Goal: Information Seeking & Learning: Learn about a topic

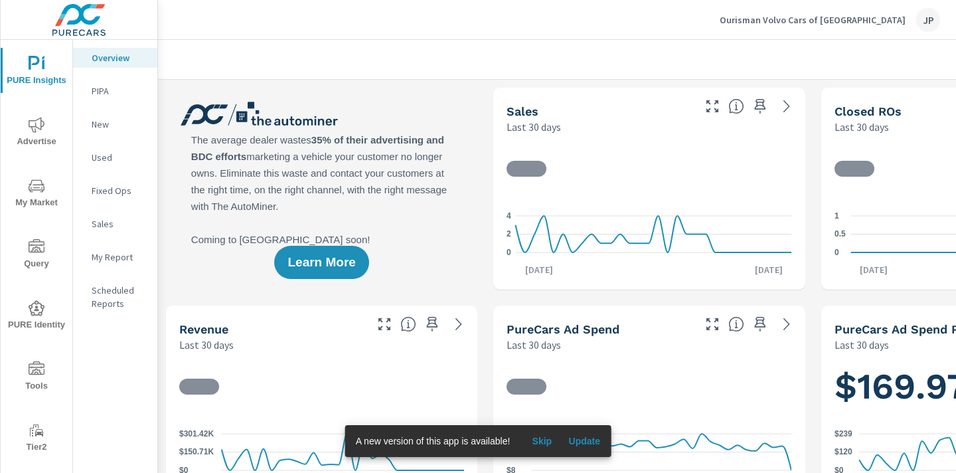
click at [37, 138] on span "Advertise" at bounding box center [37, 133] width 64 height 33
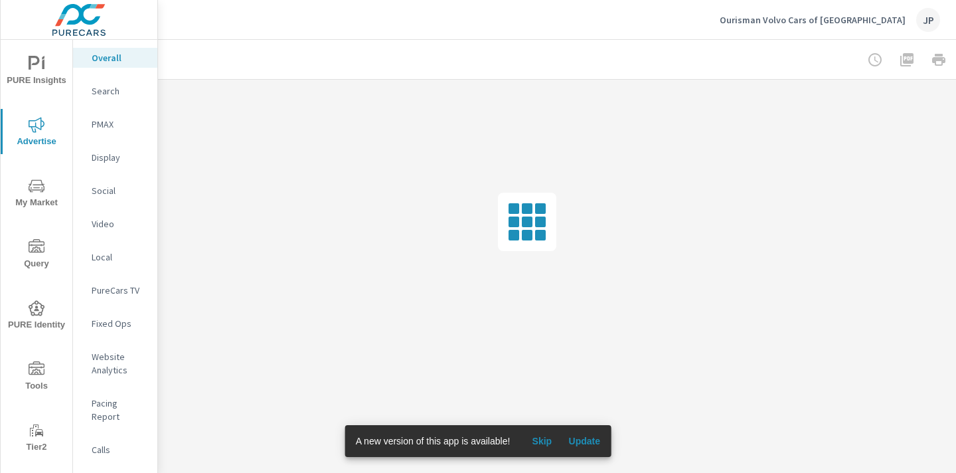
scroll to position [0, 185]
click at [923, 59] on div at bounding box center [863, 59] width 154 height 27
click at [586, 439] on span "Update" at bounding box center [584, 441] width 32 height 12
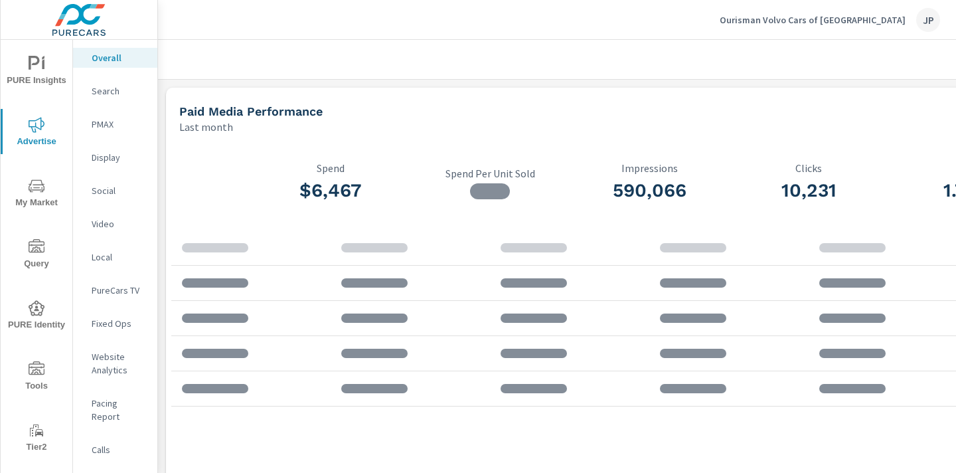
scroll to position [0, 185]
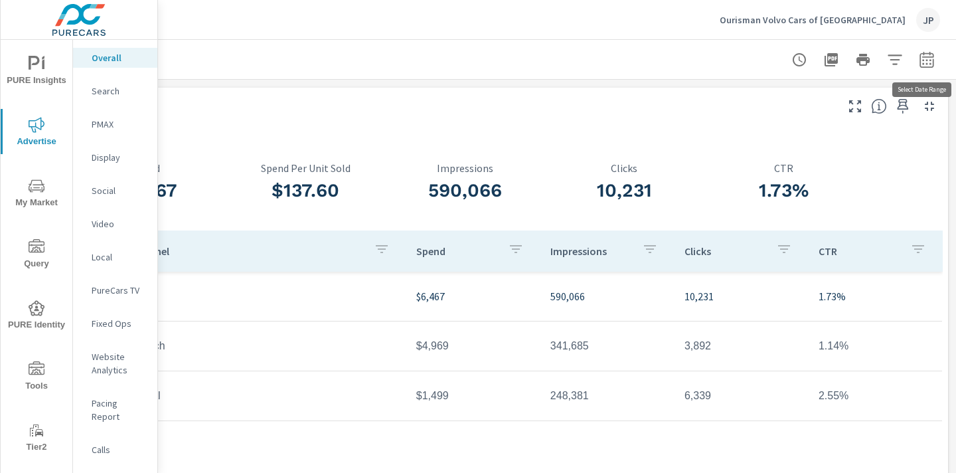
click at [925, 56] on icon "button" at bounding box center [926, 59] width 14 height 16
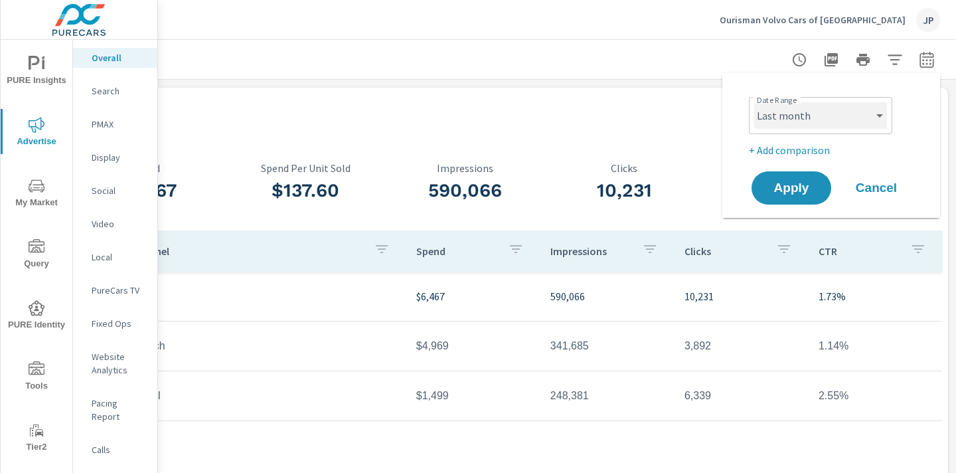
click at [834, 112] on select "Custom [DATE] Last week Last 7 days Last 14 days Last 30 days Last 45 days Last…" at bounding box center [820, 115] width 133 height 27
select select "custom"
click at [754, 102] on select "Custom [DATE] Last week Last 7 days Last 14 days Last 30 days Last 45 days Last…" at bounding box center [820, 115] width 133 height 27
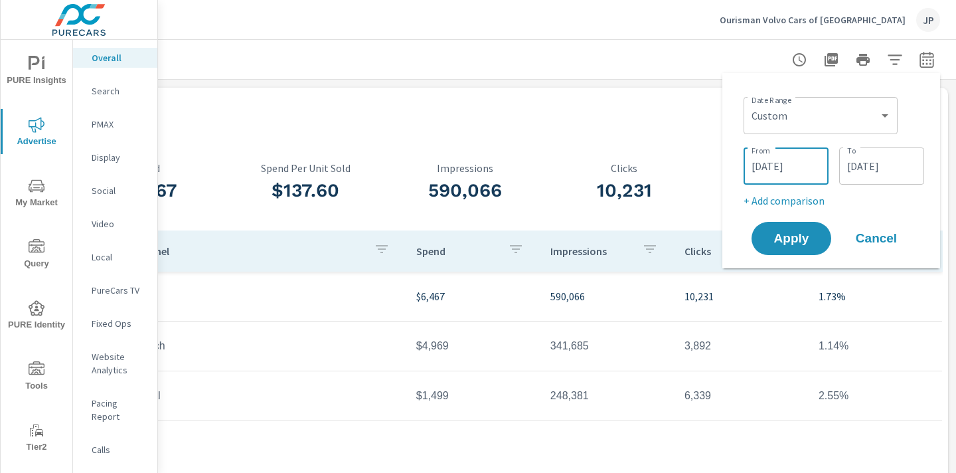
click at [789, 170] on input "[DATE]" at bounding box center [786, 166] width 74 height 27
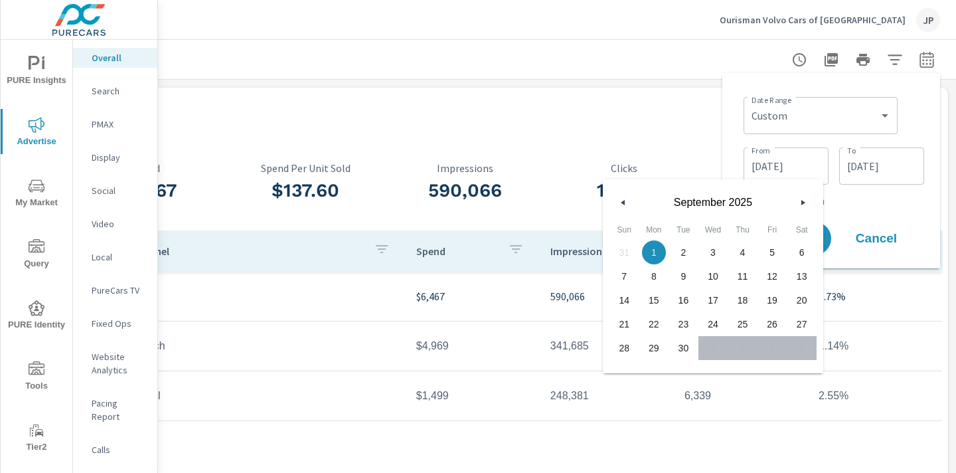
click at [625, 201] on button "button" at bounding box center [623, 202] width 16 height 16
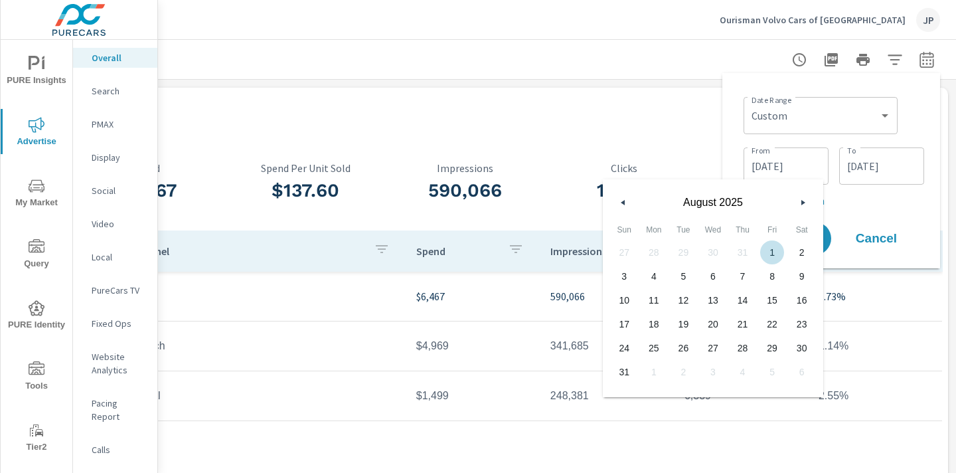
click at [774, 248] on span "1" at bounding box center [772, 252] width 30 height 17
type input "08/01/2025"
click at [896, 163] on input "09/30/2025" at bounding box center [881, 166] width 74 height 27
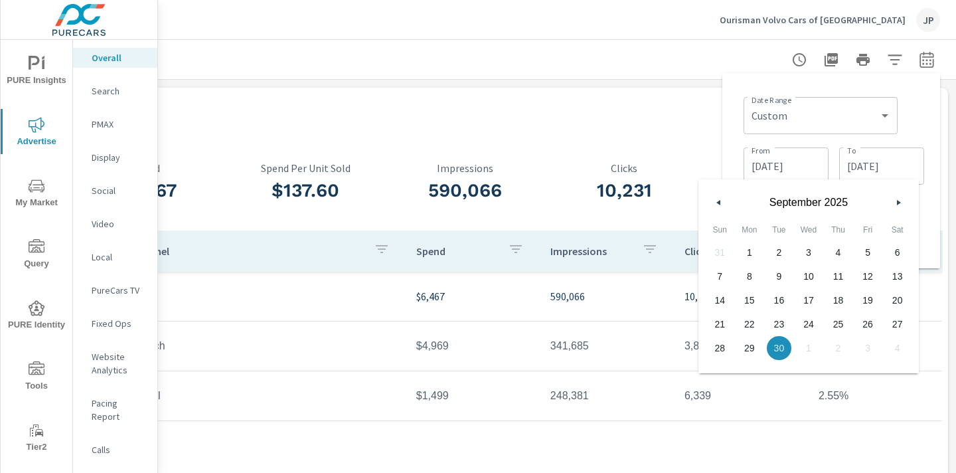
click at [896, 204] on button "button" at bounding box center [898, 202] width 16 height 16
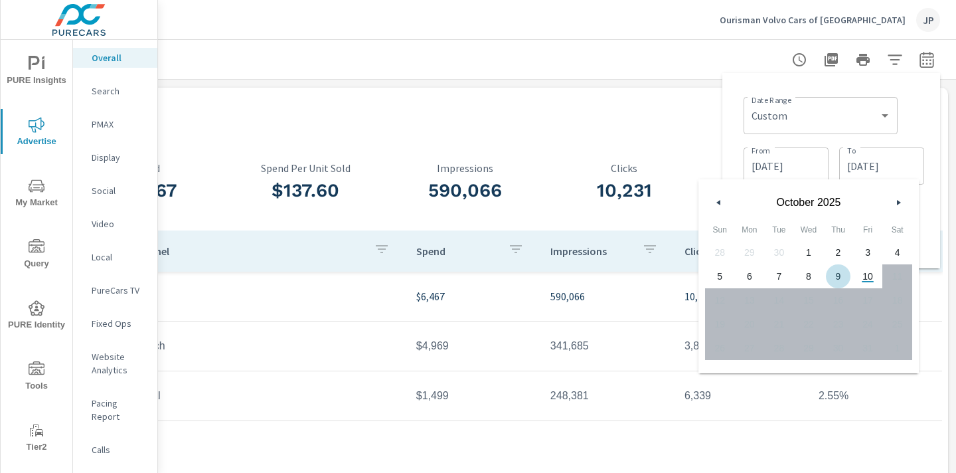
click at [841, 275] on span "9" at bounding box center [838, 276] width 30 height 17
type input "[DATE]"
click at [914, 128] on div "Date Range Custom Yesterday Last week Last 7 days Last 14 days Last 30 days Las…" at bounding box center [833, 114] width 181 height 45
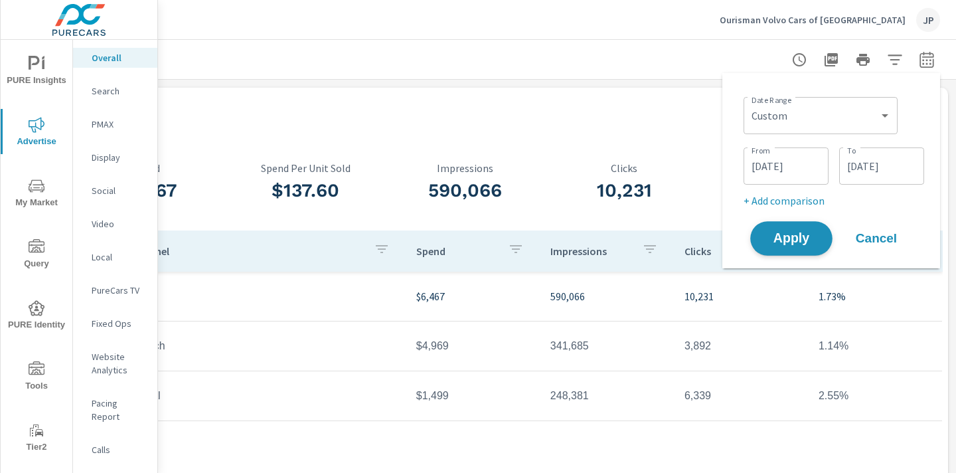
click at [783, 239] on span "Apply" at bounding box center [791, 238] width 54 height 13
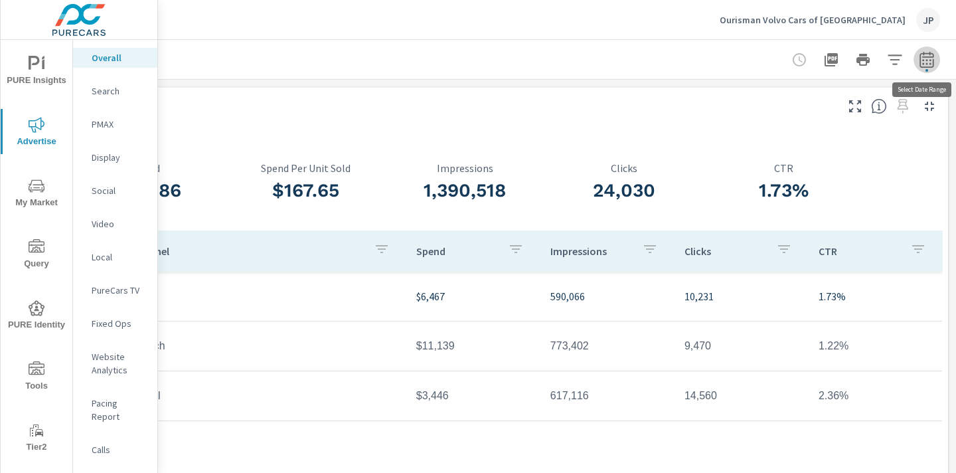
click at [917, 63] on button "button" at bounding box center [926, 59] width 27 height 27
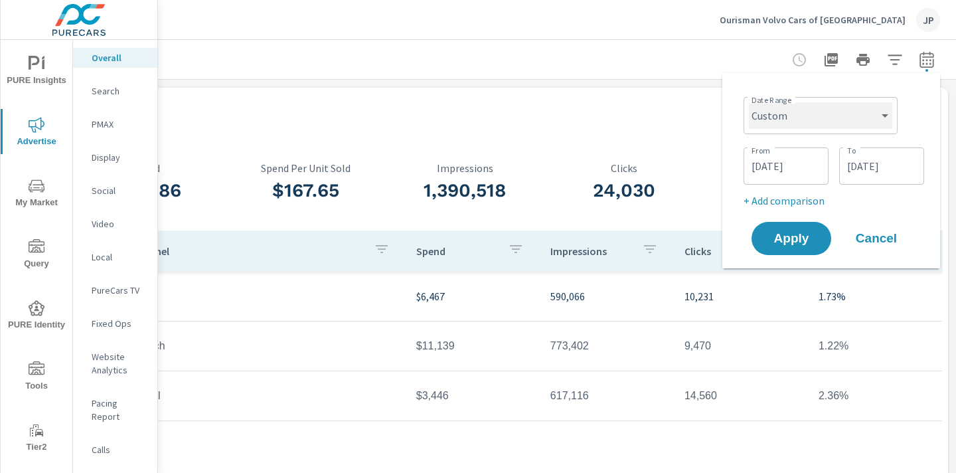
click at [810, 119] on select "Custom Yesterday Last week Last 7 days Last 14 days Last 30 days Last 45 days L…" at bounding box center [820, 115] width 143 height 27
click at [797, 174] on input "08/01/2025" at bounding box center [786, 166] width 74 height 27
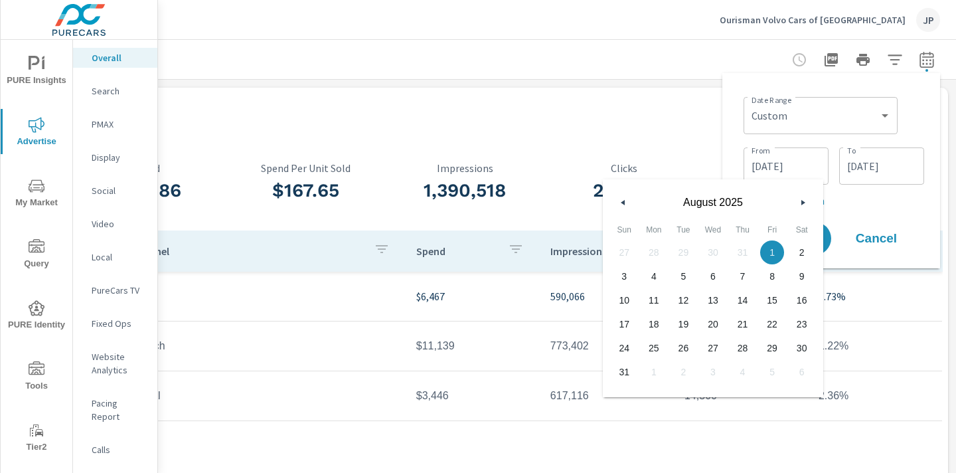
click at [796, 207] on button "button" at bounding box center [803, 202] width 16 height 16
click at [659, 252] on span "1" at bounding box center [654, 252] width 30 height 17
type input "09/01/2025"
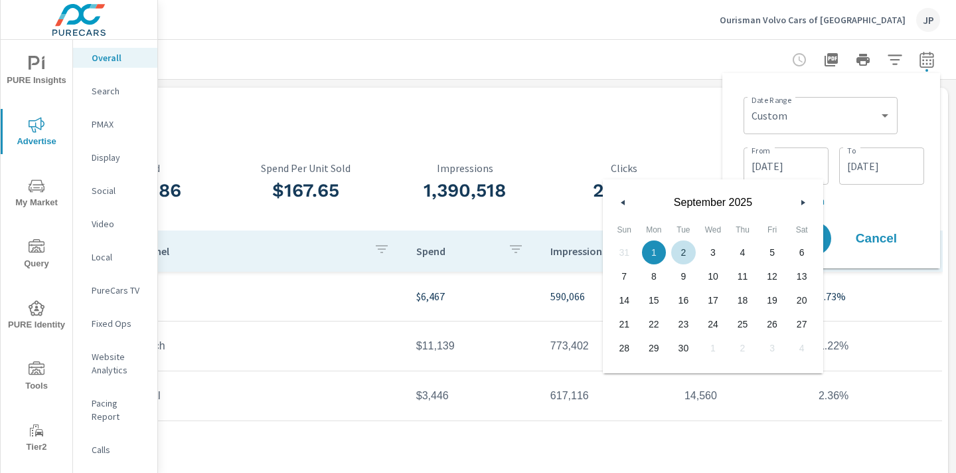
click at [908, 121] on div "Date Range Custom Yesterday Last week Last 7 days Last 14 days Last 30 days Las…" at bounding box center [833, 114] width 181 height 45
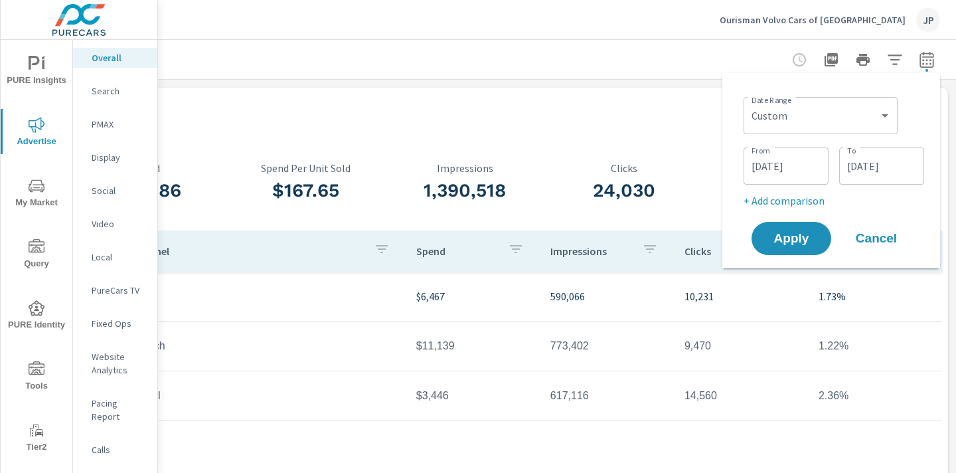
click at [777, 206] on p "+ Add comparison" at bounding box center [833, 201] width 181 height 16
select select "Previous period"
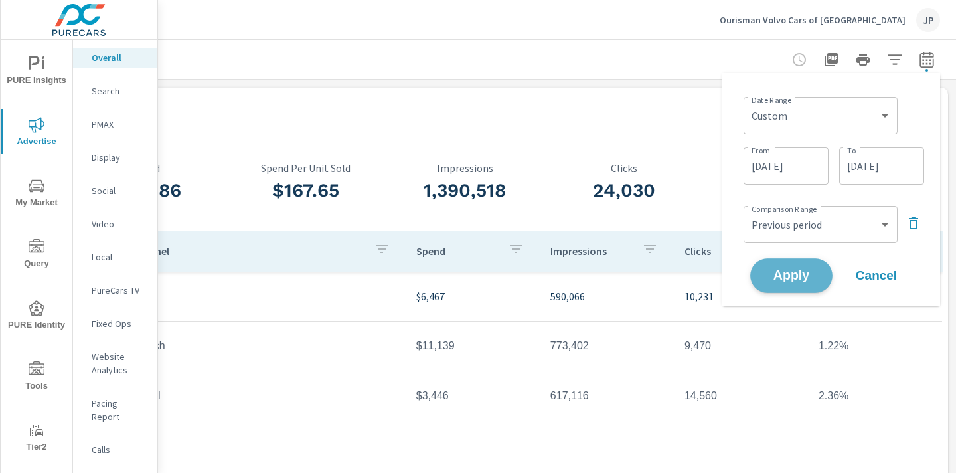
click at [783, 271] on span "Apply" at bounding box center [791, 276] width 54 height 13
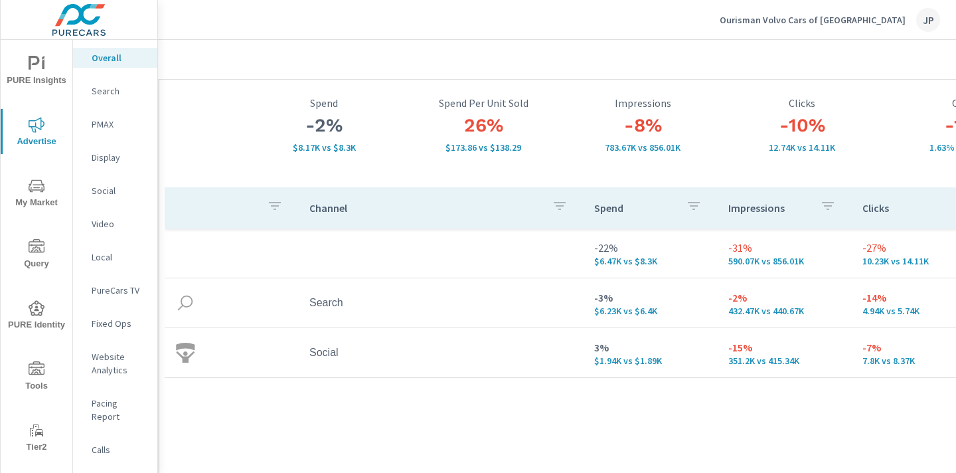
scroll to position [76, 5]
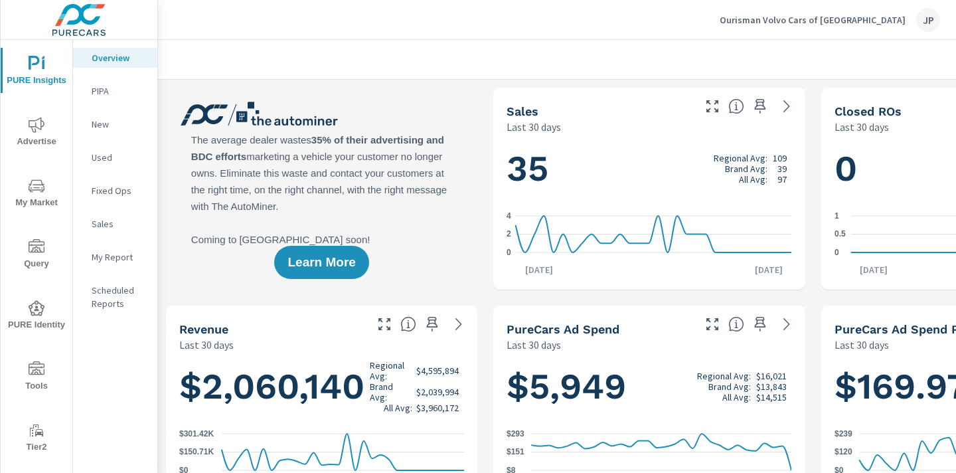
scroll to position [0, 185]
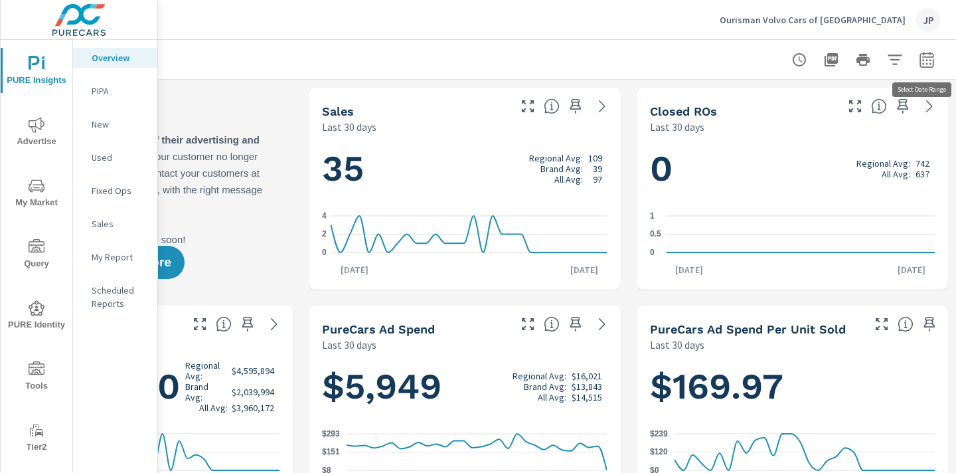
click at [929, 64] on icon "button" at bounding box center [927, 60] width 16 height 16
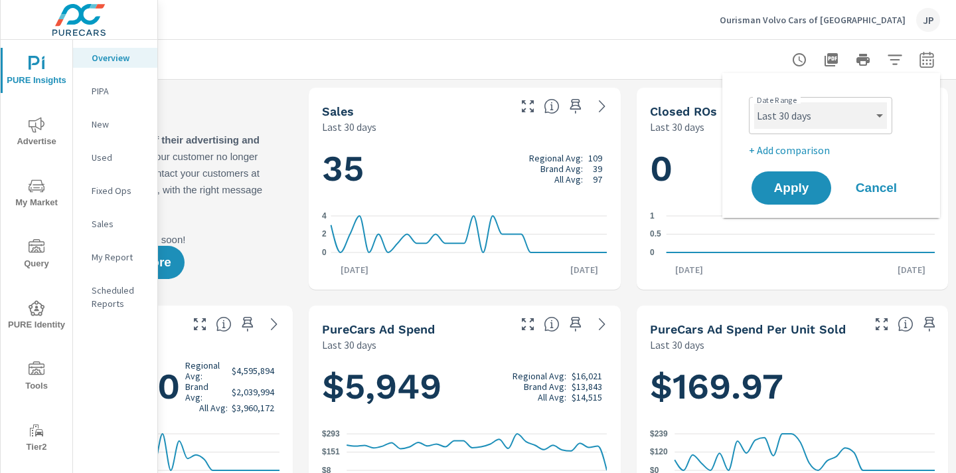
click at [808, 125] on select "Custom [DATE] Last week Last 7 days Last 14 days Last 30 days Last 45 days Last…" at bounding box center [820, 115] width 133 height 27
select select "custom"
click at [754, 102] on select "Custom [DATE] Last week Last 7 days Last 14 days Last 30 days Last 45 days Last…" at bounding box center [820, 115] width 133 height 27
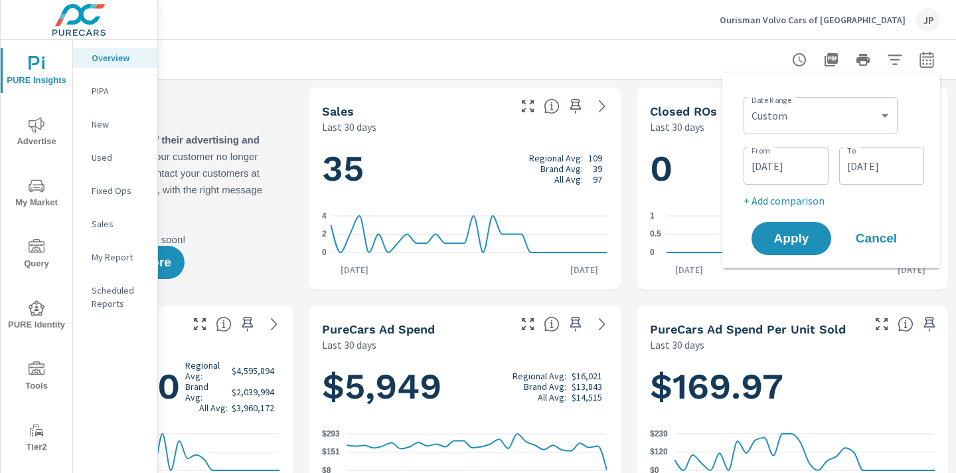
click at [793, 149] on div "09/10/2025 From" at bounding box center [785, 165] width 85 height 37
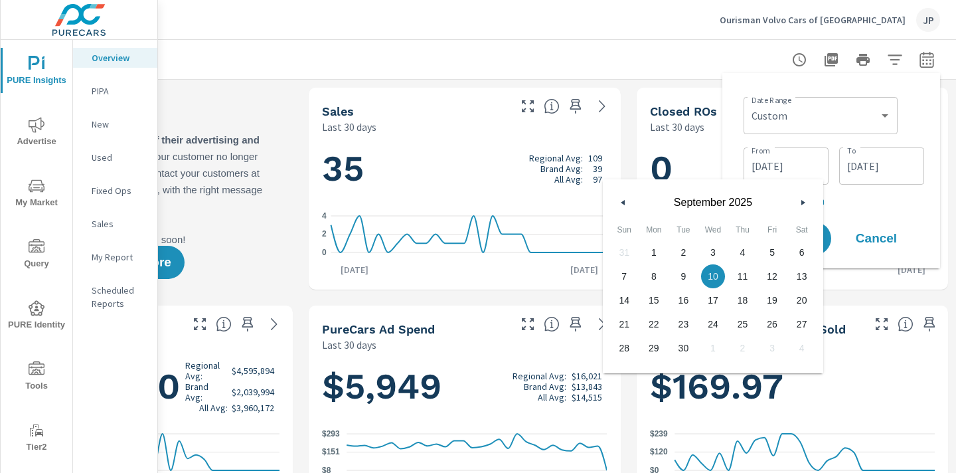
click at [618, 203] on icon "button" at bounding box center [621, 202] width 7 height 5
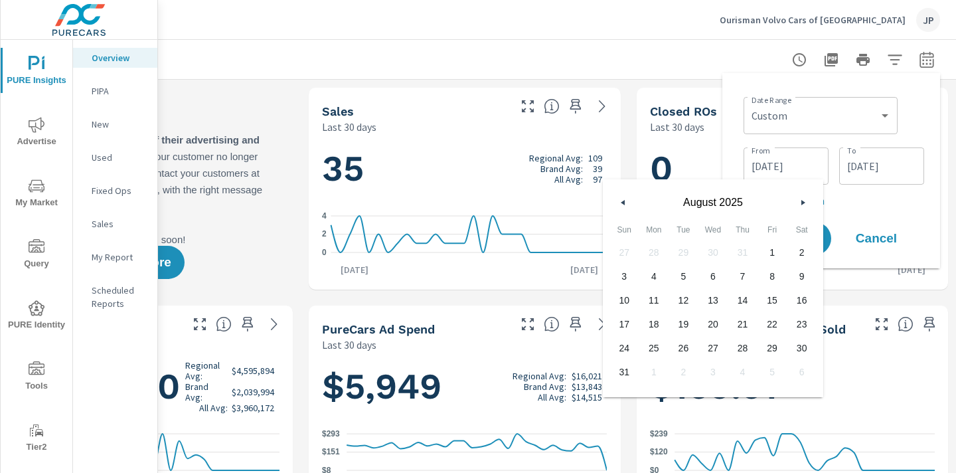
click at [803, 202] on icon "button" at bounding box center [804, 202] width 7 height 5
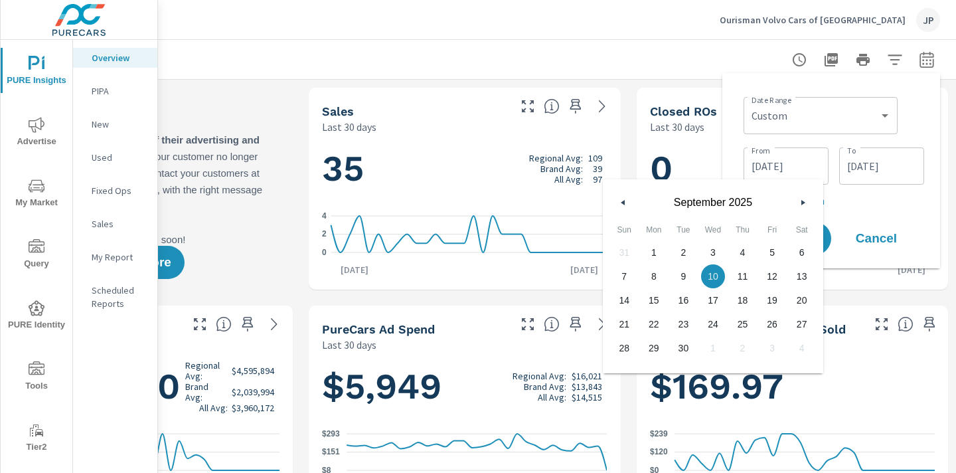
click at [649, 254] on span "1" at bounding box center [654, 252] width 30 height 17
type input "09/01/2025"
click at [873, 171] on input "[DATE]" at bounding box center [881, 166] width 74 height 27
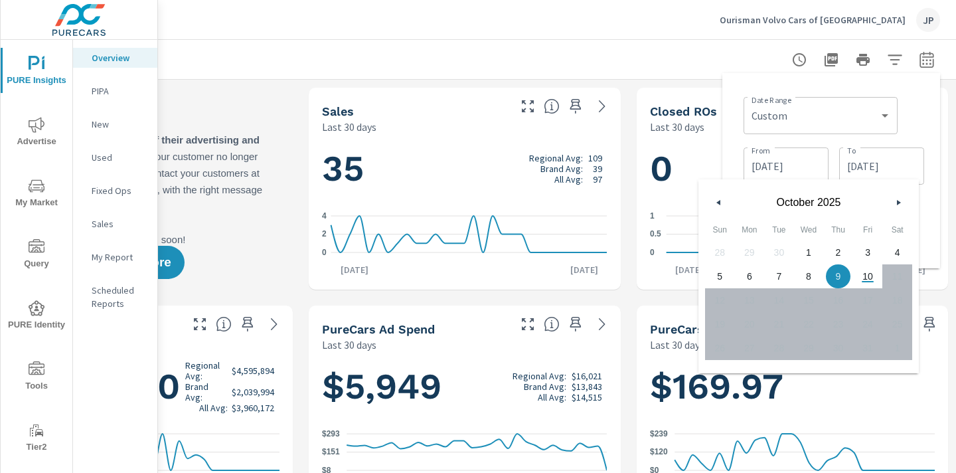
click at [928, 125] on div "Date Range Custom Yesterday Last week Last 7 days Last 14 days Last 30 days Las…" at bounding box center [831, 171] width 196 height 174
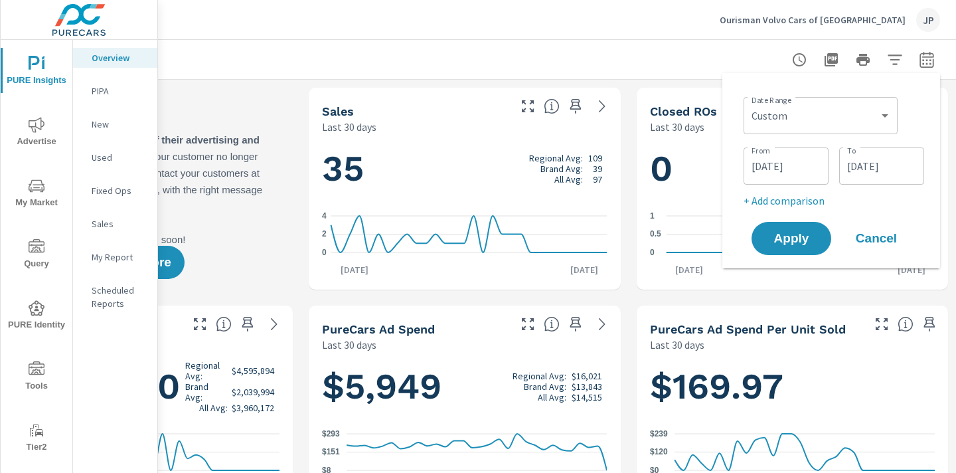
click at [776, 201] on p "+ Add comparison" at bounding box center [833, 201] width 181 height 16
select select "Previous period"
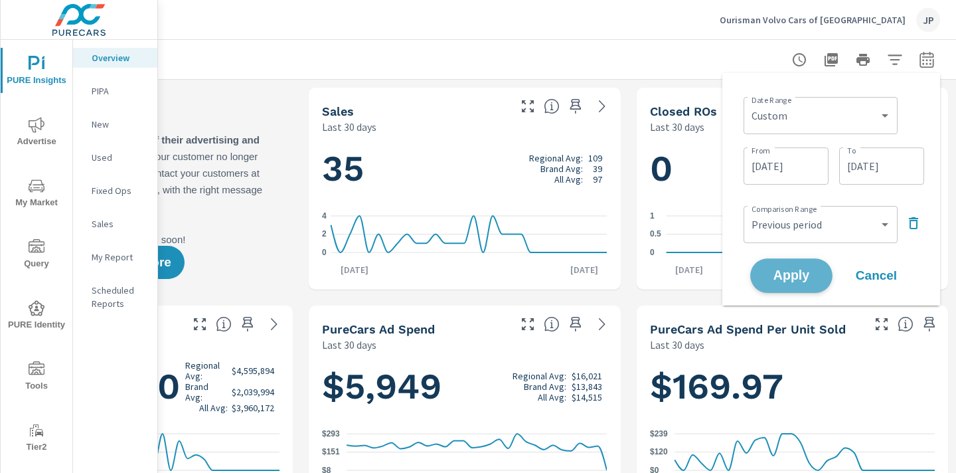
click at [790, 266] on button "Apply" at bounding box center [791, 275] width 82 height 35
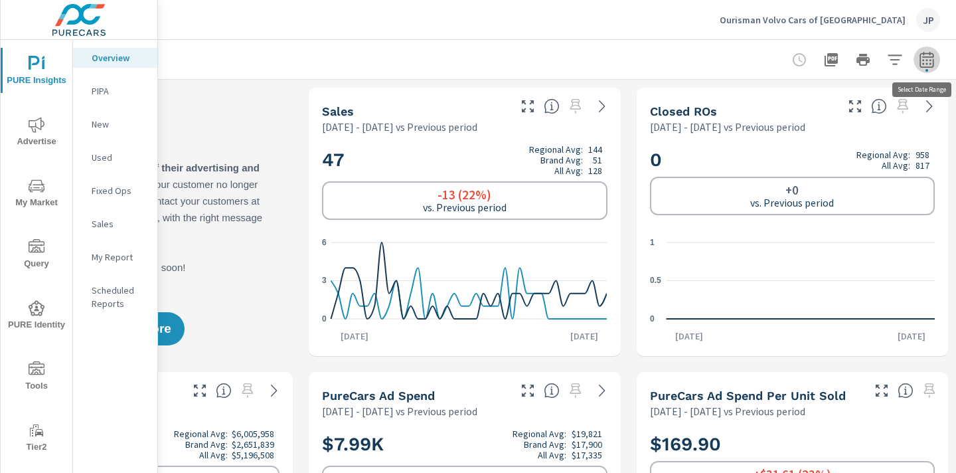
click at [931, 61] on icon "button" at bounding box center [927, 60] width 16 height 16
select select "Previous period"
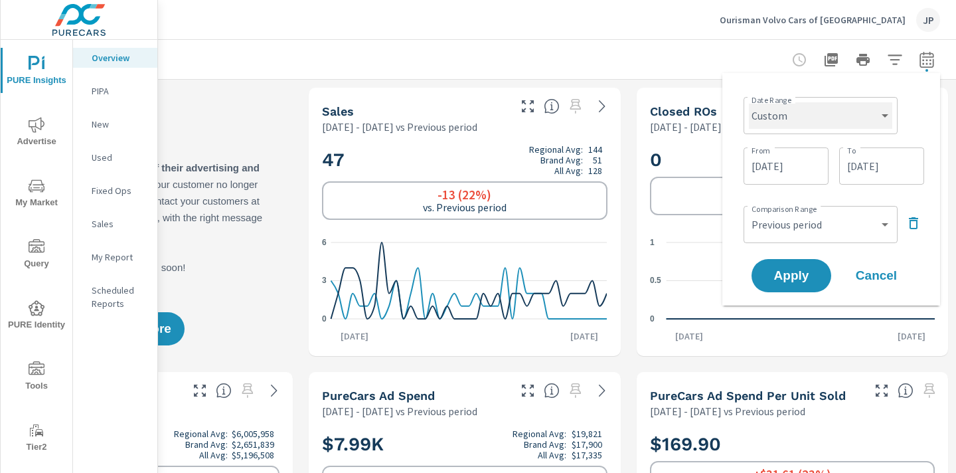
click at [820, 113] on select "Custom [DATE] Last week Last 7 days Last 14 days Last 30 days Last 45 days Last…" at bounding box center [820, 115] width 143 height 27
click at [914, 222] on icon "button" at bounding box center [913, 223] width 16 height 16
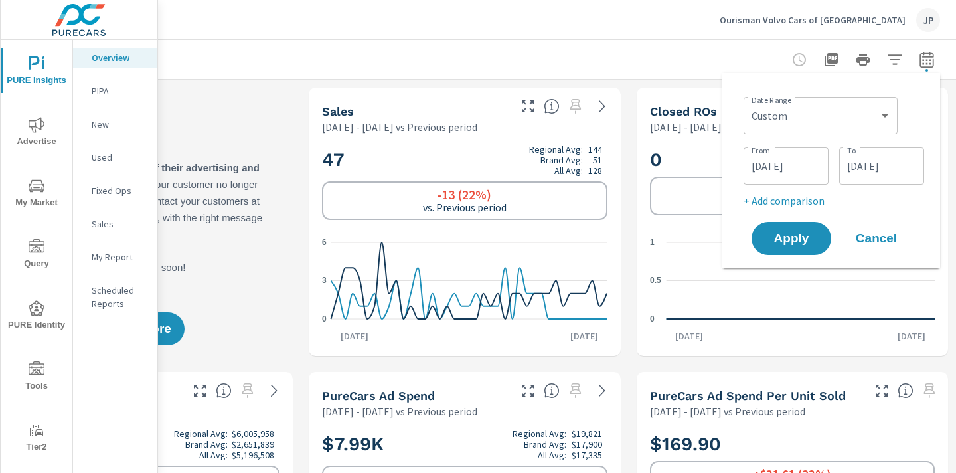
click at [785, 163] on input "09/01/2025" at bounding box center [786, 166] width 74 height 27
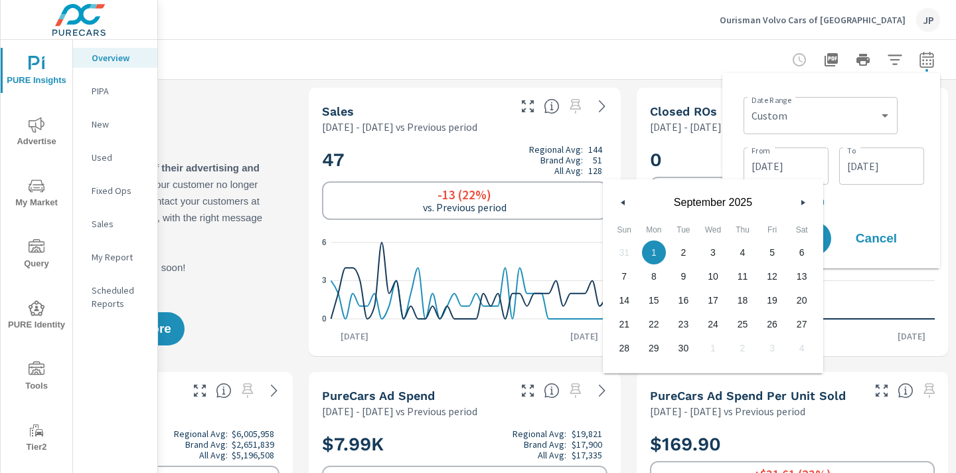
click at [621, 202] on icon "button" at bounding box center [621, 202] width 7 height 5
click at [805, 196] on button "button" at bounding box center [803, 202] width 16 height 16
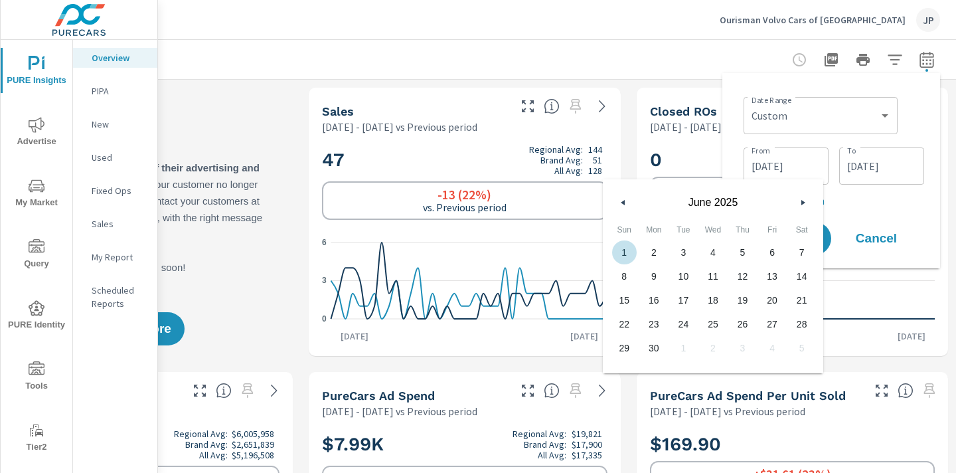
click at [622, 248] on span "1" at bounding box center [624, 252] width 30 height 17
type input "06/01/2025"
click at [911, 121] on div "Date Range Custom Yesterday Last week Last 7 days Last 14 days Last 30 days Las…" at bounding box center [833, 114] width 181 height 45
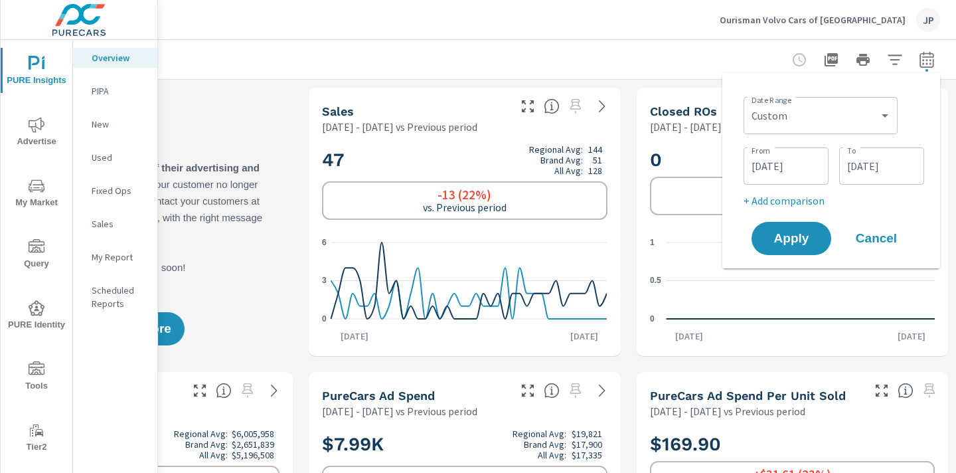
click at [792, 198] on p "+ Add comparison" at bounding box center [833, 201] width 181 height 16
select select "Previous period"
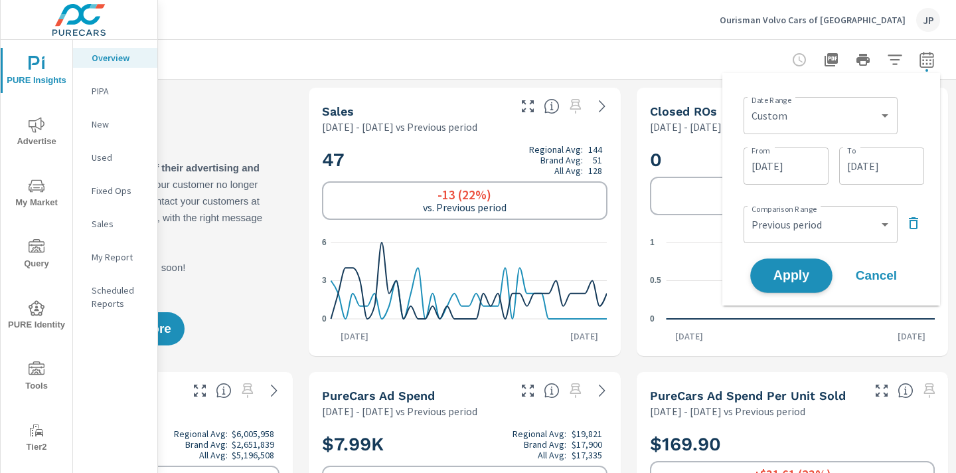
click at [787, 275] on span "Apply" at bounding box center [791, 276] width 54 height 13
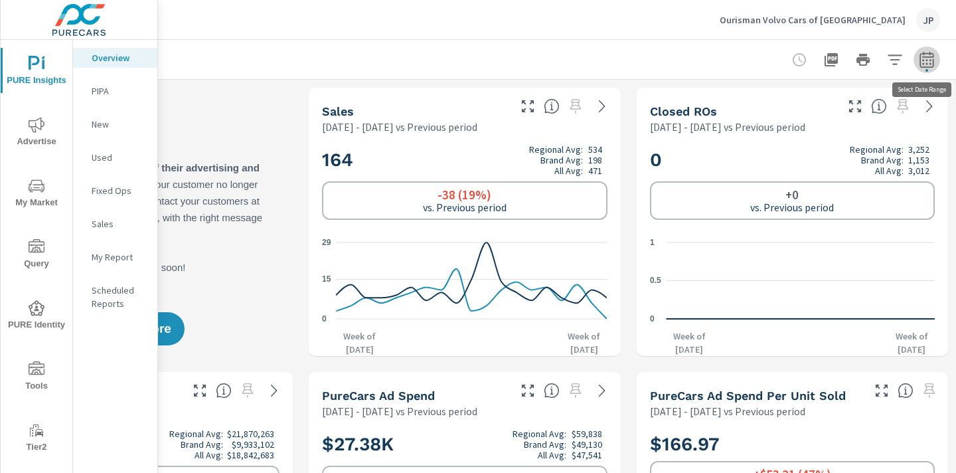
click at [931, 61] on icon "button" at bounding box center [927, 60] width 16 height 16
select select "Previous period"
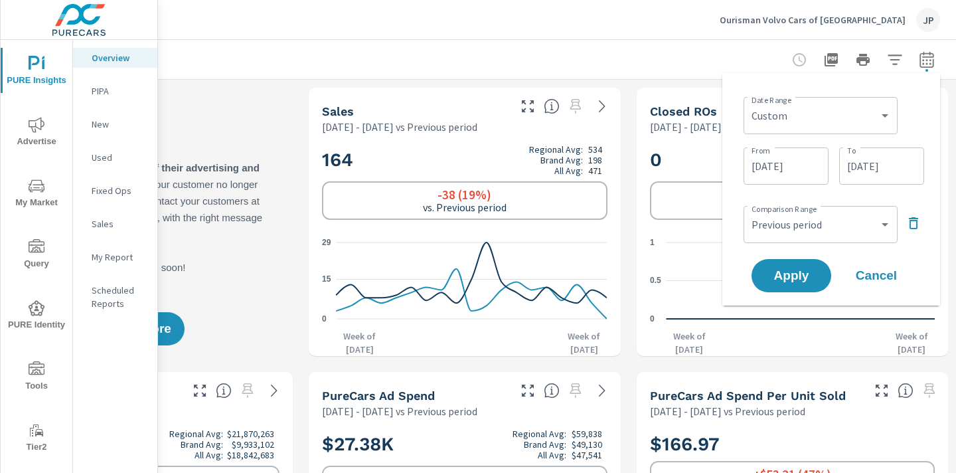
click at [789, 157] on input "06/01/2025" at bounding box center [786, 166] width 74 height 27
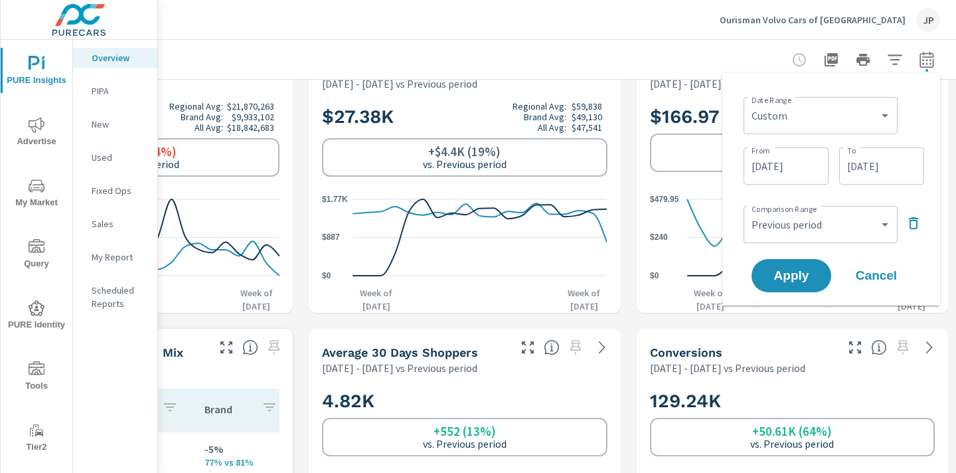
scroll to position [763, 185]
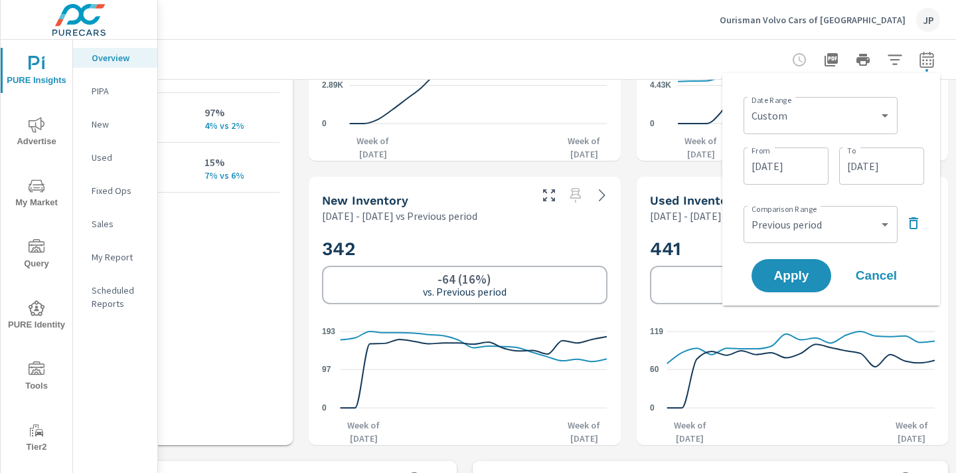
click at [797, 167] on input "06/01/2025" at bounding box center [786, 166] width 74 height 27
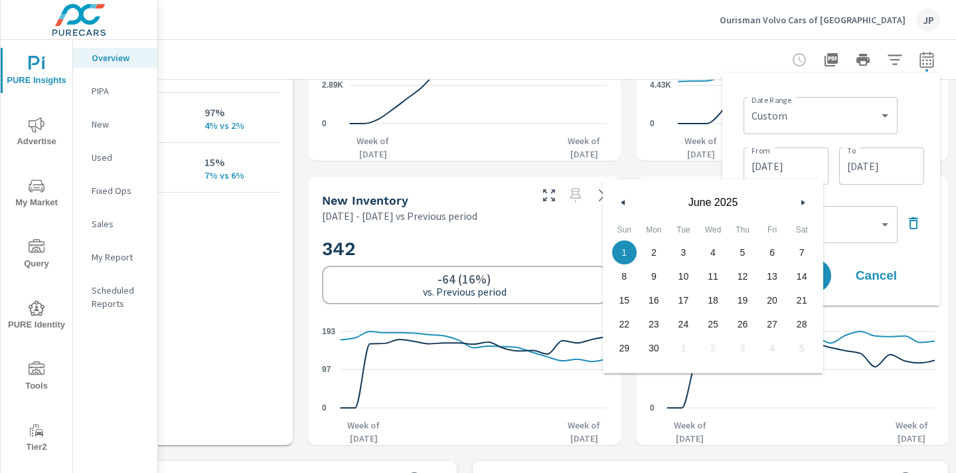
click at [802, 202] on icon "button" at bounding box center [804, 202] width 7 height 5
click at [653, 250] on span "1" at bounding box center [654, 252] width 30 height 17
type input "09/01/2025"
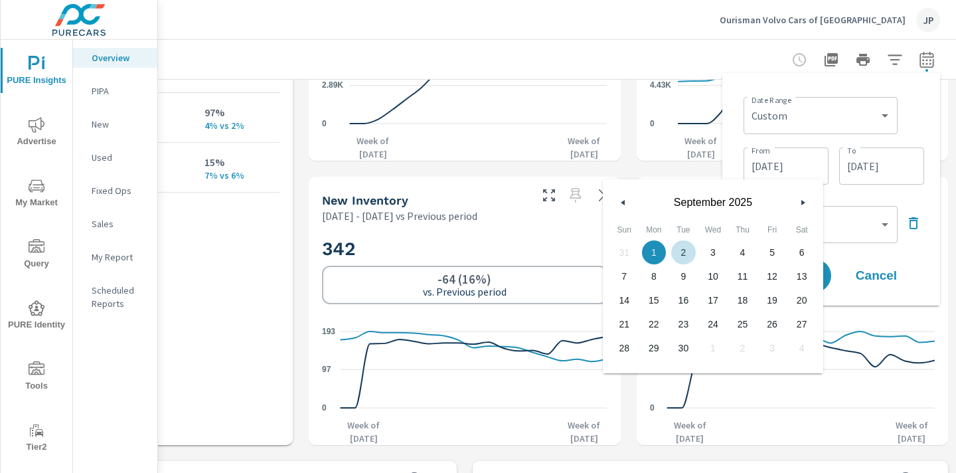
click at [905, 123] on div "Date Range Custom Yesterday Last week Last 7 days Last 14 days Last 30 days Las…" at bounding box center [833, 114] width 181 height 45
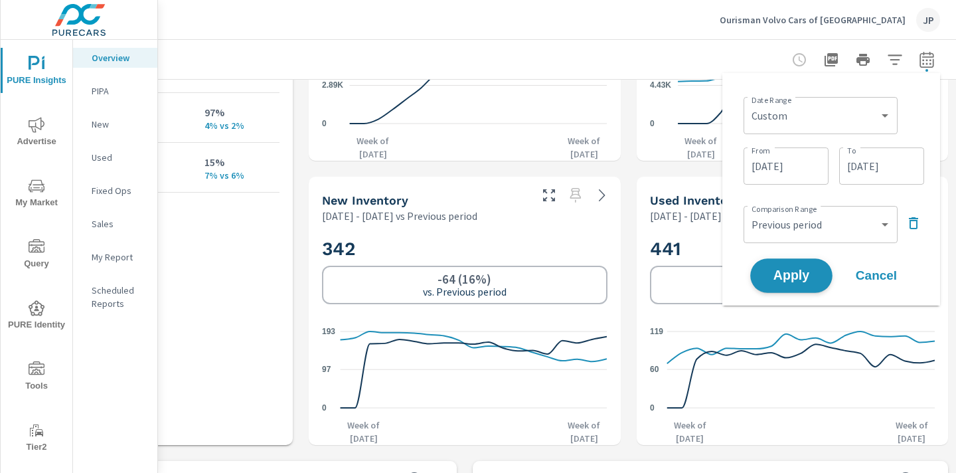
click at [796, 270] on span "Apply" at bounding box center [791, 276] width 54 height 13
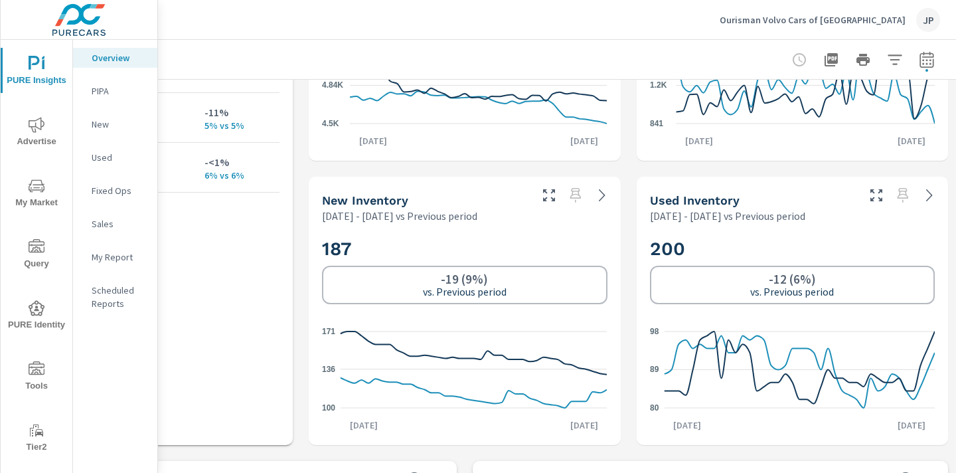
click at [470, 33] on div "Ourisman Volvo Cars of Bethesda JP" at bounding box center [557, 19] width 766 height 39
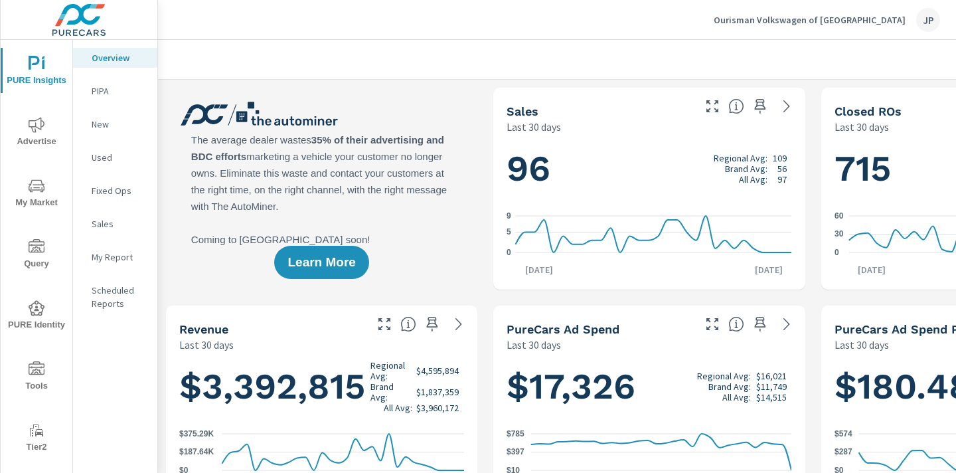
scroll to position [0, 185]
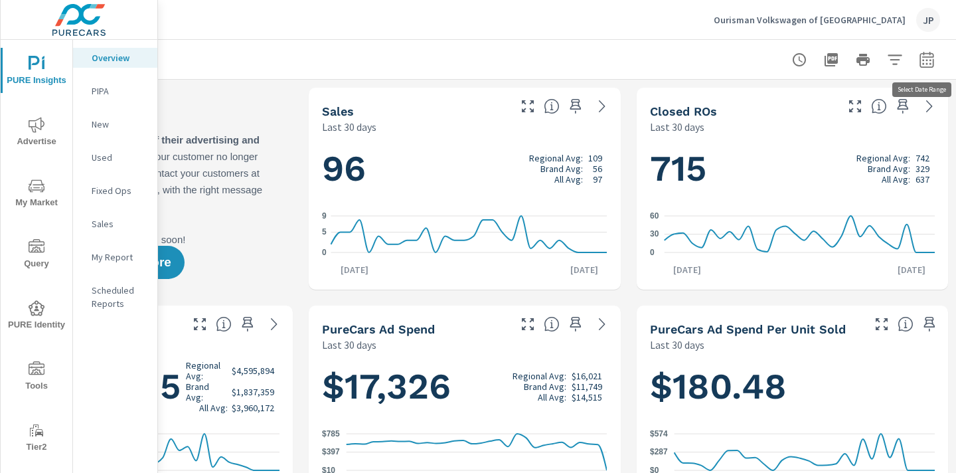
click at [925, 60] on icon "button" at bounding box center [927, 60] width 16 height 16
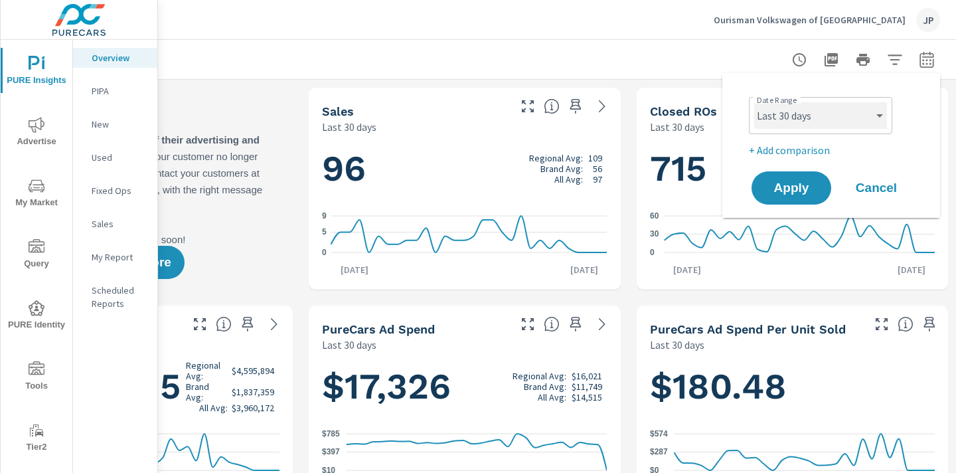
click at [807, 117] on select "Custom [DATE] Last week Last 7 days Last 14 days Last 30 days Last 45 days Last…" at bounding box center [820, 115] width 133 height 27
select select "custom"
click at [754, 102] on select "Custom [DATE] Last week Last 7 days Last 14 days Last 30 days Last 45 days Last…" at bounding box center [820, 115] width 133 height 27
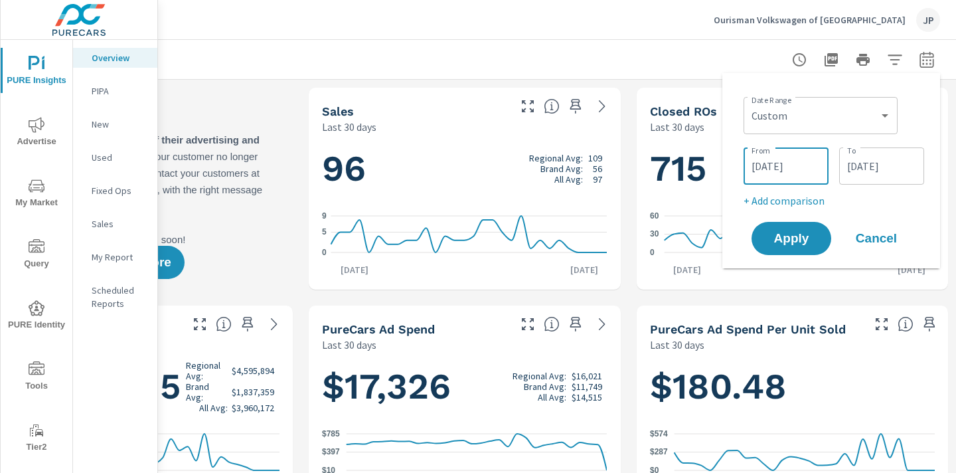
click at [777, 169] on input "09/10/2025" at bounding box center [786, 166] width 74 height 27
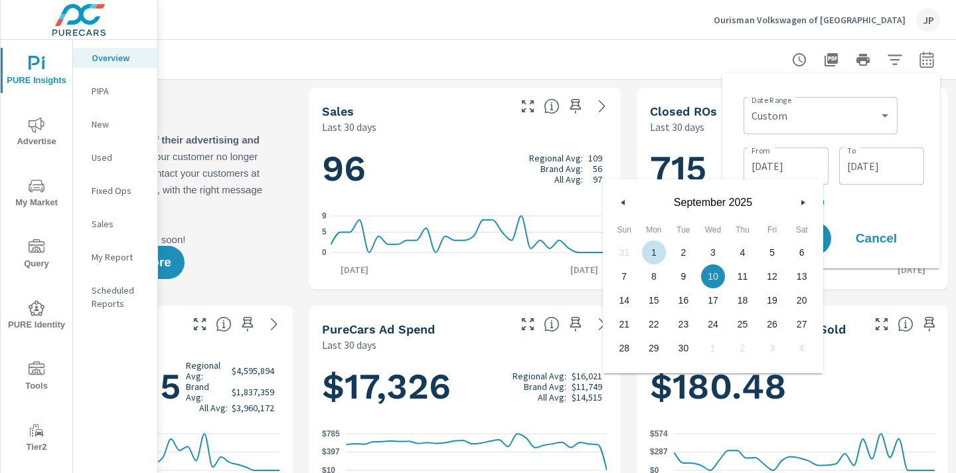
click at [654, 252] on span "1" at bounding box center [654, 252] width 30 height 17
type input "09/01/2025"
click at [919, 108] on div "Date Range Custom Yesterday Last week Last 7 days Last 14 days Last 30 days Las…" at bounding box center [833, 114] width 181 height 45
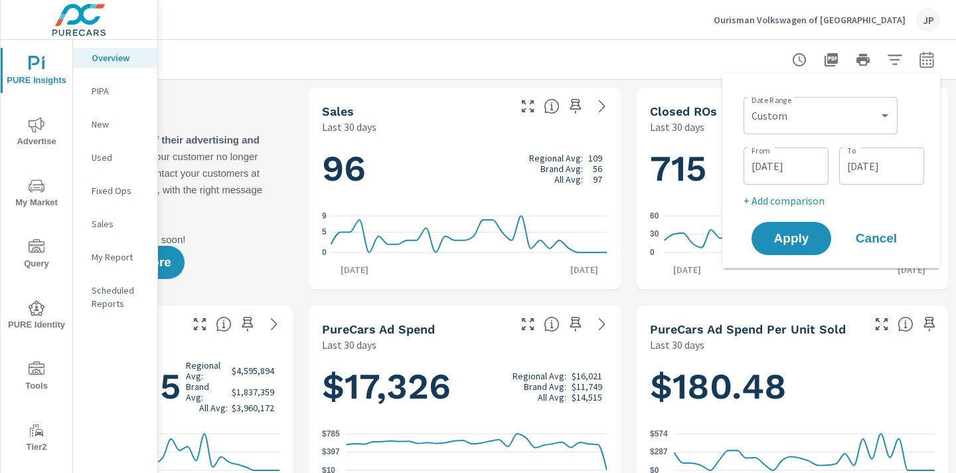
click at [775, 201] on p "+ Add comparison" at bounding box center [833, 201] width 181 height 16
select select "Previous period"
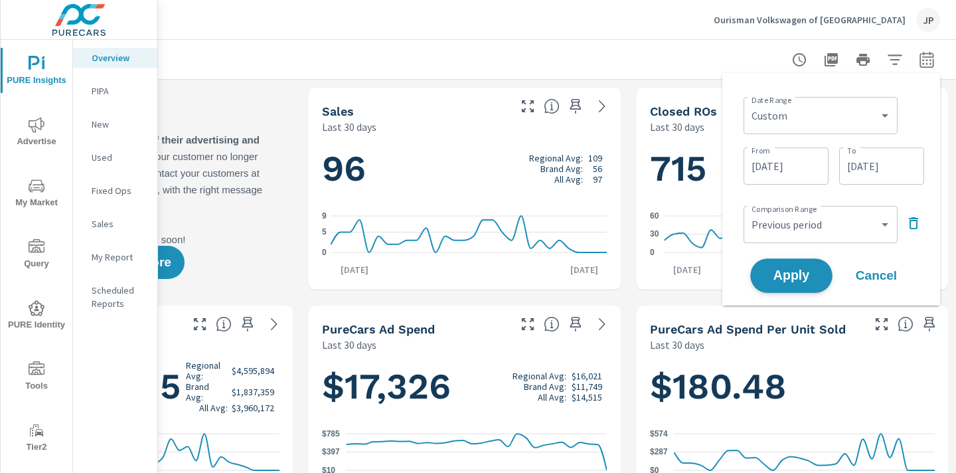
click at [791, 273] on span "Apply" at bounding box center [791, 276] width 54 height 13
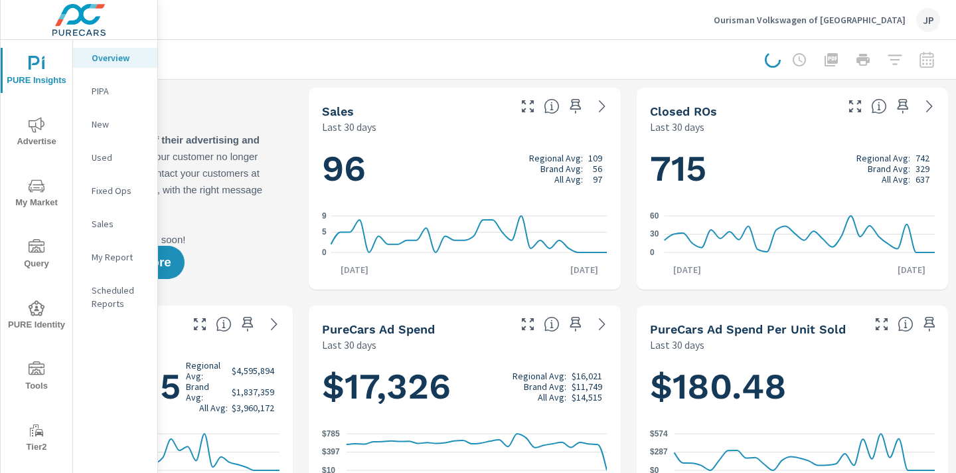
click at [929, 64] on div at bounding box center [852, 59] width 175 height 27
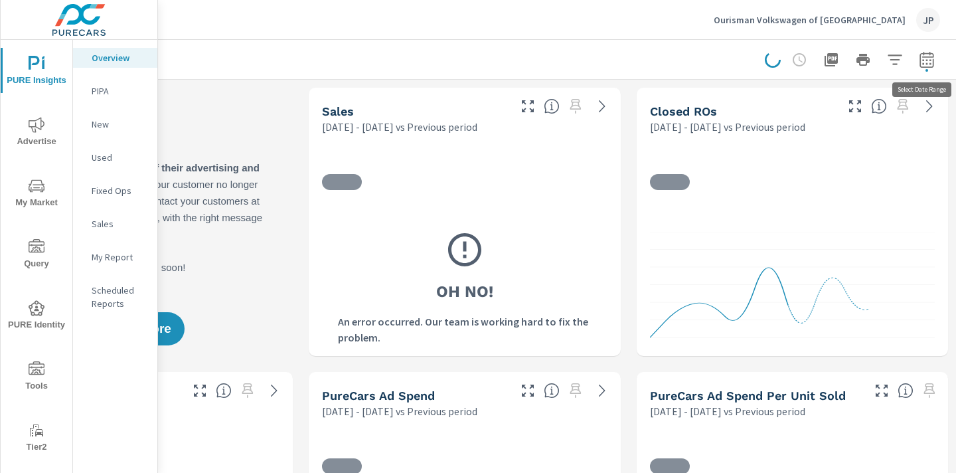
click at [929, 64] on icon "button" at bounding box center [926, 61] width 9 height 5
select select "Previous period"
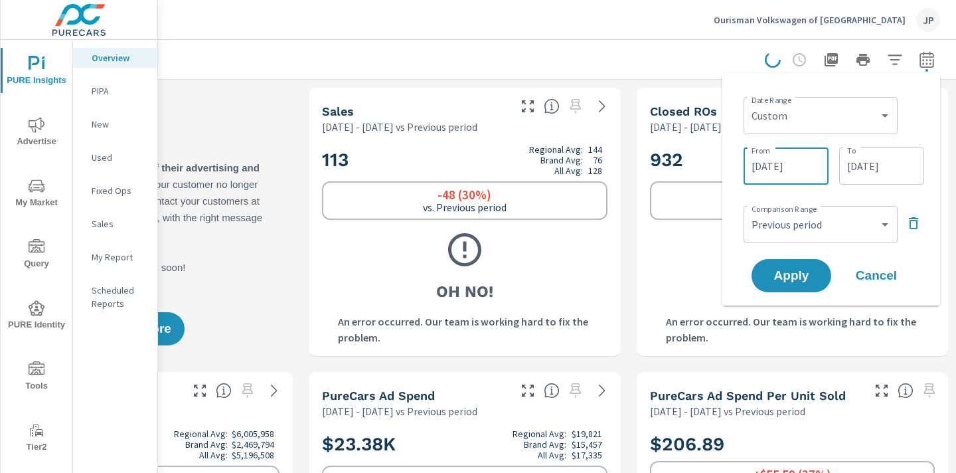
click at [793, 164] on input "09/01/2025" at bounding box center [786, 166] width 74 height 27
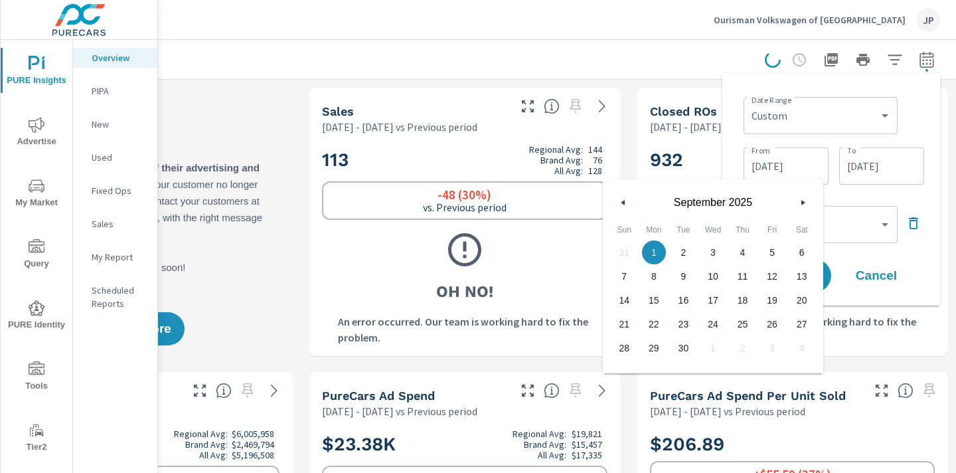
click at [627, 200] on button "button" at bounding box center [623, 202] width 16 height 16
click at [618, 251] on span "1" at bounding box center [624, 252] width 30 height 17
type input "06/01/2025"
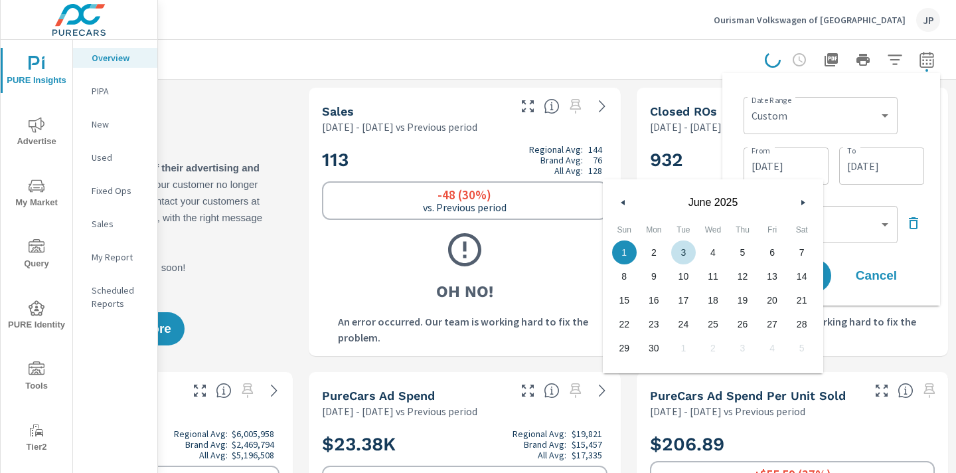
click at [919, 120] on div "Date Range Custom Yesterday Last week Last 7 days Last 14 days Last 30 days Las…" at bounding box center [833, 114] width 181 height 45
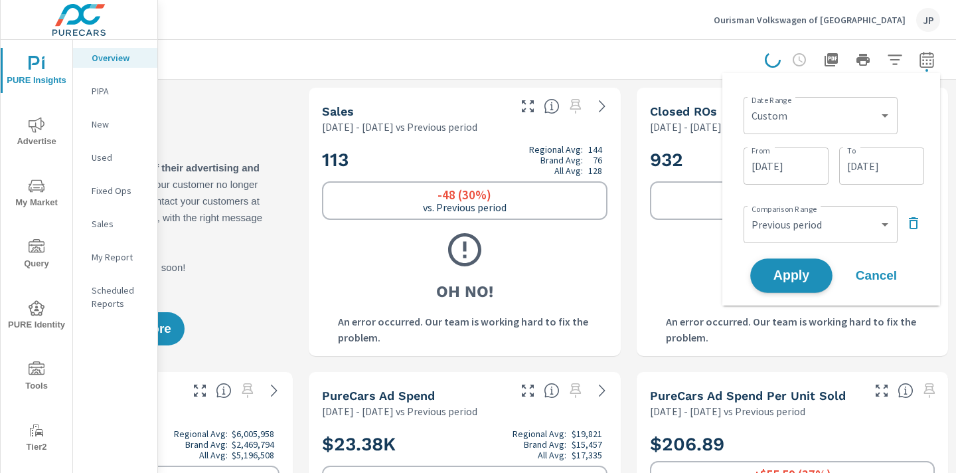
click at [789, 271] on span "Apply" at bounding box center [791, 276] width 54 height 13
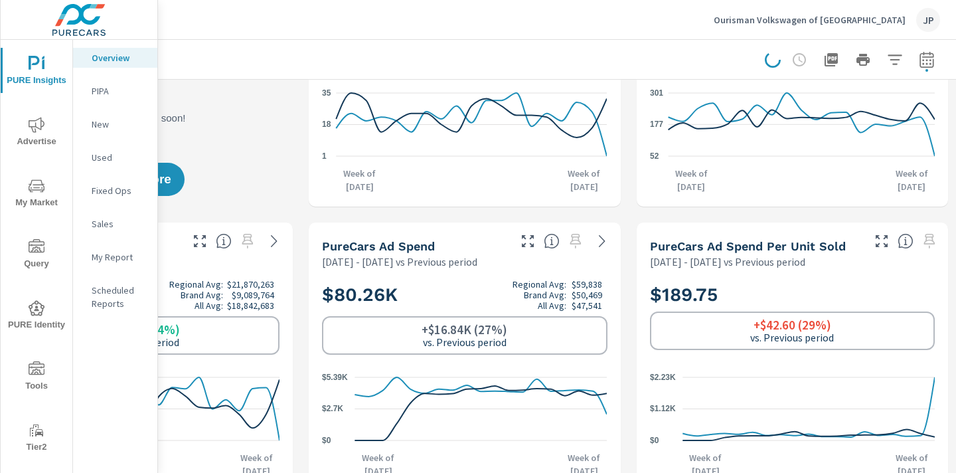
scroll to position [111, 185]
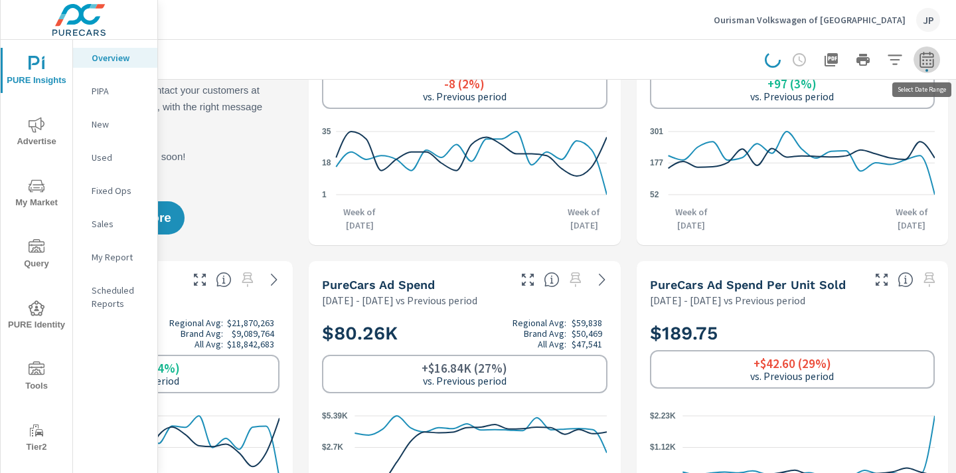
click at [923, 59] on icon "button" at bounding box center [926, 61] width 9 height 5
select select "Previous period"
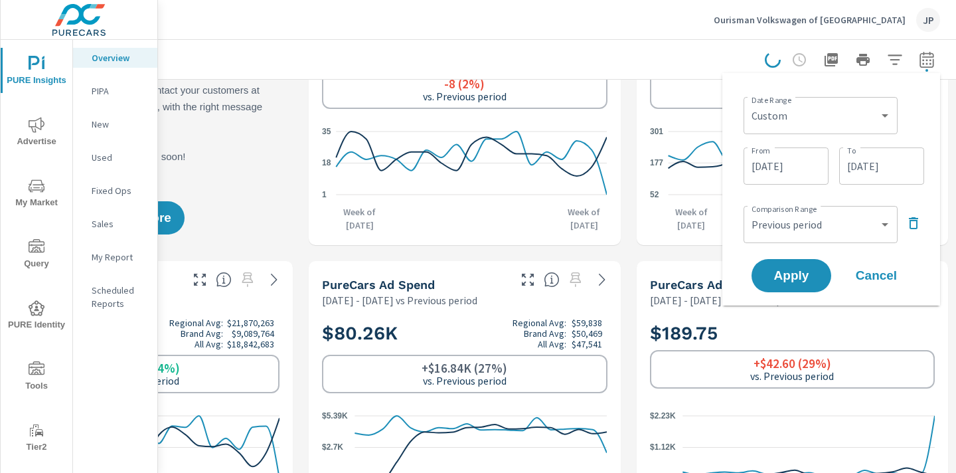
click at [791, 163] on input "06/01/2025" at bounding box center [786, 166] width 74 height 27
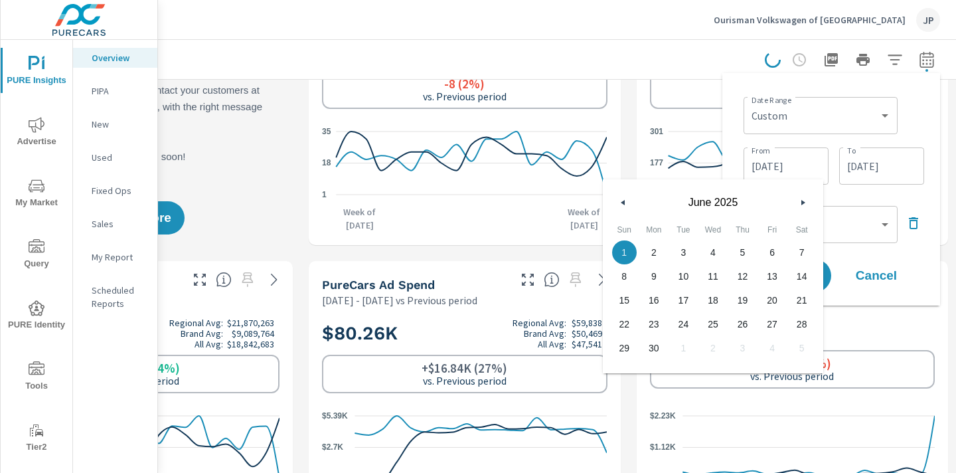
click at [800, 198] on button "button" at bounding box center [803, 202] width 16 height 16
click at [650, 250] on span "1" at bounding box center [654, 252] width 30 height 17
type input "09/01/2025"
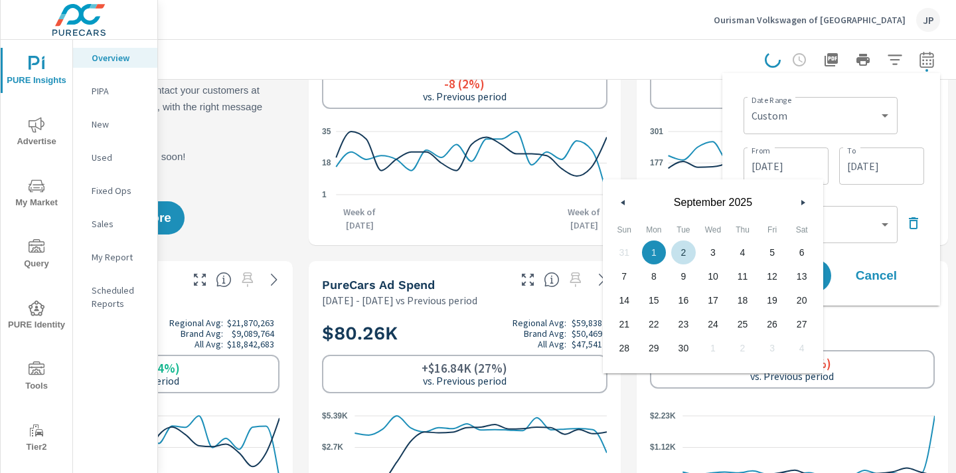
click at [925, 108] on div "Date Range Custom Yesterday Last week Last 7 days Last 14 days Last 30 days Las…" at bounding box center [831, 189] width 196 height 211
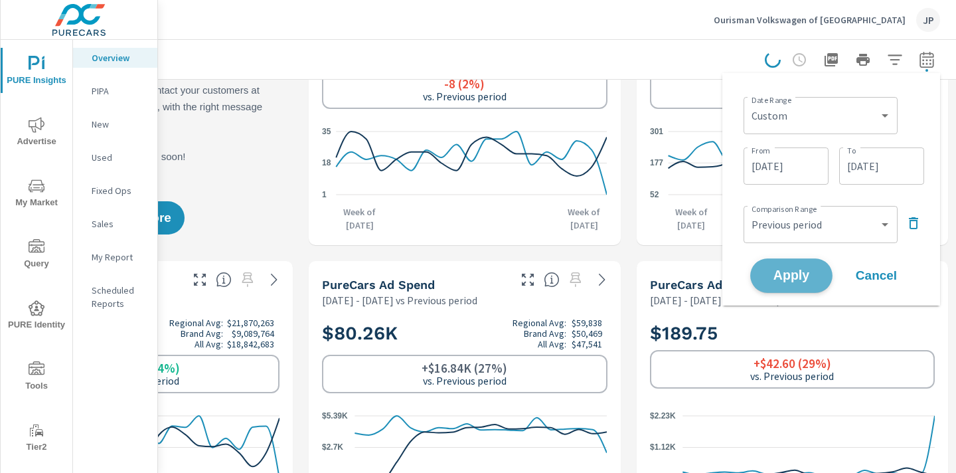
click at [803, 270] on span "Apply" at bounding box center [791, 276] width 54 height 13
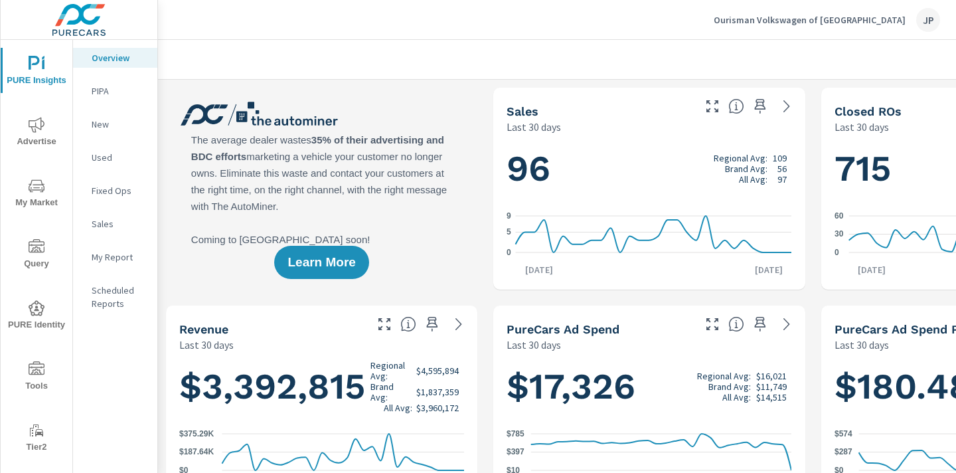
scroll to position [0, 185]
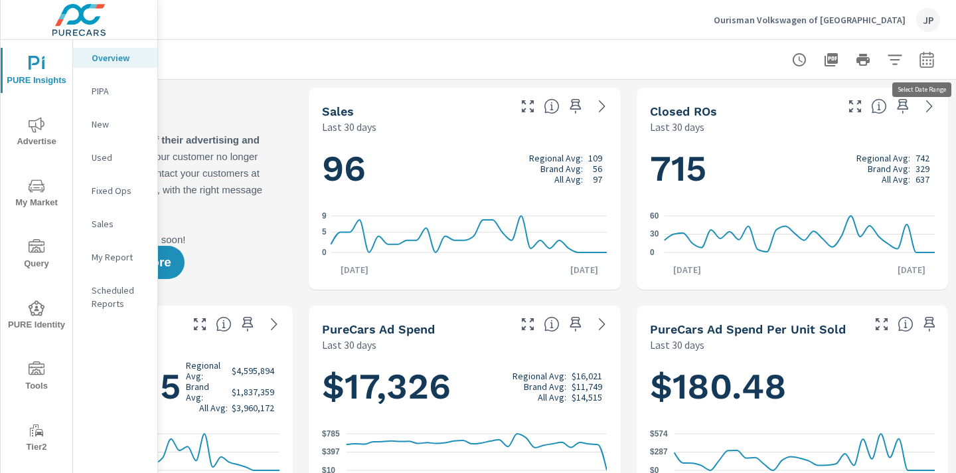
click at [933, 58] on icon "button" at bounding box center [926, 59] width 14 height 16
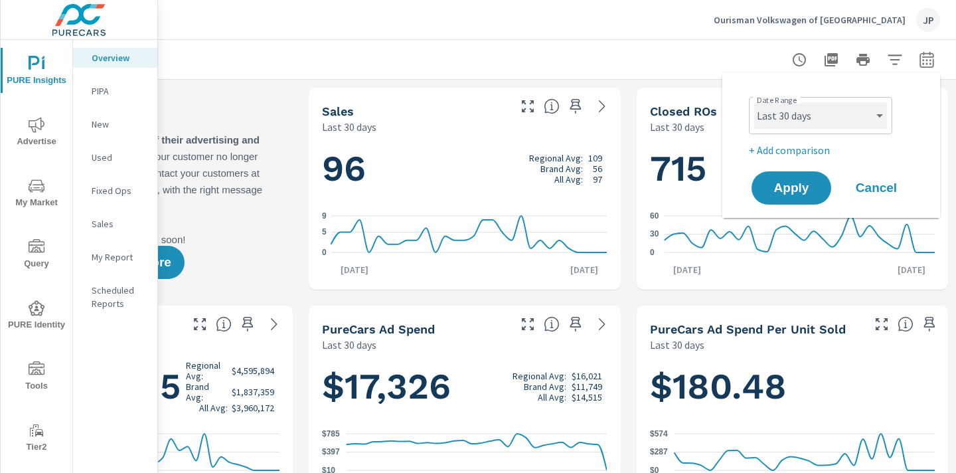
click at [817, 110] on select "Custom [DATE] Last week Last 7 days Last 14 days Last 30 days Last 45 days Last…" at bounding box center [820, 115] width 133 height 27
select select "custom"
click at [754, 102] on select "Custom [DATE] Last week Last 7 days Last 14 days Last 30 days Last 45 days Last…" at bounding box center [820, 115] width 133 height 27
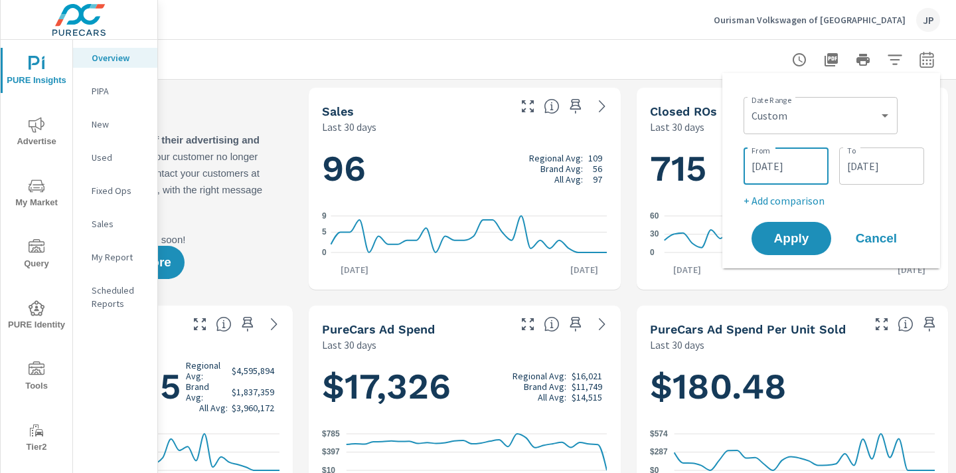
click at [789, 165] on input "[DATE]" at bounding box center [786, 166] width 74 height 27
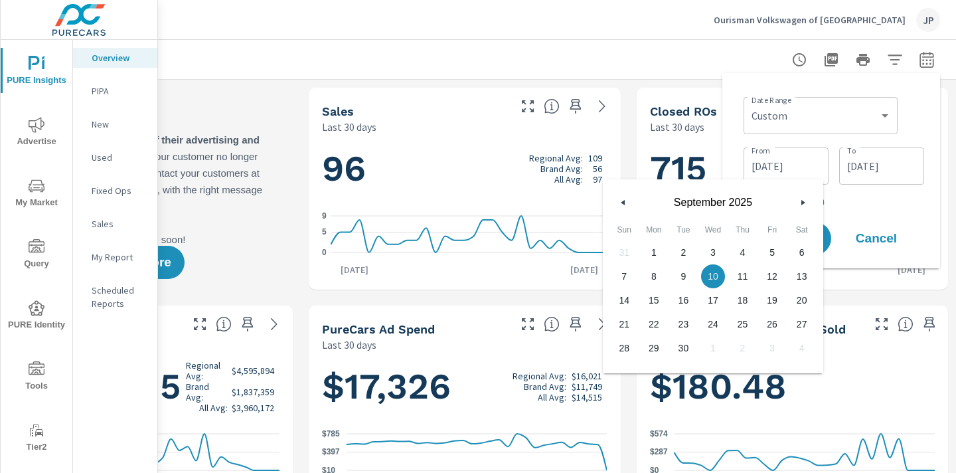
click at [625, 202] on button "button" at bounding box center [623, 202] width 16 height 16
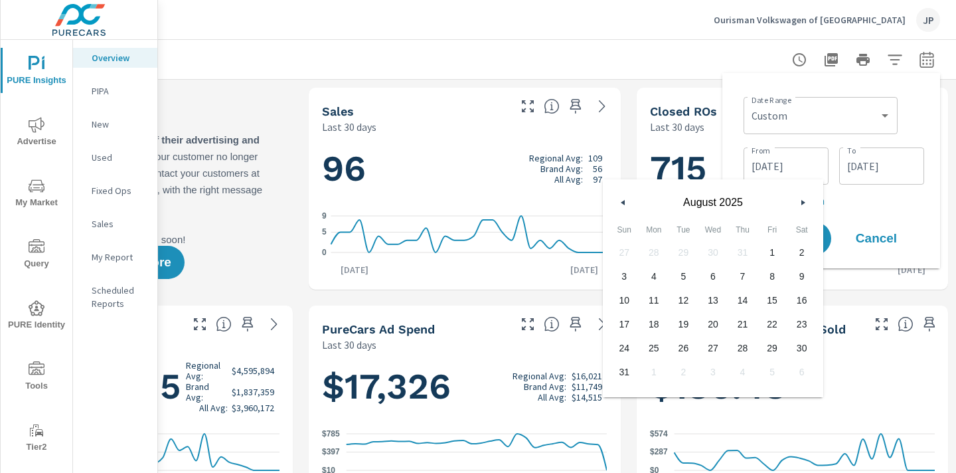
click at [625, 202] on button "button" at bounding box center [623, 202] width 16 height 16
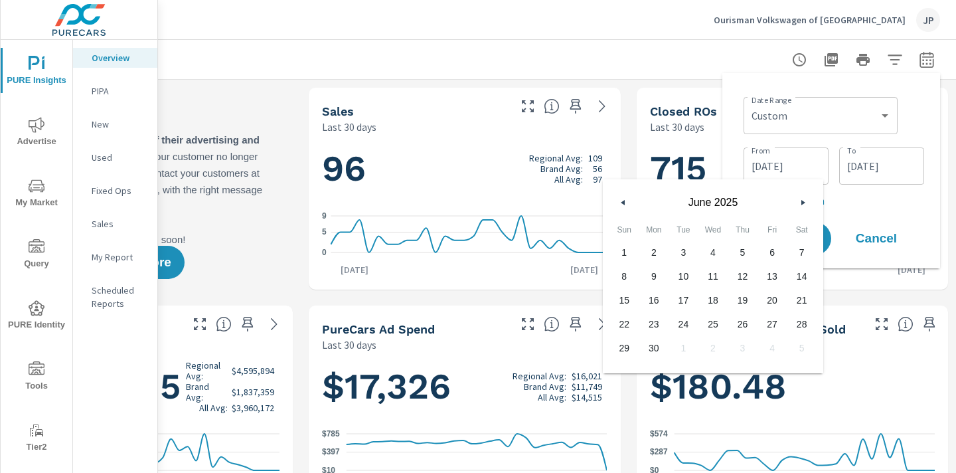
click at [623, 250] on span "1" at bounding box center [624, 252] width 30 height 17
type input "[DATE]"
click at [893, 204] on p "+ Add comparison" at bounding box center [833, 201] width 181 height 16
select select "Previous period"
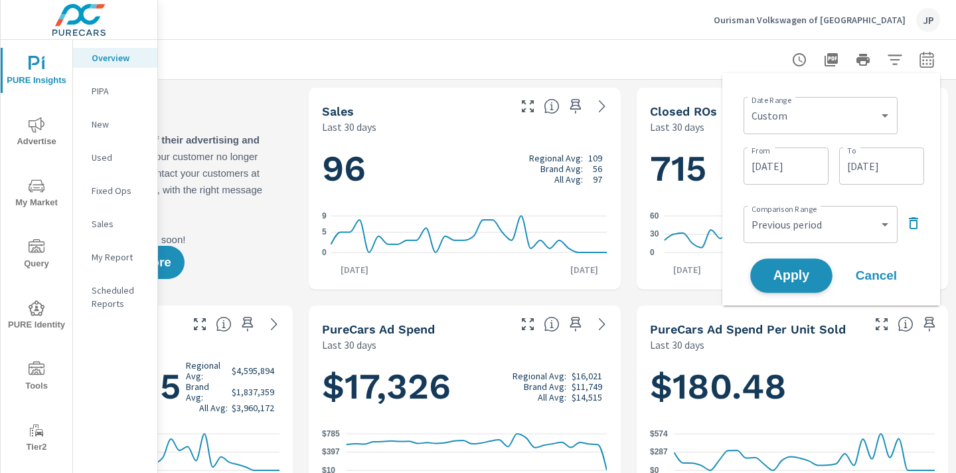
click at [783, 282] on span "Apply" at bounding box center [791, 276] width 54 height 13
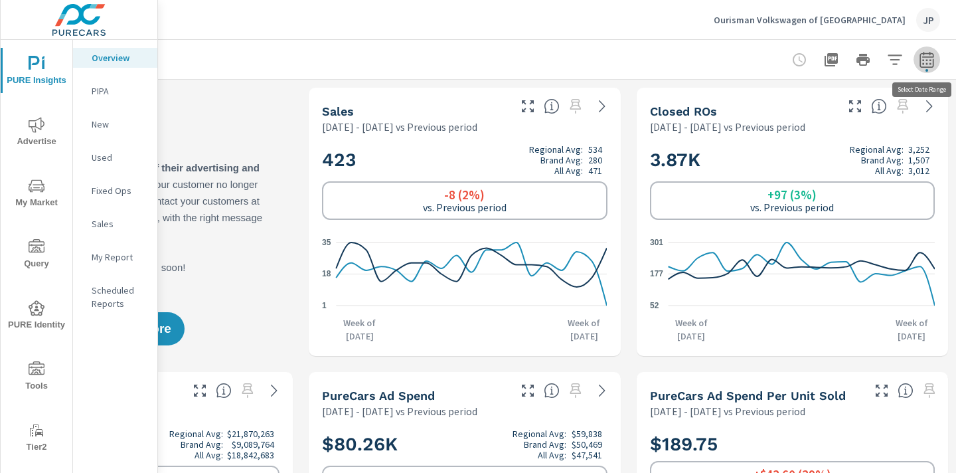
click at [920, 64] on icon "button" at bounding box center [926, 59] width 14 height 16
select select "Previous period"
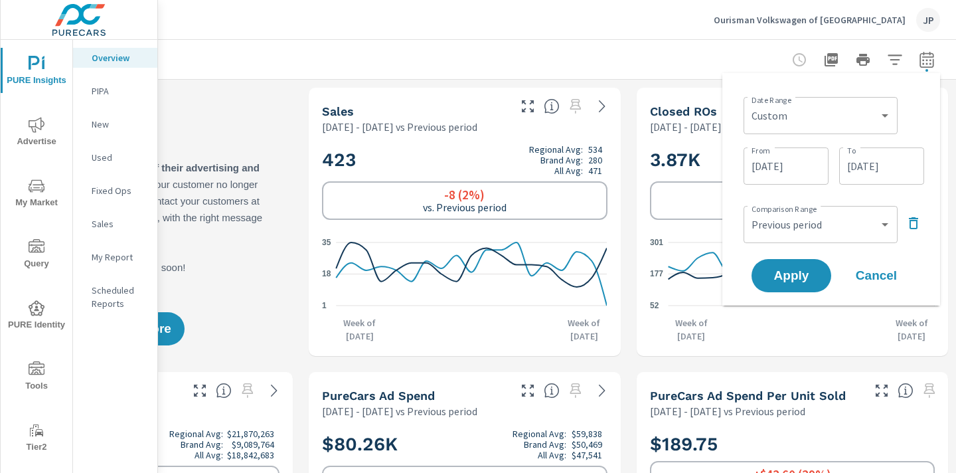
click at [694, 56] on div at bounding box center [464, 59] width 951 height 39
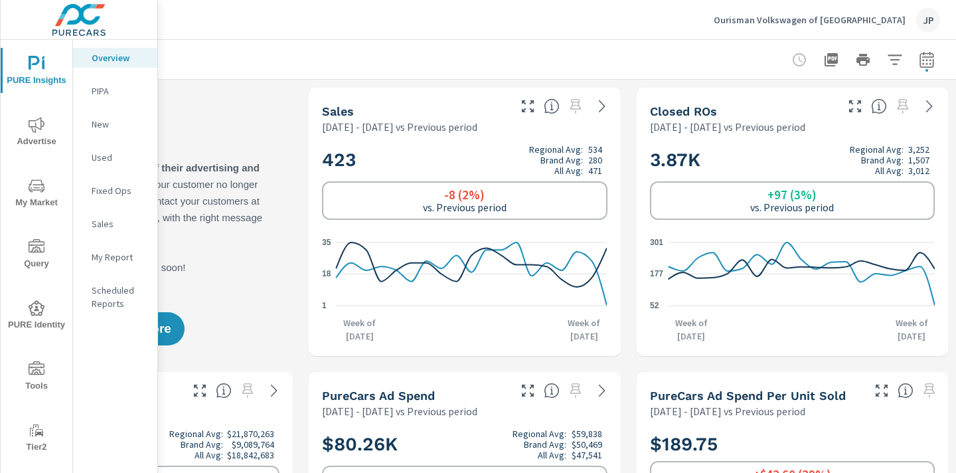
click at [27, 139] on span "Advertise" at bounding box center [37, 133] width 64 height 33
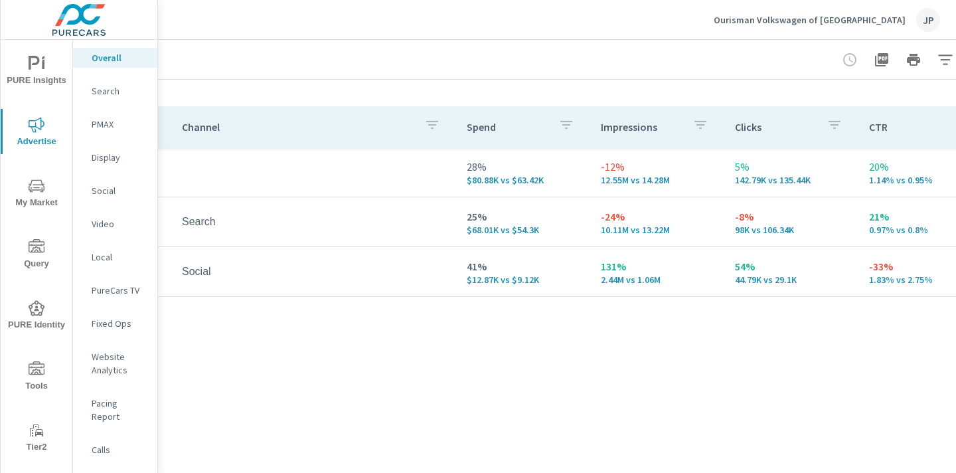
scroll to position [157, 111]
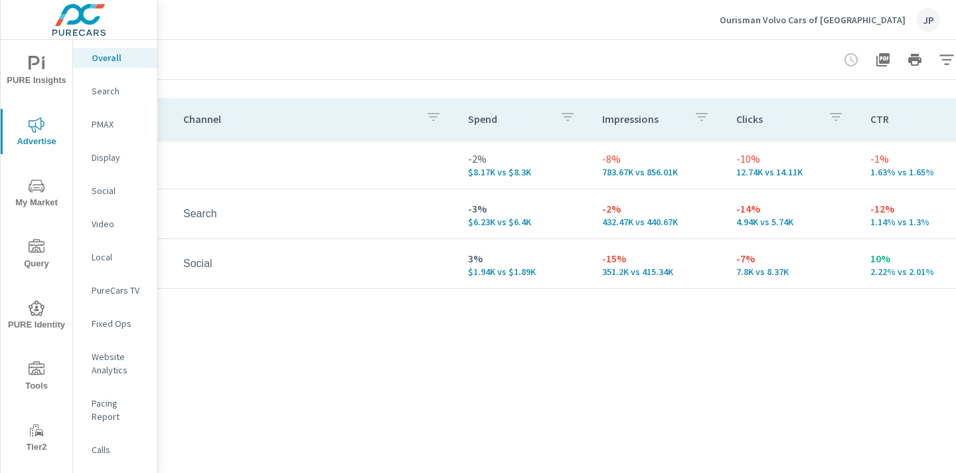
scroll to position [165, 133]
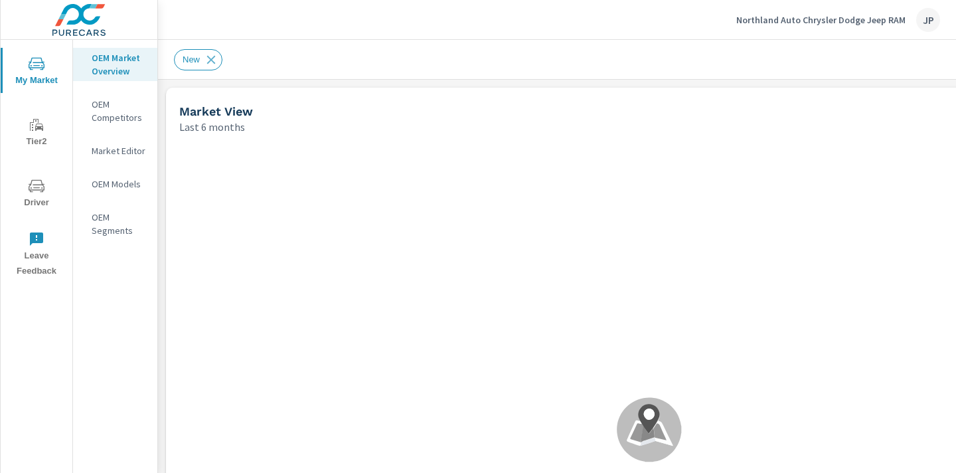
scroll to position [2, 0]
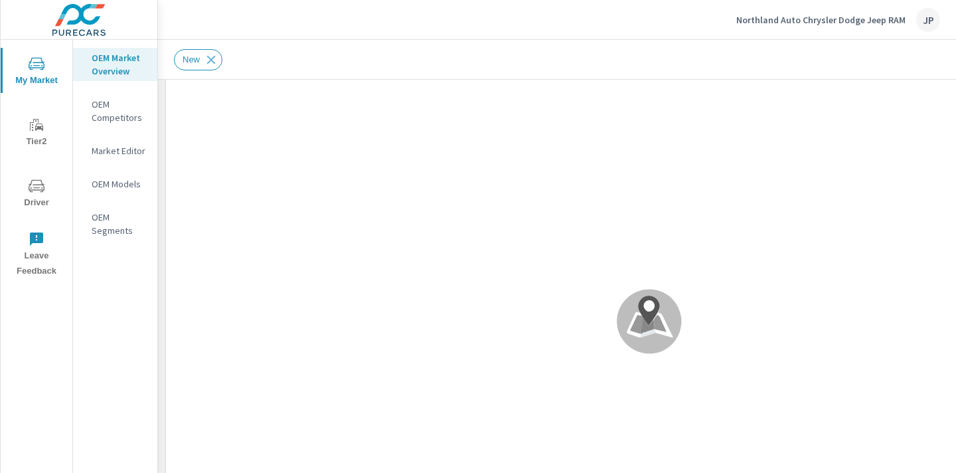
scroll to position [109, 0]
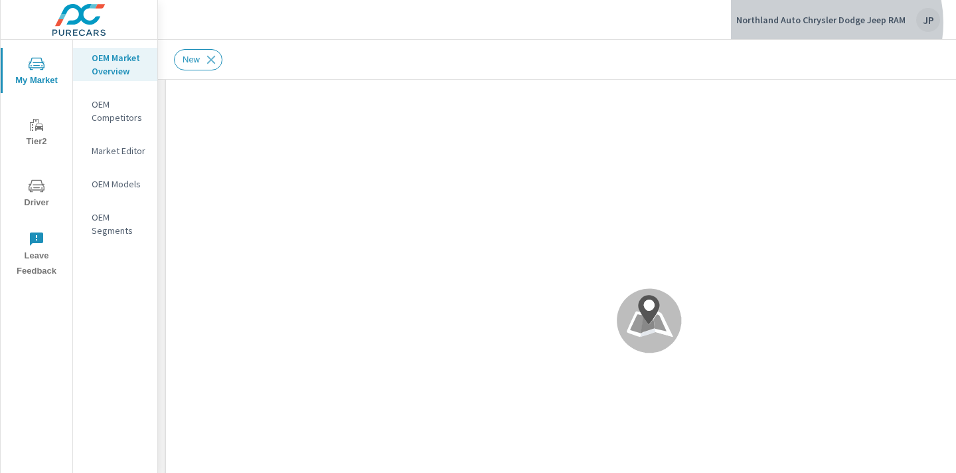
click at [829, 23] on p "Northland Auto Chrysler Dodge Jeep RAM" at bounding box center [820, 20] width 169 height 12
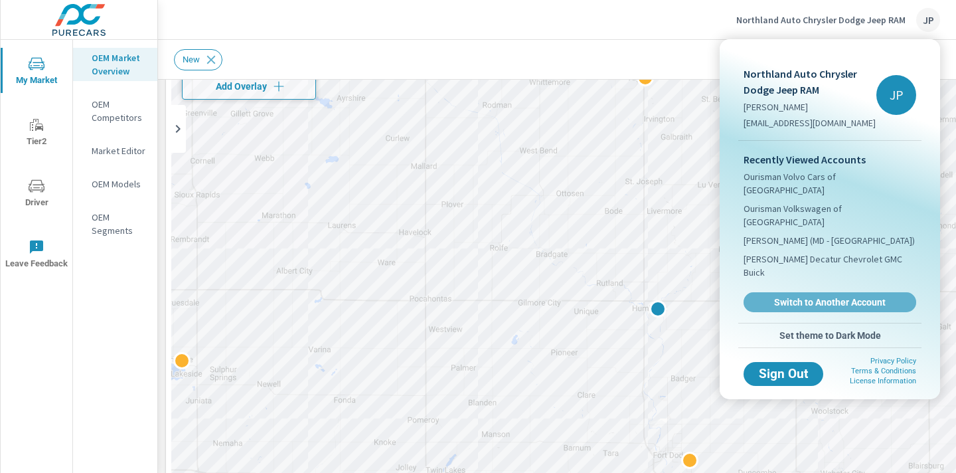
click at [804, 296] on span "Switch to Another Account" at bounding box center [830, 302] width 158 height 12
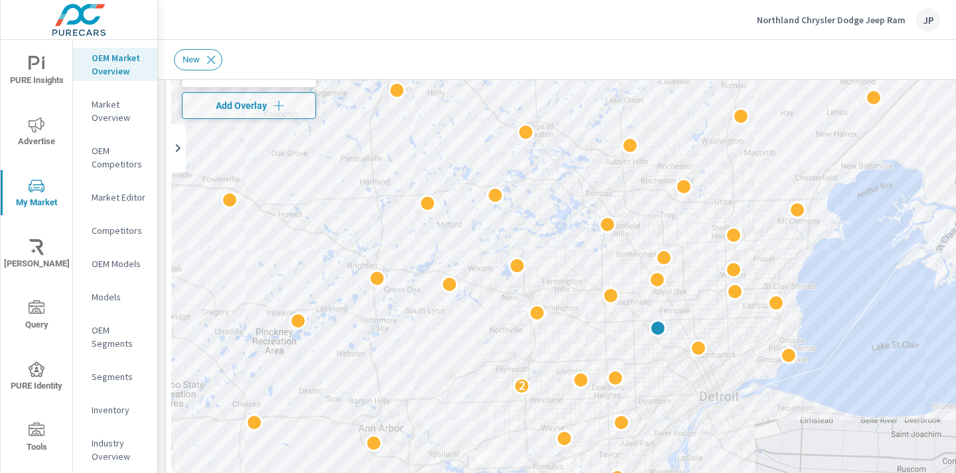
scroll to position [100, 0]
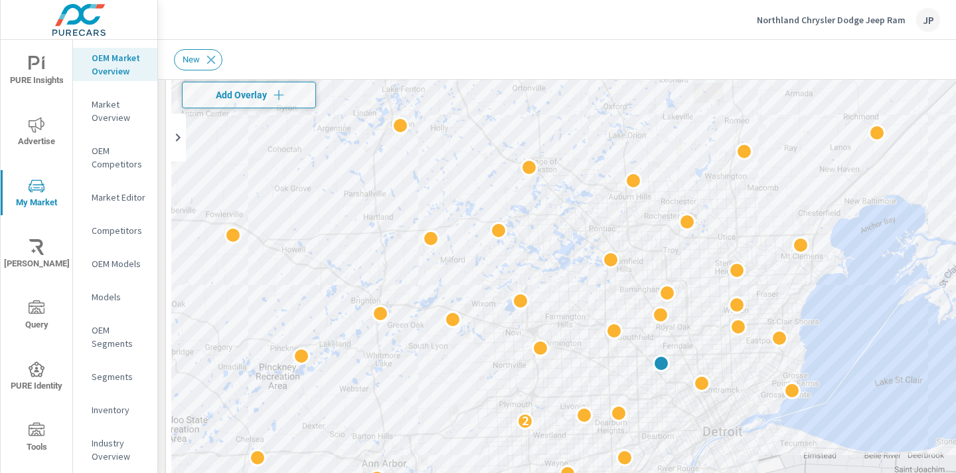
drag, startPoint x: 629, startPoint y: 277, endPoint x: 632, endPoint y: 324, distance: 47.2
click at [632, 324] on div "2 2 2" at bounding box center [649, 308] width 956 height 539
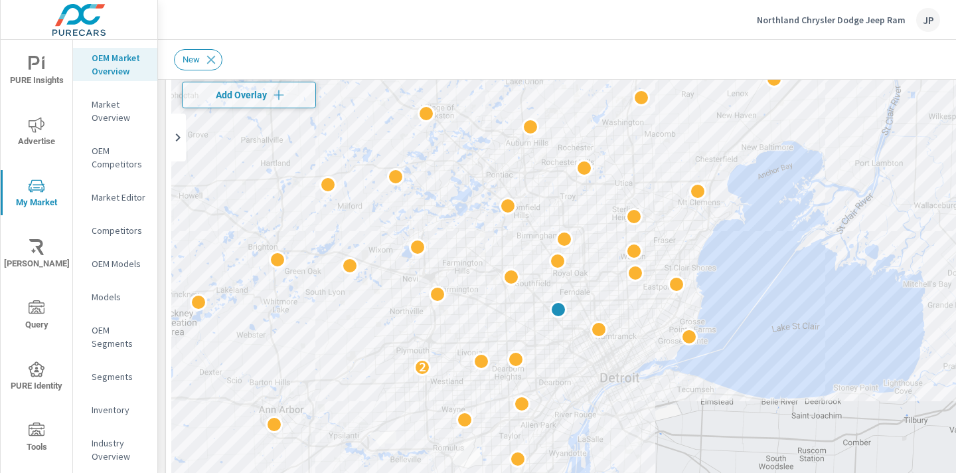
drag, startPoint x: 877, startPoint y: 364, endPoint x: 769, endPoint y: 303, distance: 123.3
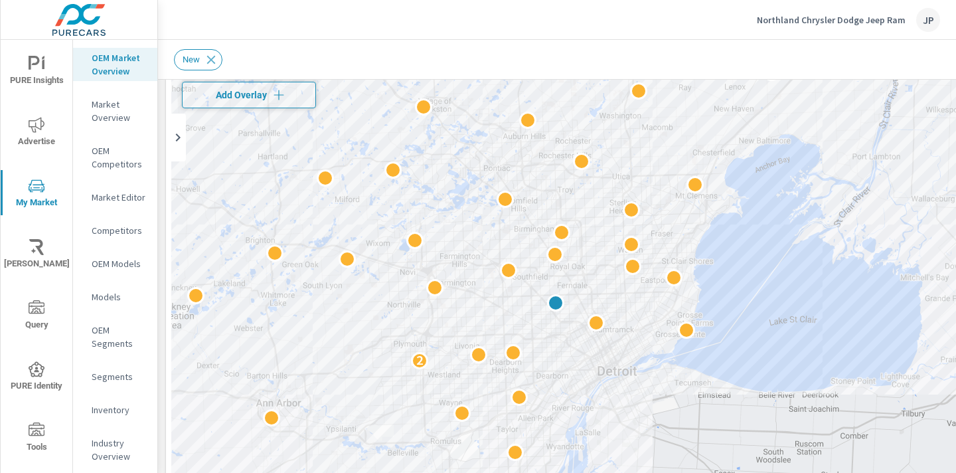
click at [258, 96] on span "Add Overlay" at bounding box center [249, 94] width 122 height 13
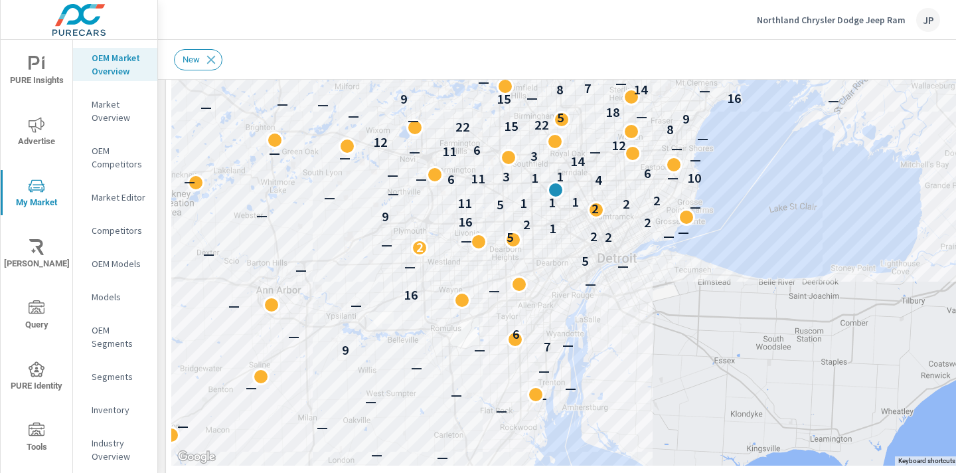
scroll to position [219, 0]
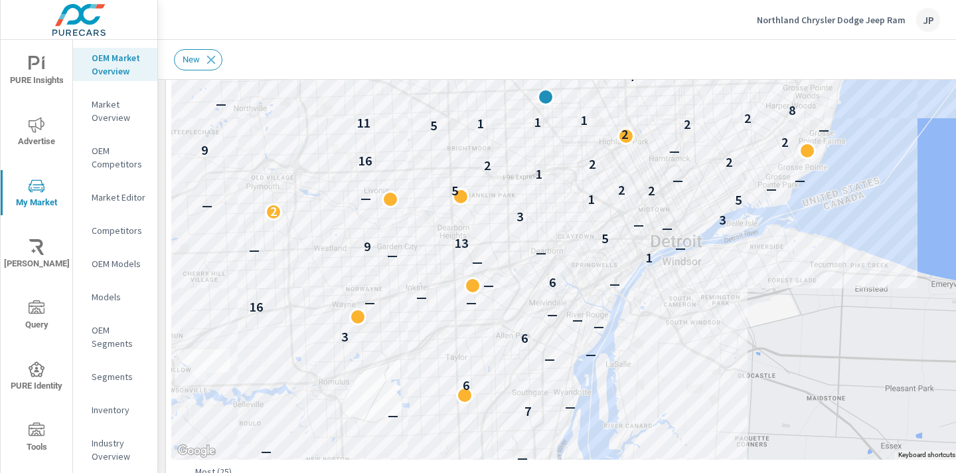
drag, startPoint x: 919, startPoint y: 179, endPoint x: 451, endPoint y: 487, distance: 560.6
click at [451, 472] on html "PURE Insights Advertise My Market Riley AI Query PURE Identity Tools Tier2 Driv…" at bounding box center [478, 236] width 956 height 473
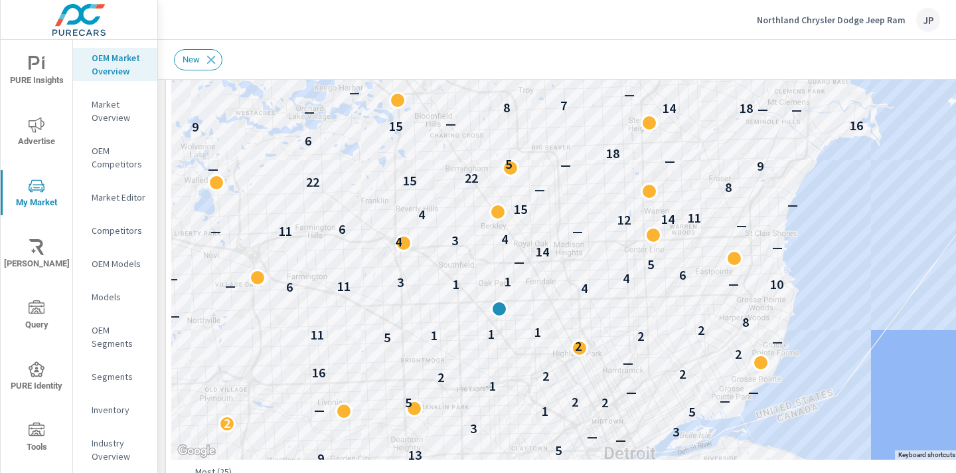
drag, startPoint x: 662, startPoint y: 169, endPoint x: 618, endPoint y: 384, distance: 218.8
click at [618, 384] on div "— — — — — — — — — — — — — 9 — 7 — — 6 — — 6 3 — — — — — 16 — — — — — 6 — 1 — — …" at bounding box center [649, 189] width 956 height 539
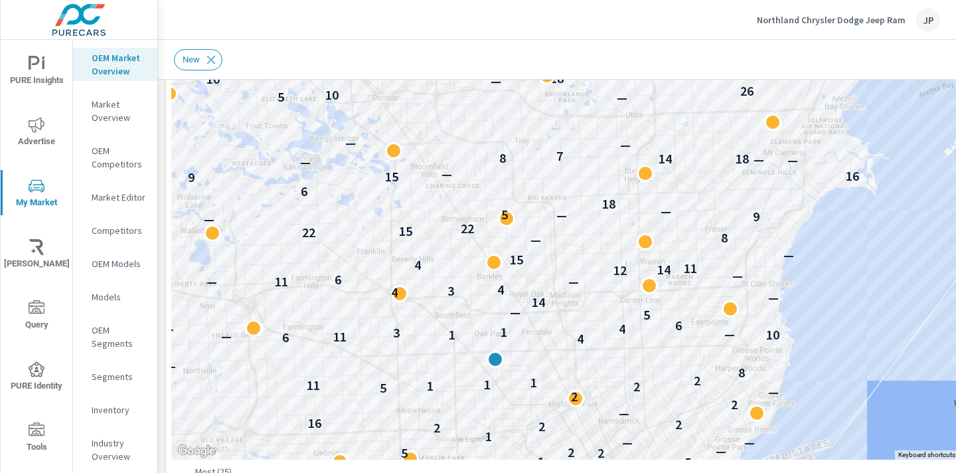
drag, startPoint x: 581, startPoint y: 228, endPoint x: 578, endPoint y: 279, distance: 51.3
click at [578, 279] on p "—" at bounding box center [573, 281] width 11 height 16
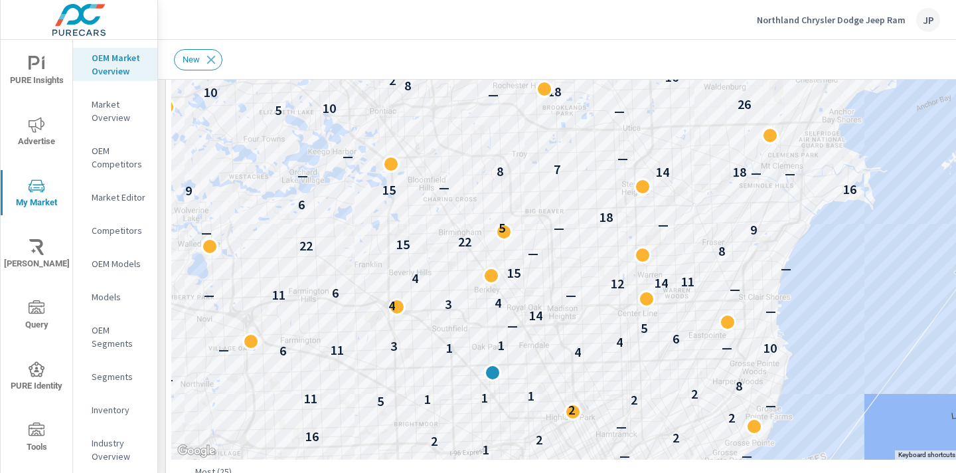
drag, startPoint x: 480, startPoint y: 284, endPoint x: 477, endPoint y: 299, distance: 14.8
click at [477, 299] on div "— — — — — — — — — — 9 — 7 — — 6 — — 6 3 — — — — — 16 — — — — — 6 — 1 — — — — — …" at bounding box center [649, 189] width 956 height 539
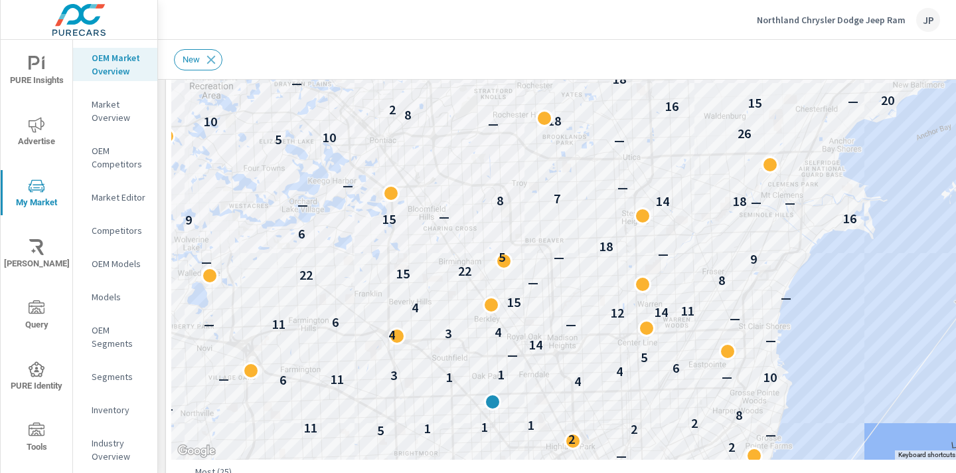
drag, startPoint x: 441, startPoint y: 295, endPoint x: 441, endPoint y: 326, distance: 30.5
click at [441, 327] on div "3" at bounding box center [447, 333] width 17 height 17
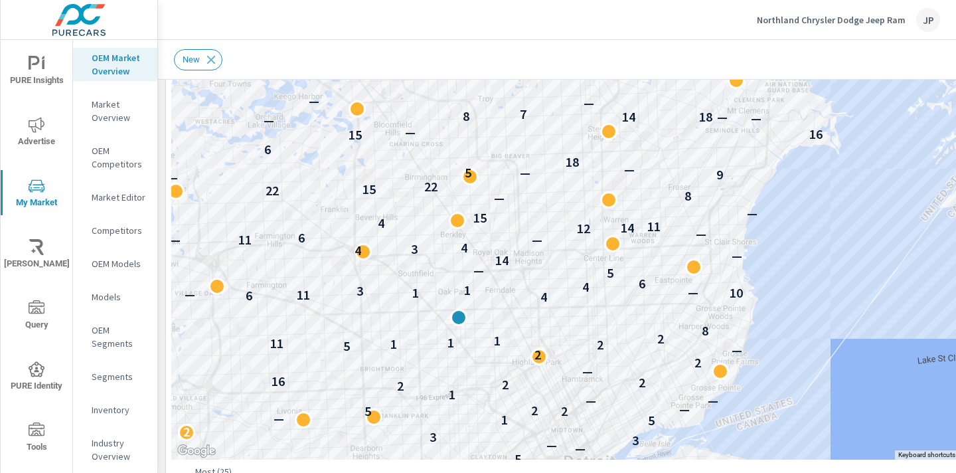
drag, startPoint x: 606, startPoint y: 437, endPoint x: 571, endPoint y: 352, distance: 92.0
click at [571, 352] on div "— — — — — — — — 9 — 7 — — 6 — — 6 3 — — — — — 16 — — — — — 6 — 1 — — — — — 9 13…" at bounding box center [649, 189] width 956 height 539
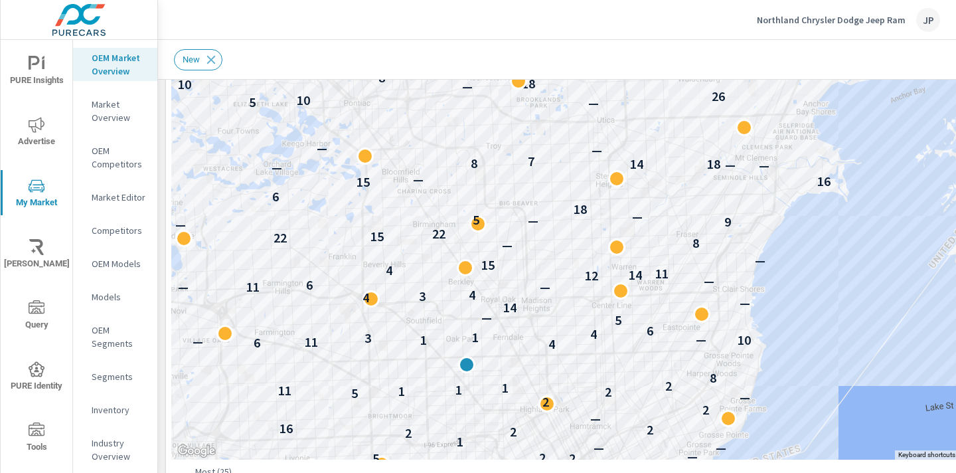
drag, startPoint x: 362, startPoint y: 250, endPoint x: 370, endPoint y: 297, distance: 48.5
click at [370, 297] on div "4" at bounding box center [365, 297] width 17 height 17
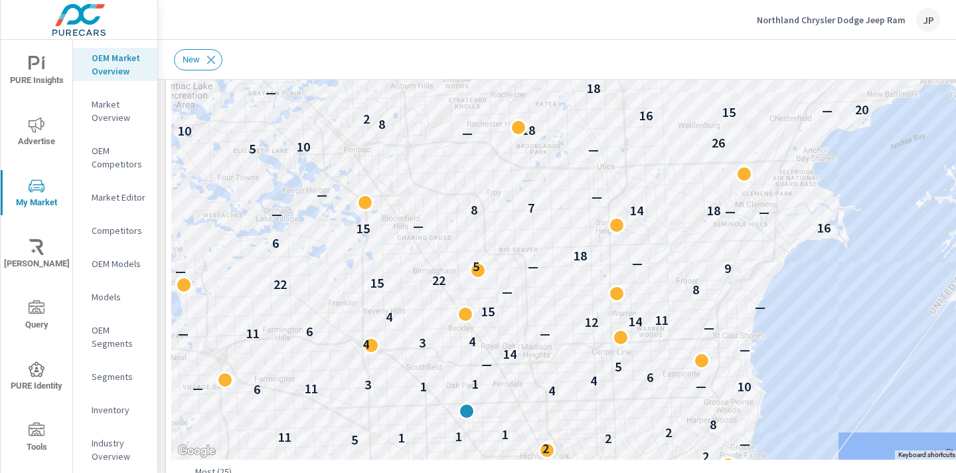
drag, startPoint x: 448, startPoint y: 232, endPoint x: 448, endPoint y: 279, distance: 47.8
click at [448, 279] on div "— — — — — — — — 9 — 7 — — 6 — — 6 3 — — — — 16 — — — — — 6 — 1 — — — — — 9 13 5…" at bounding box center [649, 189] width 956 height 539
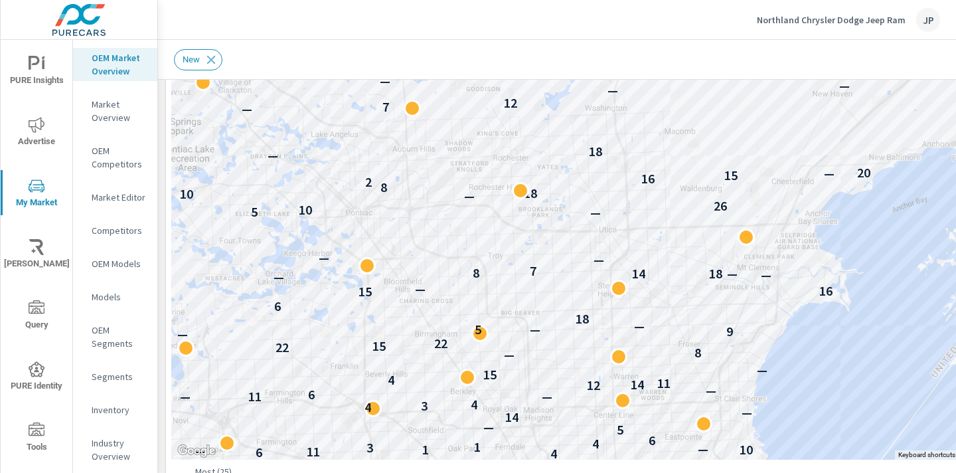
drag, startPoint x: 480, startPoint y: 271, endPoint x: 482, endPoint y: 336, distance: 65.1
click at [482, 336] on div "5" at bounding box center [477, 329] width 17 height 17
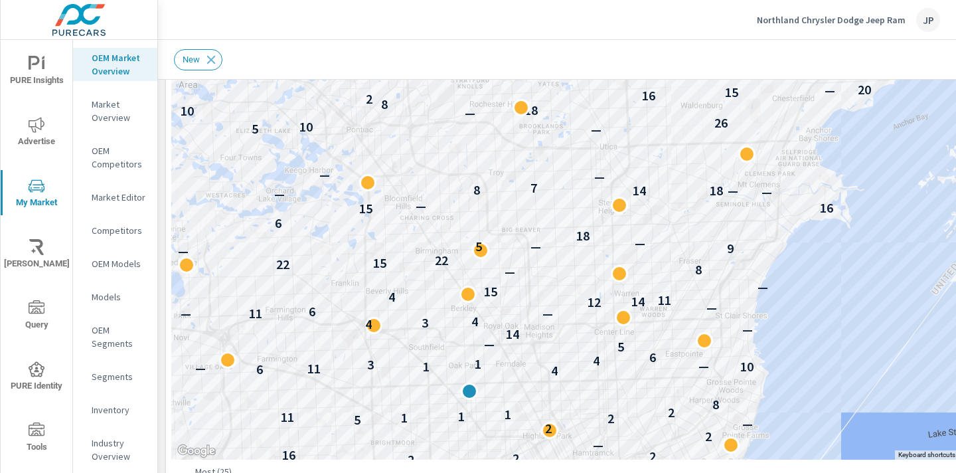
drag, startPoint x: 505, startPoint y: 374, endPoint x: 505, endPoint y: 289, distance: 85.6
click at [505, 289] on div "— — — — — — — — — 9 — 7 — — 6 — — 6 3 — — — — 16 — — — — — 6 — 1 — — — — — 9 13…" at bounding box center [649, 189] width 956 height 539
click at [34, 123] on icon "nav menu" at bounding box center [37, 125] width 16 height 16
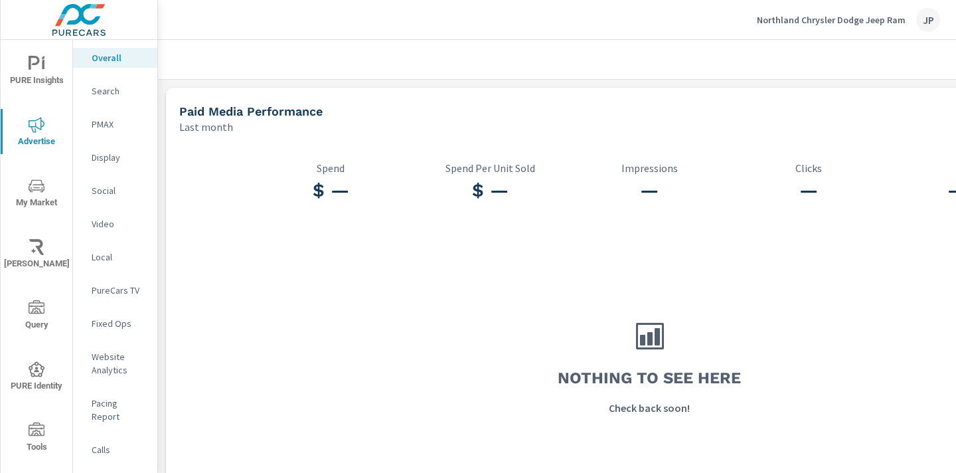
scroll to position [0, 185]
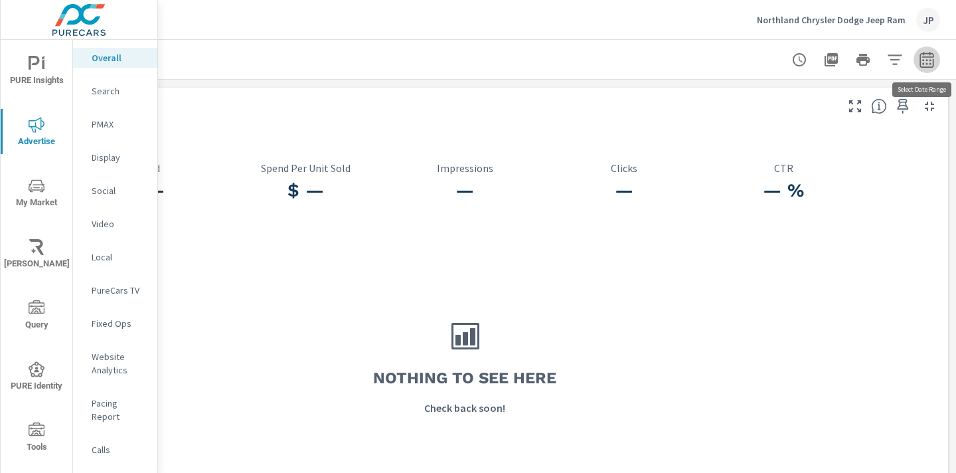
click at [929, 62] on icon "button" at bounding box center [927, 60] width 16 height 16
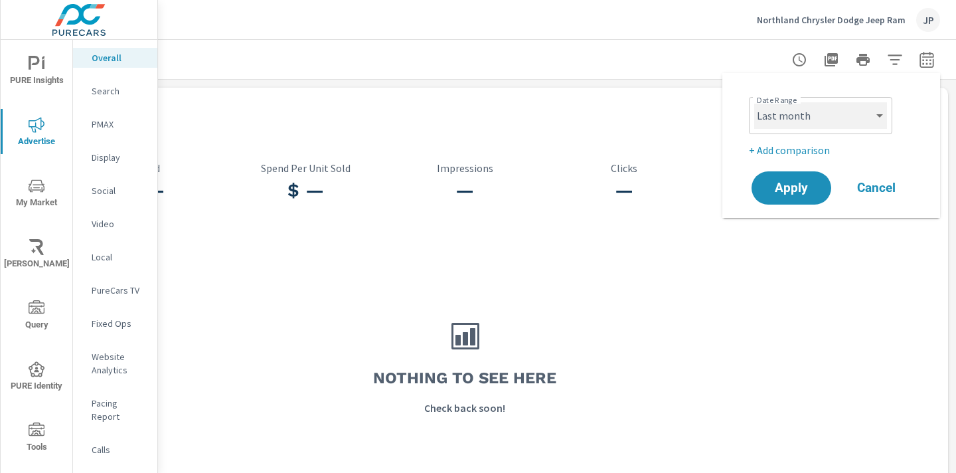
click at [825, 114] on select "Custom Yesterday Last week Last 7 days Last 14 days Last 30 days Last 45 days L…" at bounding box center [820, 115] width 133 height 27
select select "Last 30 days"
click at [754, 102] on select "Custom Yesterday Last week Last 7 days Last 14 days Last 30 days Last 45 days L…" at bounding box center [820, 115] width 133 height 27
click at [787, 192] on span "Apply" at bounding box center [791, 188] width 54 height 13
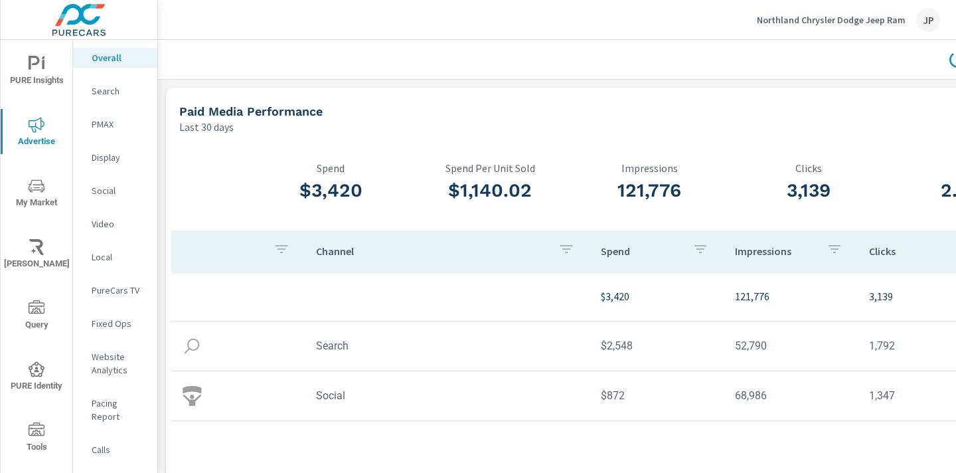
click at [35, 193] on icon "nav menu" at bounding box center [37, 186] width 16 height 16
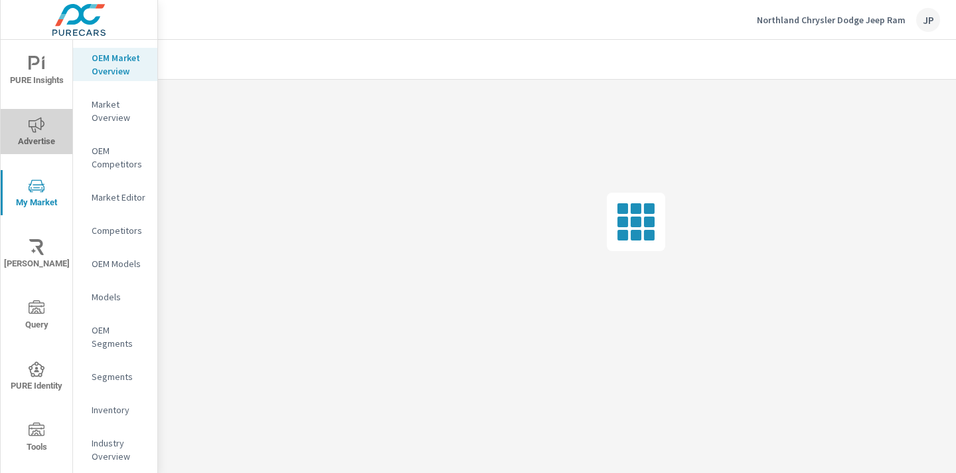
click at [27, 126] on span "Advertise" at bounding box center [37, 133] width 64 height 33
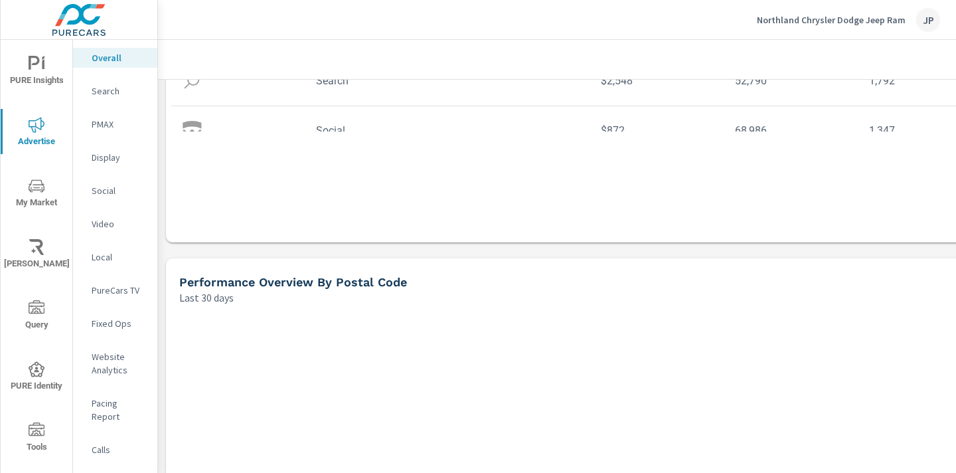
scroll to position [464, 0]
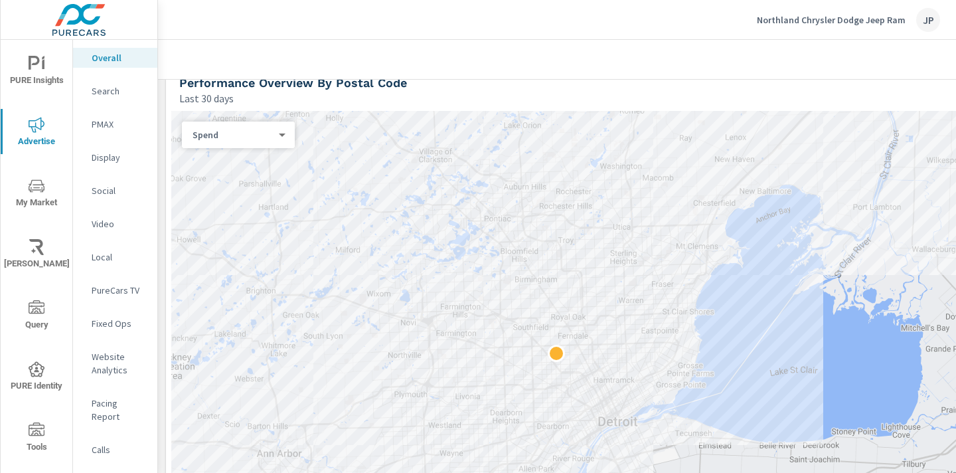
drag, startPoint x: 854, startPoint y: 326, endPoint x: 751, endPoint y: 343, distance: 104.3
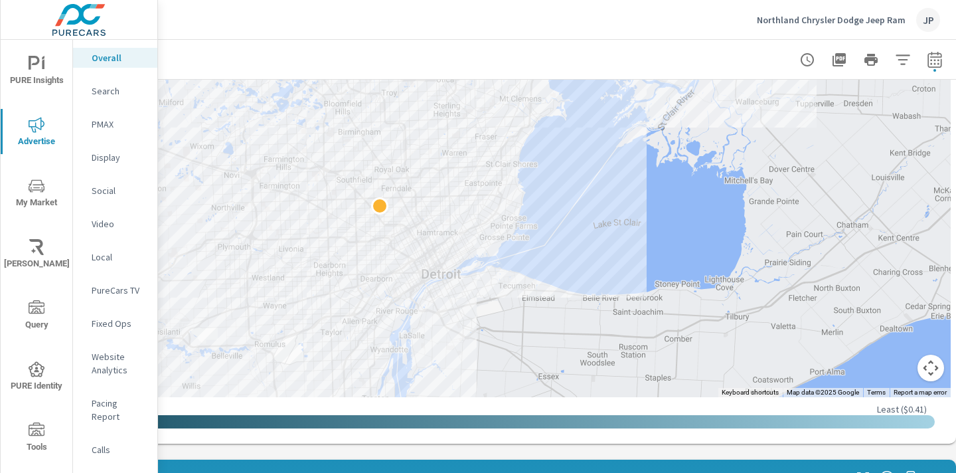
scroll to position [607, 177]
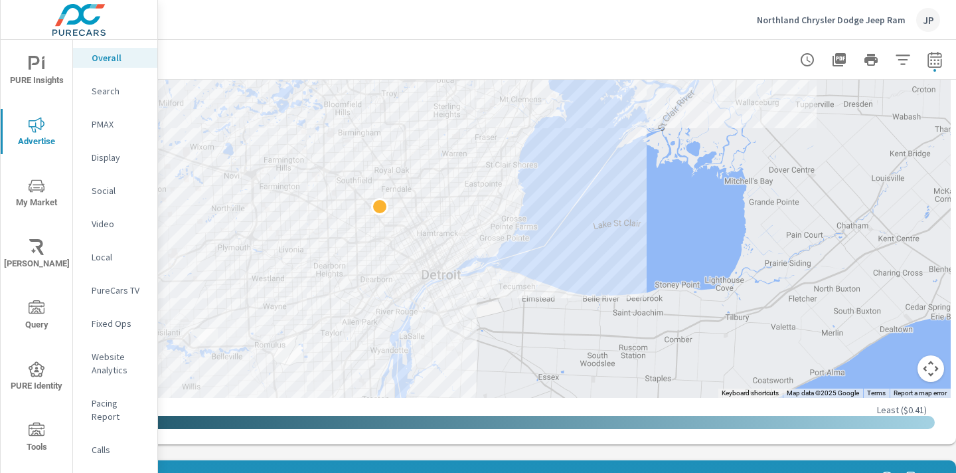
click at [929, 362] on button "Map camera controls" at bounding box center [930, 368] width 27 height 27
click at [899, 297] on button "Zoom in" at bounding box center [897, 302] width 27 height 27
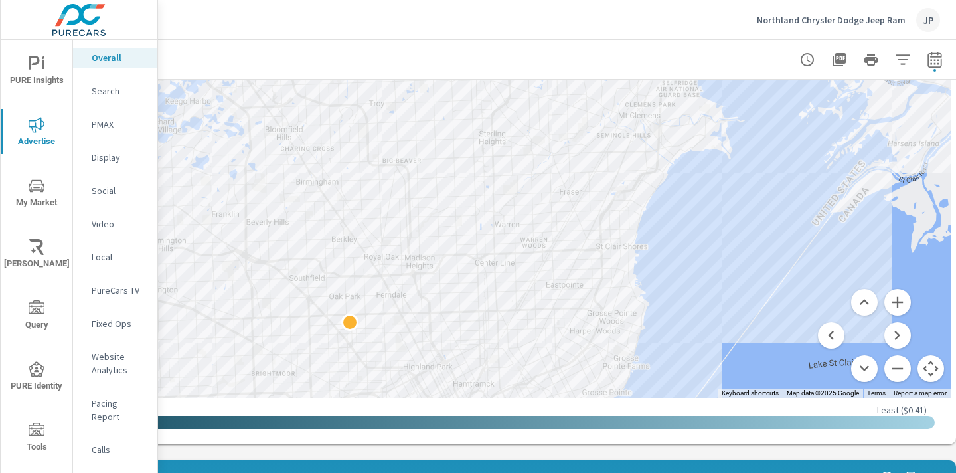
drag, startPoint x: 358, startPoint y: 206, endPoint x: 432, endPoint y: 307, distance: 125.3
click at [432, 307] on div at bounding box center [473, 182] width 956 height 430
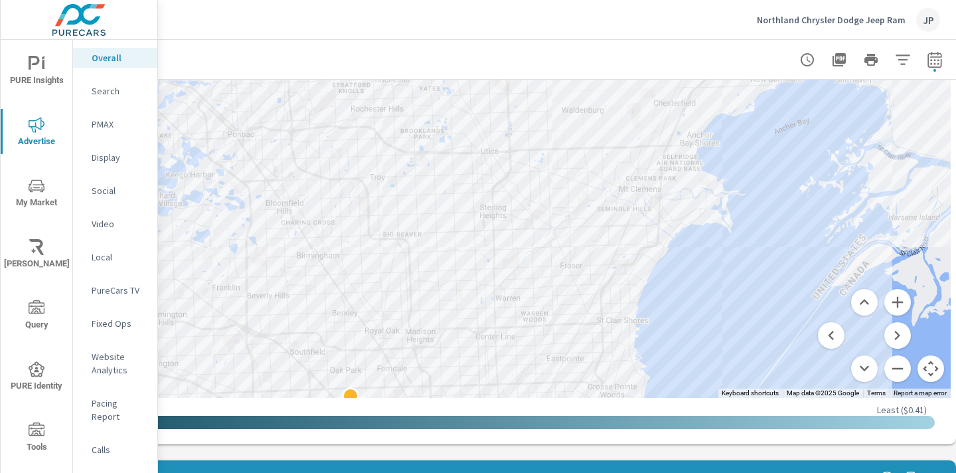
drag, startPoint x: 392, startPoint y: 252, endPoint x: 394, endPoint y: 328, distance: 75.7
click at [394, 328] on div at bounding box center [473, 182] width 956 height 430
click at [901, 366] on button "Zoom out" at bounding box center [897, 368] width 27 height 27
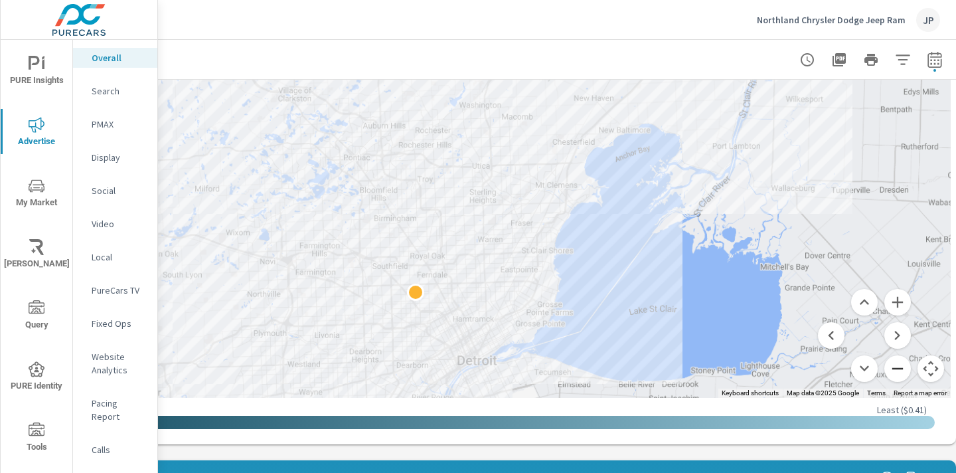
click at [901, 366] on button "Zoom out" at bounding box center [897, 368] width 27 height 27
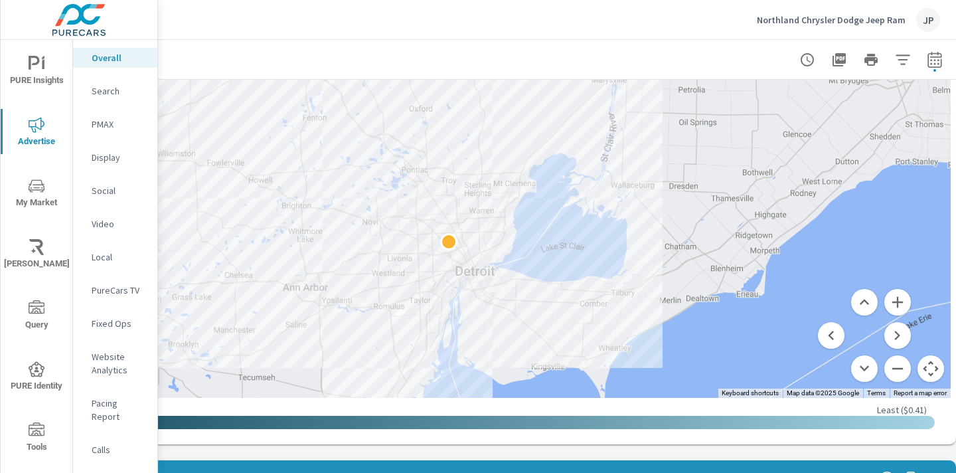
click at [97, 90] on p "Search" at bounding box center [119, 90] width 55 height 13
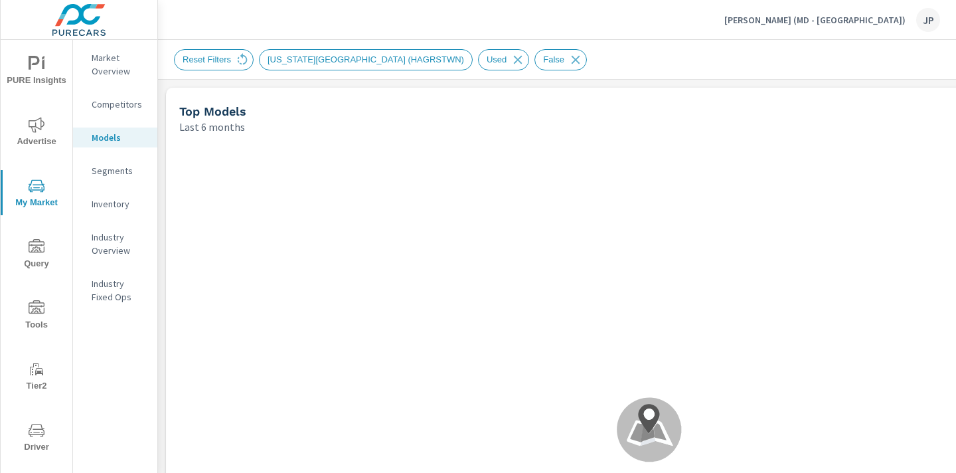
click at [875, 20] on p "[PERSON_NAME] (MD - [GEOGRAPHIC_DATA])" at bounding box center [814, 20] width 181 height 12
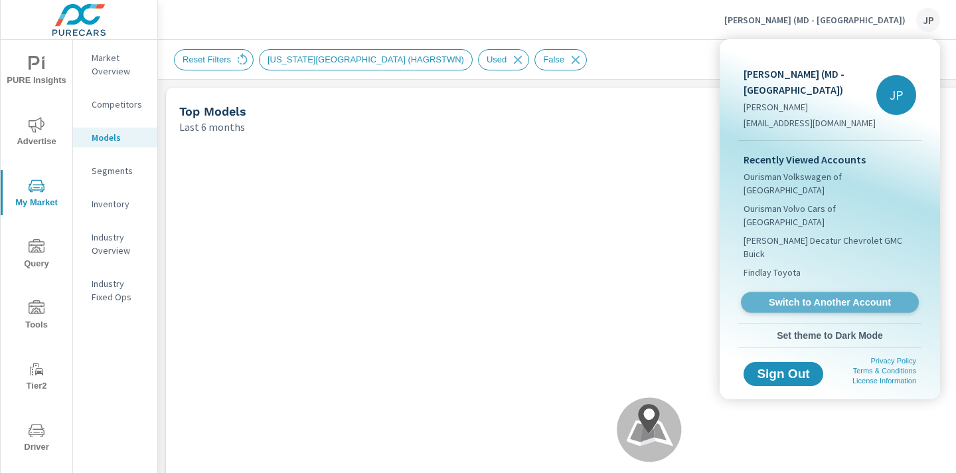
click at [785, 296] on span "Switch to Another Account" at bounding box center [829, 302] width 163 height 13
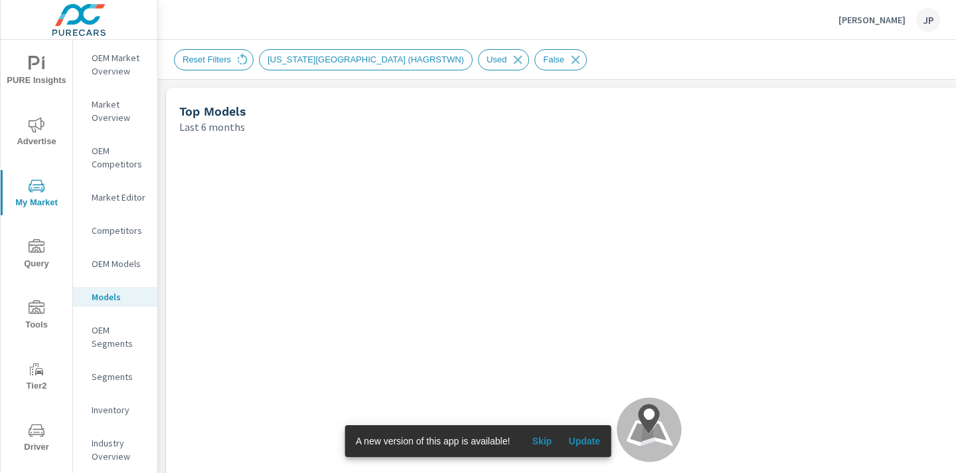
click at [585, 442] on span "Update" at bounding box center [584, 441] width 32 height 12
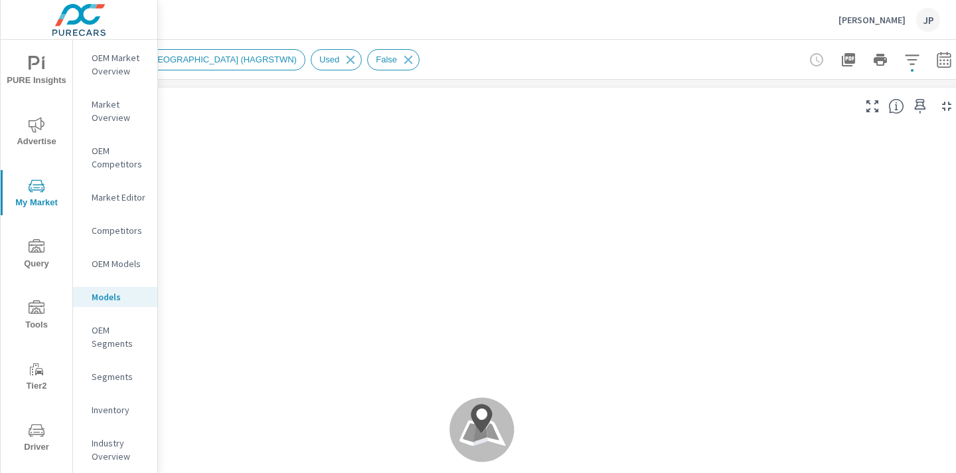
scroll to position [0, 185]
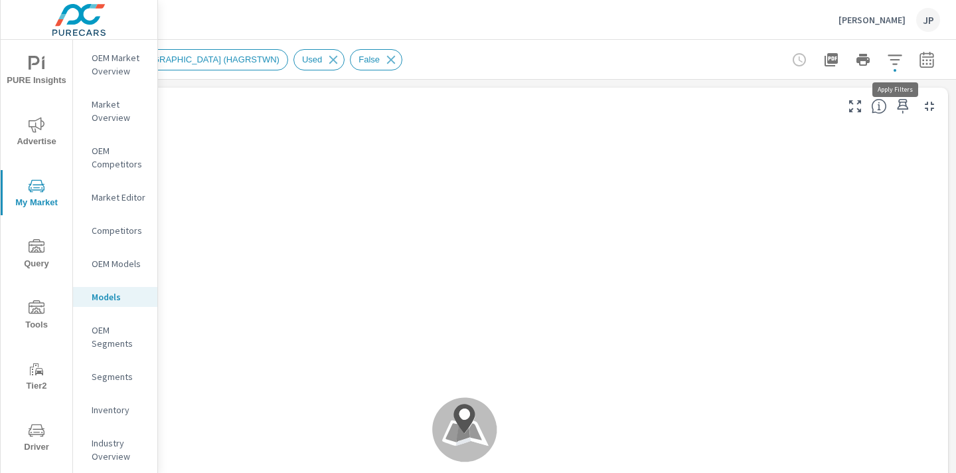
click at [895, 65] on icon "button" at bounding box center [895, 60] width 16 height 16
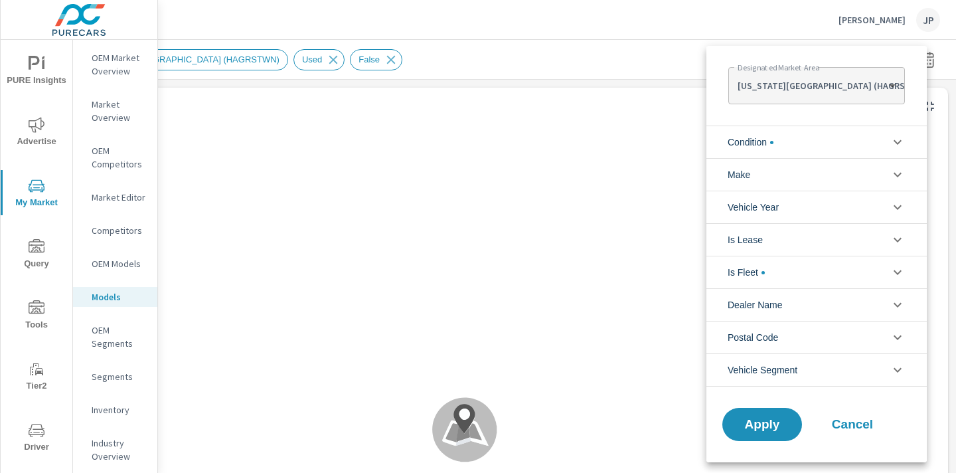
click at [832, 86] on body "PURE Insights Advertise My Market Query Tools Tier2 Driver Leave Feedback OEM M…" at bounding box center [478, 236] width 956 height 473
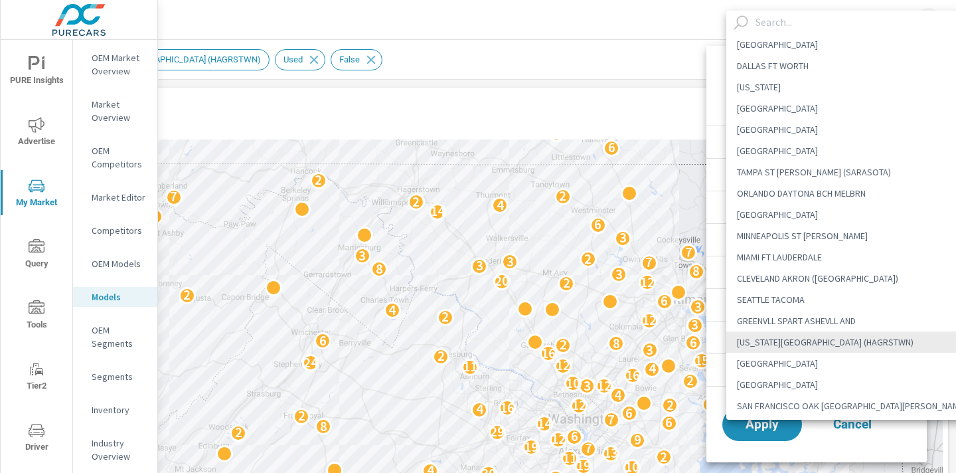
click at [772, 27] on input "text" at bounding box center [863, 22] width 227 height 23
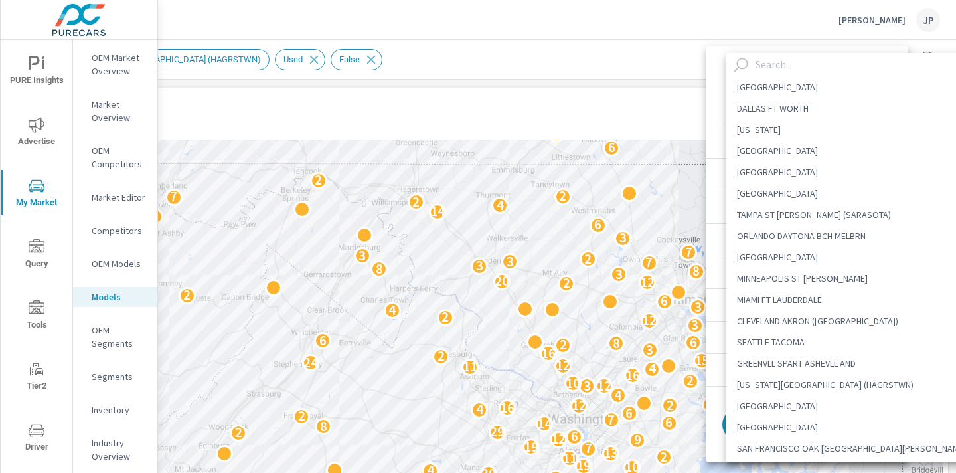
click at [113, 114] on div at bounding box center [478, 236] width 956 height 473
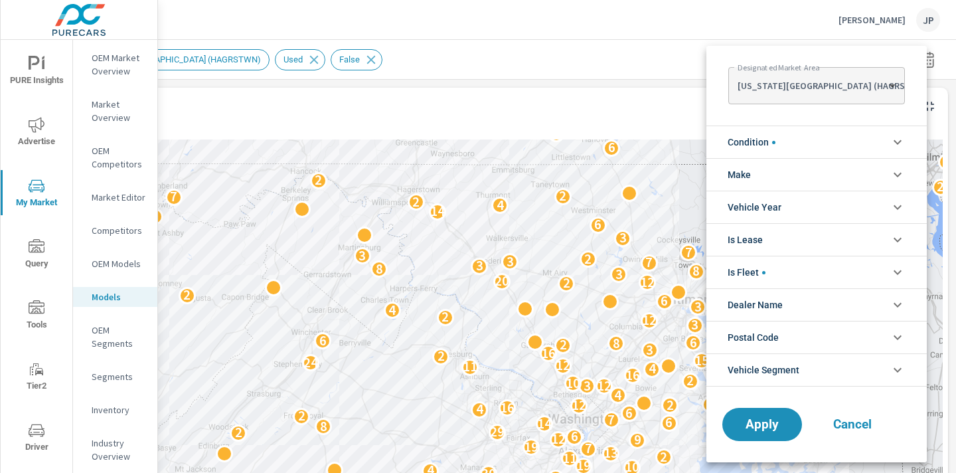
click at [113, 114] on div at bounding box center [478, 236] width 956 height 473
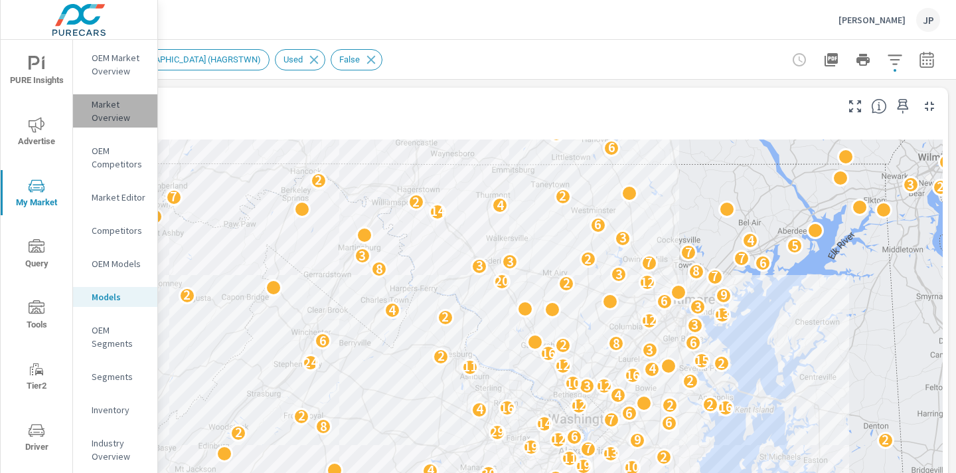
click at [113, 114] on p "Market Overview" at bounding box center [119, 111] width 55 height 27
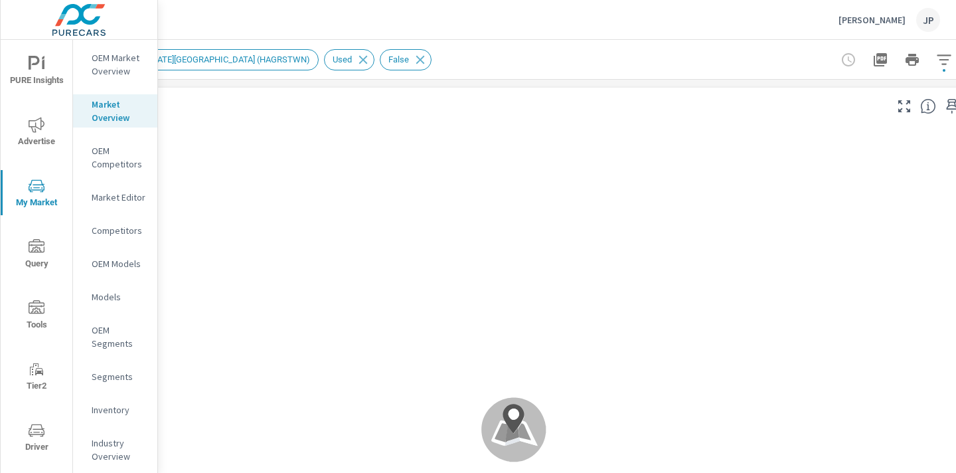
scroll to position [0, 185]
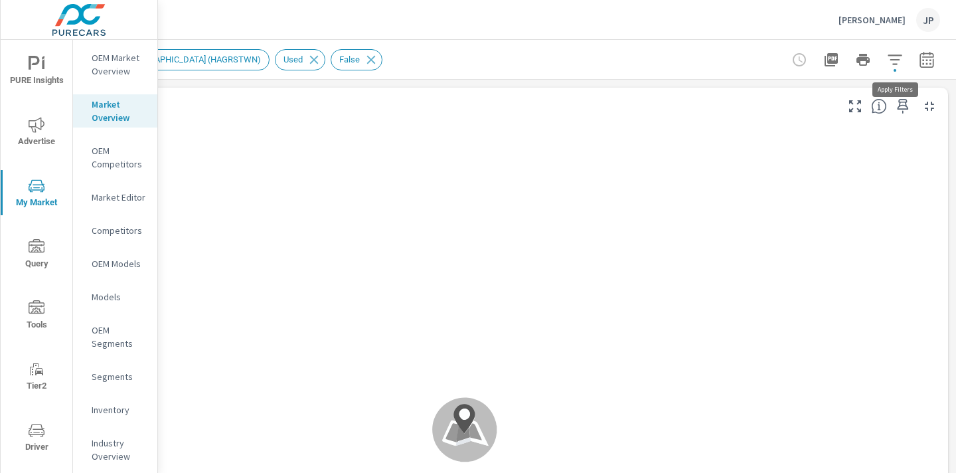
click at [895, 58] on icon "button" at bounding box center [895, 60] width 16 height 16
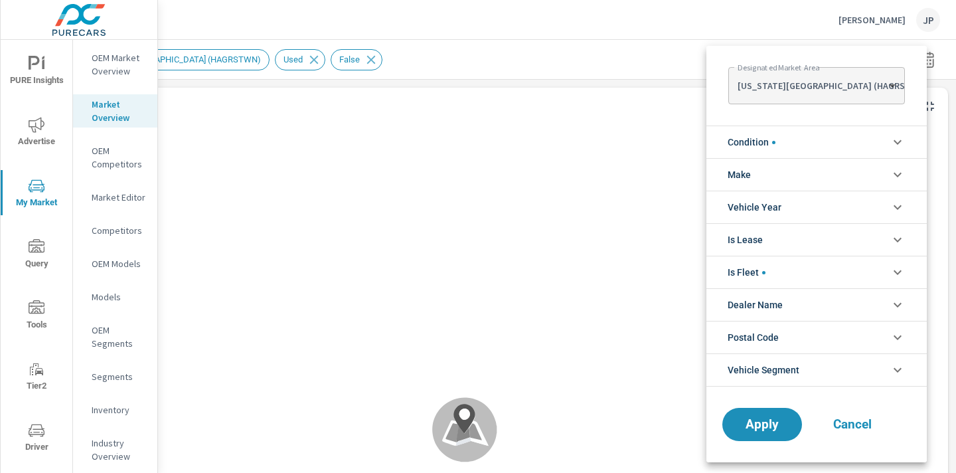
click at [825, 87] on body "PURE Insights Advertise My Market Query Tools Tier2 Driver Leave Feedback OEM M…" at bounding box center [478, 236] width 956 height 473
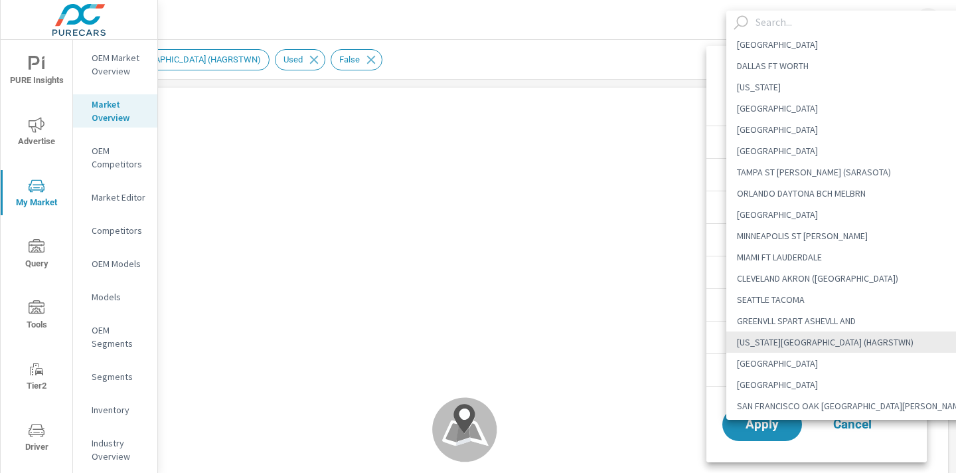
click at [770, 21] on input "text" at bounding box center [863, 22] width 227 height 23
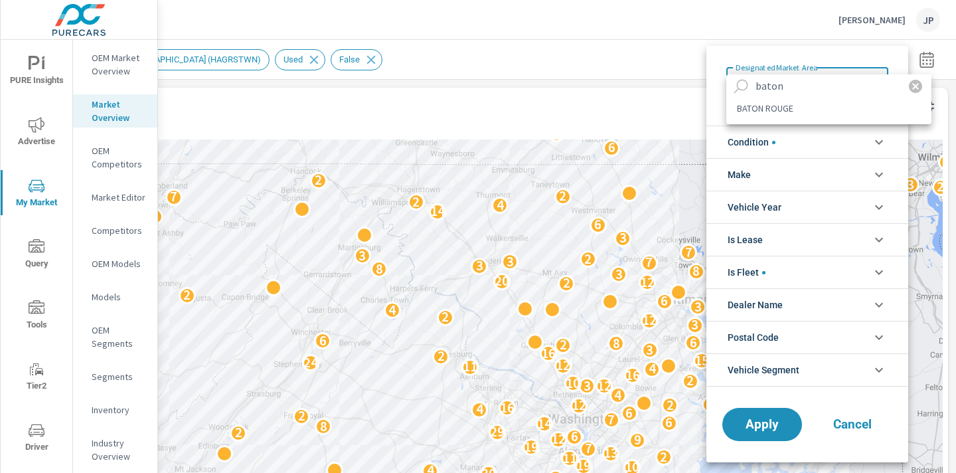
drag, startPoint x: 791, startPoint y: 81, endPoint x: 722, endPoint y: 79, distance: 68.4
click at [722, 79] on Area "baton BATON ROUGE" at bounding box center [478, 236] width 956 height 473
type input "laf"
click at [741, 109] on li "LAFAYETTE LA" at bounding box center [828, 108] width 205 height 21
type Area "LAFAYETTE LA"
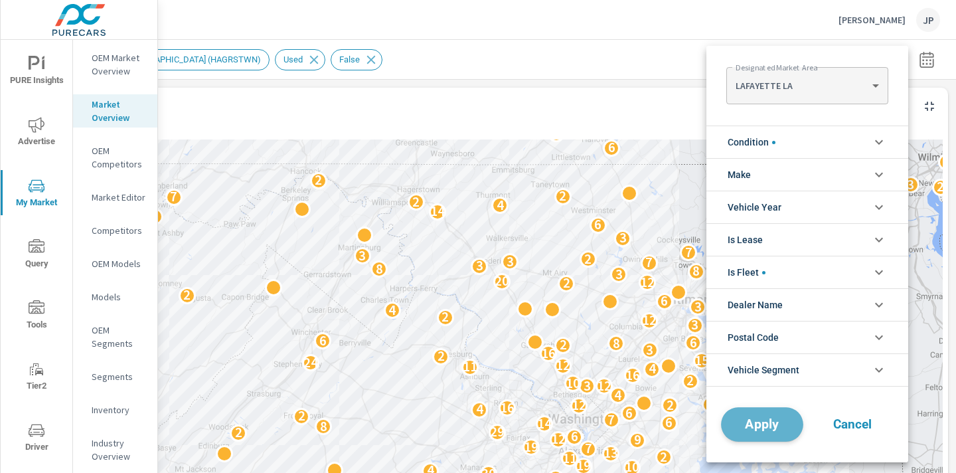
click at [777, 429] on span "Apply" at bounding box center [762, 424] width 54 height 13
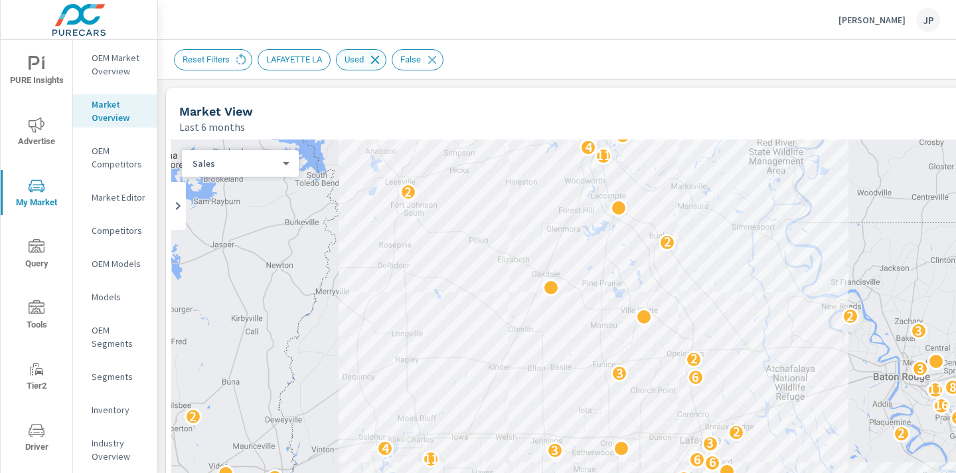
click at [379, 54] on icon at bounding box center [375, 59] width 15 height 15
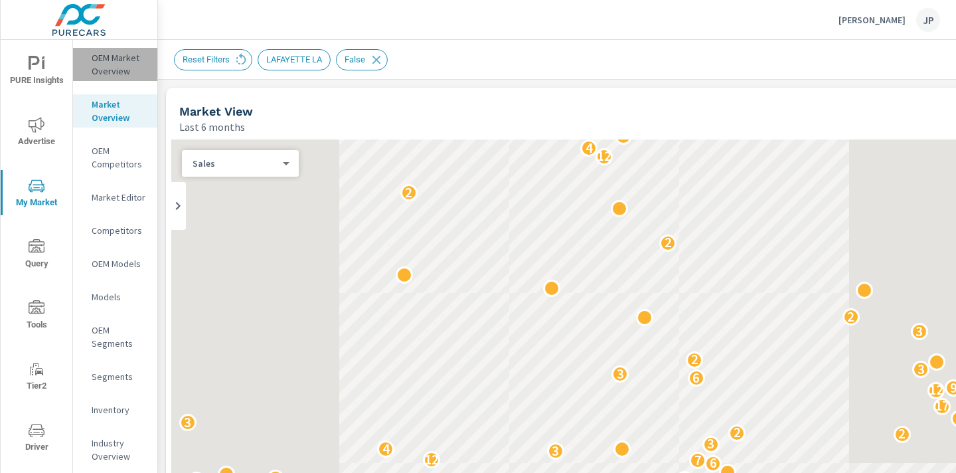
click at [111, 67] on p "OEM Market Overview" at bounding box center [119, 64] width 55 height 27
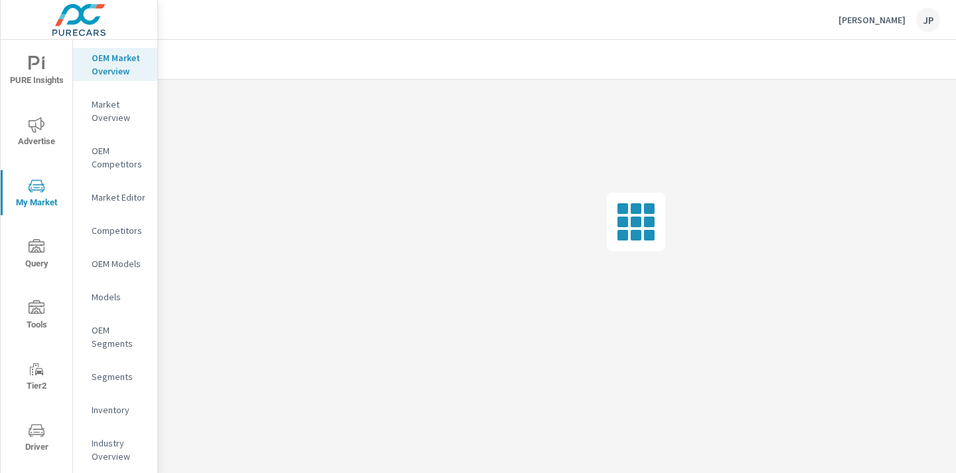
scroll to position [0, 185]
click at [927, 52] on div at bounding box center [863, 59] width 154 height 27
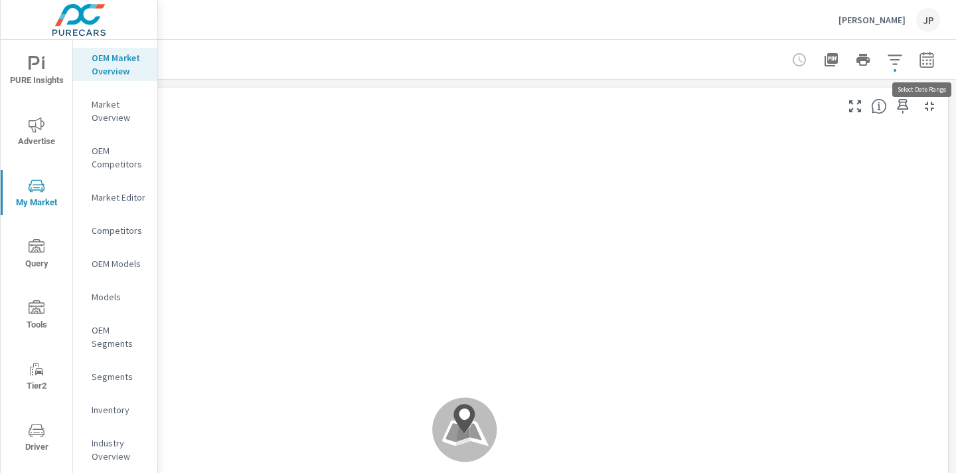
click at [927, 52] on icon "button" at bounding box center [927, 60] width 16 height 16
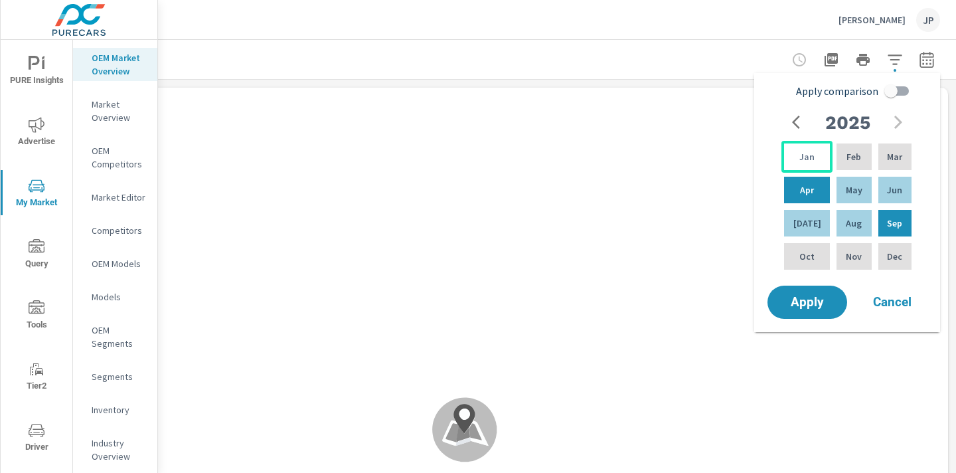
click at [799, 160] on p "Jan" at bounding box center [806, 156] width 15 height 13
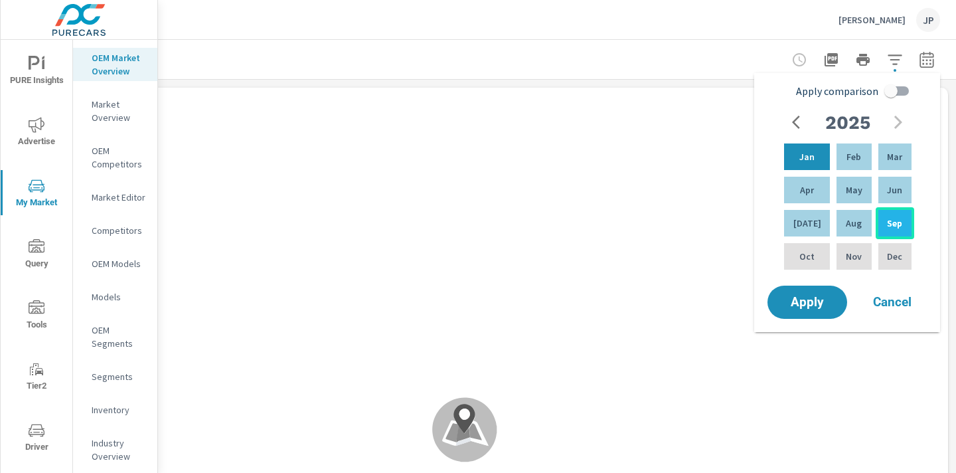
click at [893, 222] on p "Sep" at bounding box center [894, 222] width 15 height 13
click at [815, 309] on span "Apply" at bounding box center [807, 302] width 54 height 13
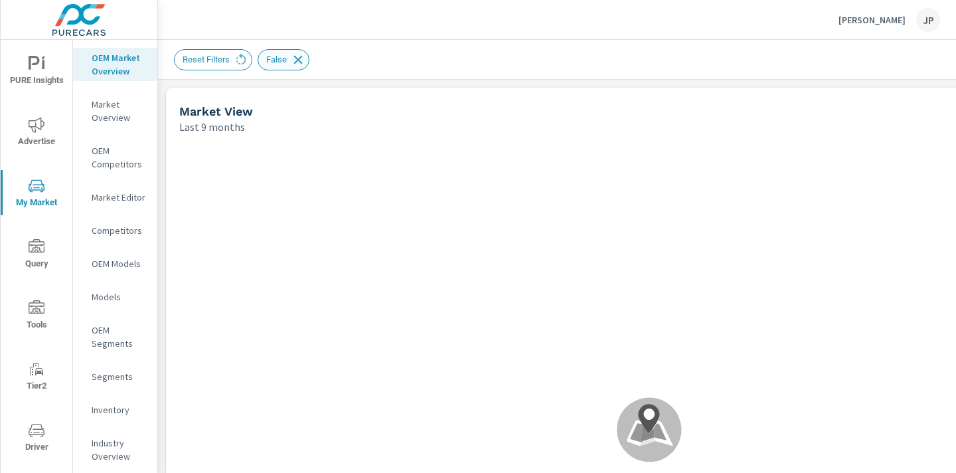
click at [298, 58] on icon at bounding box center [298, 59] width 15 height 15
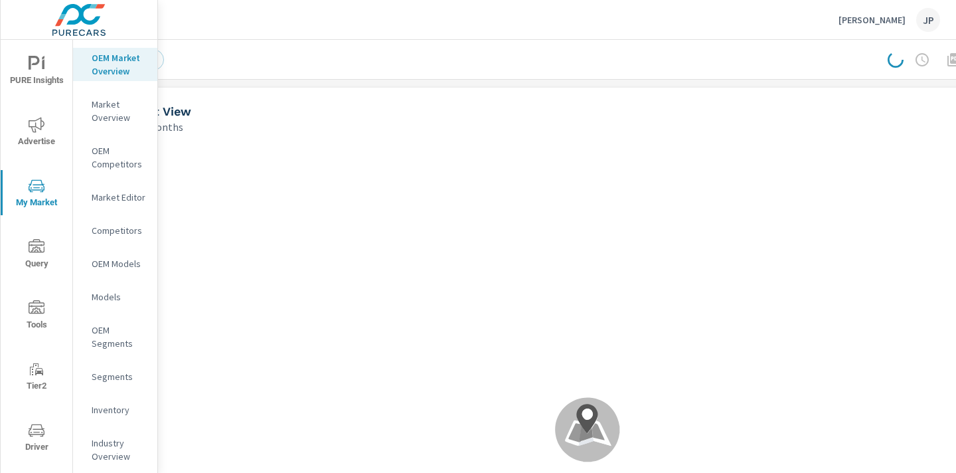
scroll to position [0, 185]
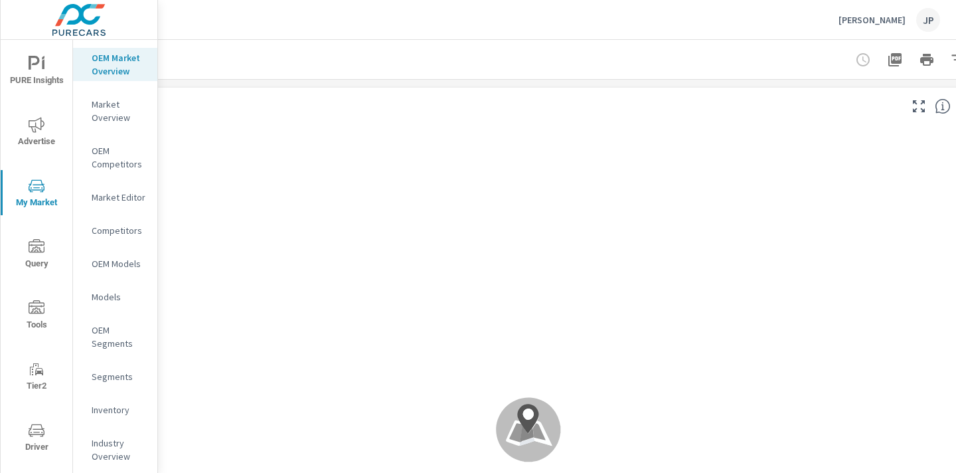
scroll to position [0, 185]
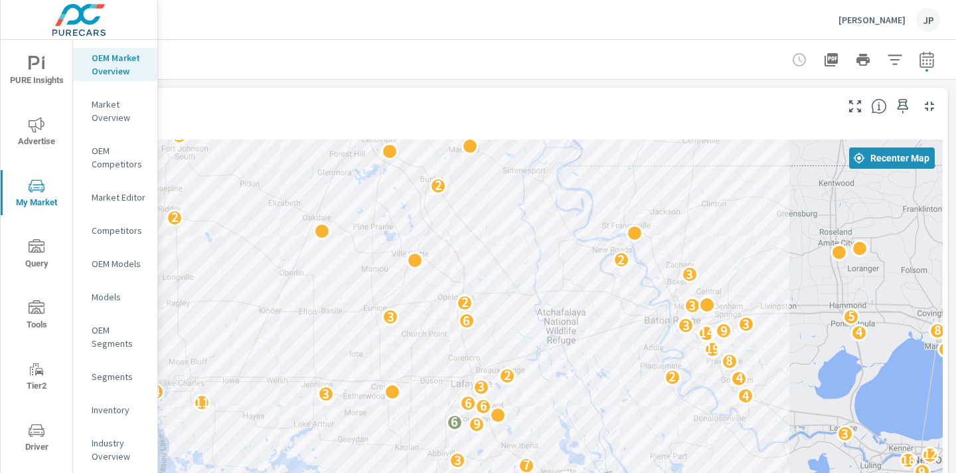
drag, startPoint x: 658, startPoint y: 435, endPoint x: 613, endPoint y: 378, distance: 73.2
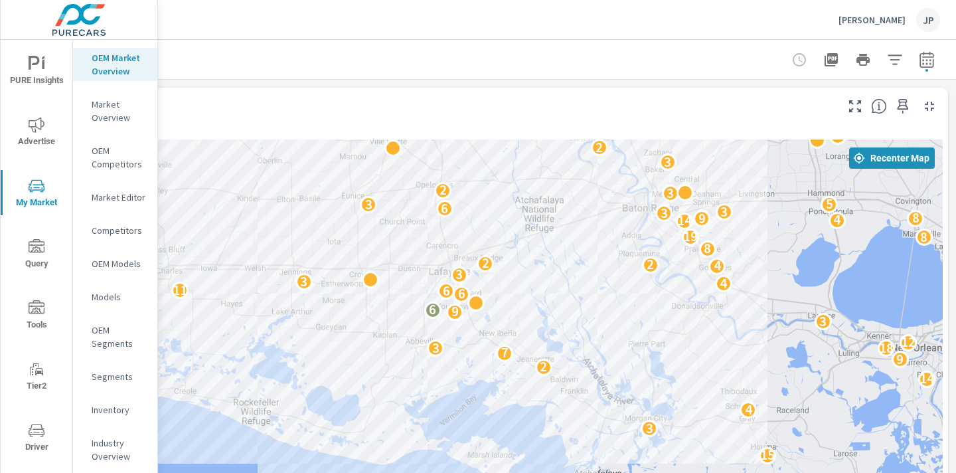
drag, startPoint x: 583, startPoint y: 395, endPoint x: 559, endPoint y: 280, distance: 117.3
click at [559, 281] on div "4 6 5 11 15 6 3 3 4 3 14 2 9 2 7 5 3 18 6 12 2 8 3 9 6 6 6 11 4 3 4 10 3 4 2 2 …" at bounding box center [465, 408] width 956 height 539
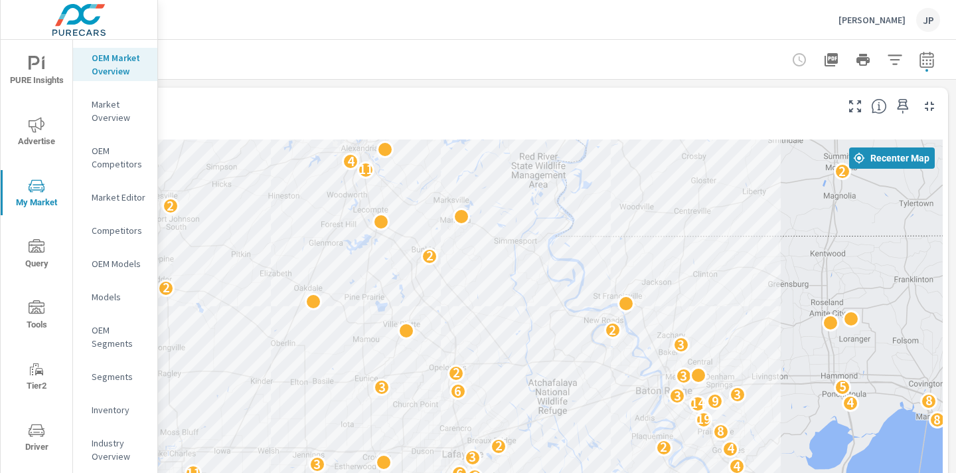
drag, startPoint x: 333, startPoint y: 217, endPoint x: 345, endPoint y: 399, distance: 182.3
click at [345, 399] on div "4 6 5 11 15 6 3 3 4 3 14 2 9 2 7 5 3 18 6 12 2 8 3 9 6 6 6 11 4 3 4 10 3 4 2 2 …" at bounding box center [465, 408] width 956 height 539
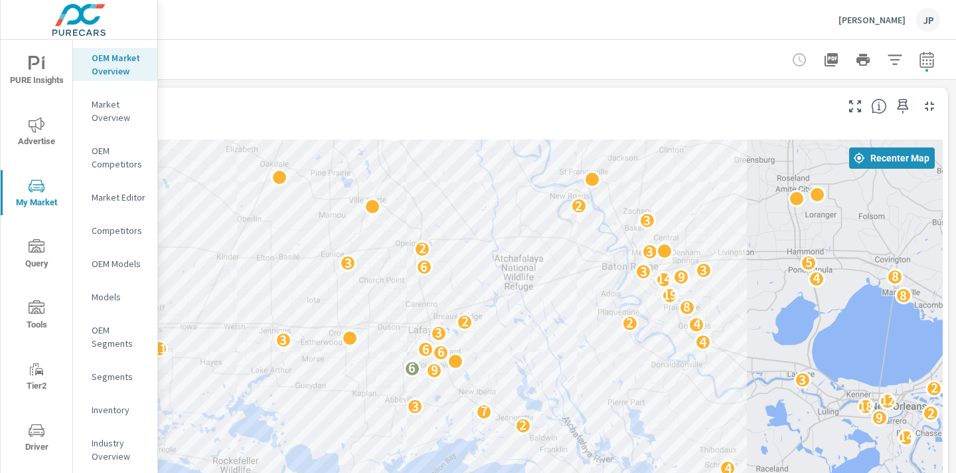
drag, startPoint x: 421, startPoint y: 421, endPoint x: 379, endPoint y: 282, distance: 144.9
click at [385, 286] on div "4 6 5 11 15 6 3 3 4 3 5 14 2 9 2 7 5 3 18 6 12 2 8 3 9 6 6 6 11 4 3 4 10 3 4 2 …" at bounding box center [465, 408] width 956 height 539
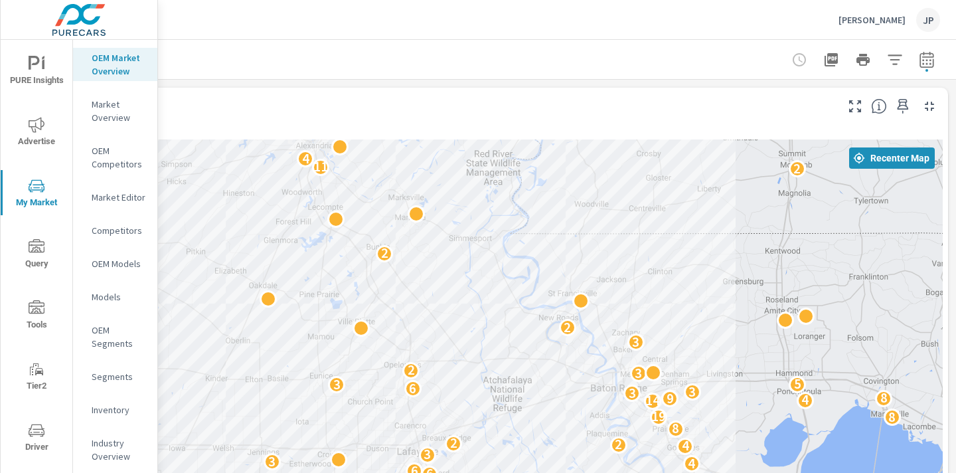
drag, startPoint x: 340, startPoint y: 171, endPoint x: 329, endPoint y: 305, distance: 134.5
click at [329, 305] on div "4 6 5 5 15 3 3 4 3 14 2 9 2 7 5 3 18 12 2 8 3 9 6 6 6 11 4 3 4 10 3 4 2 2 8 2 8…" at bounding box center [465, 408] width 956 height 539
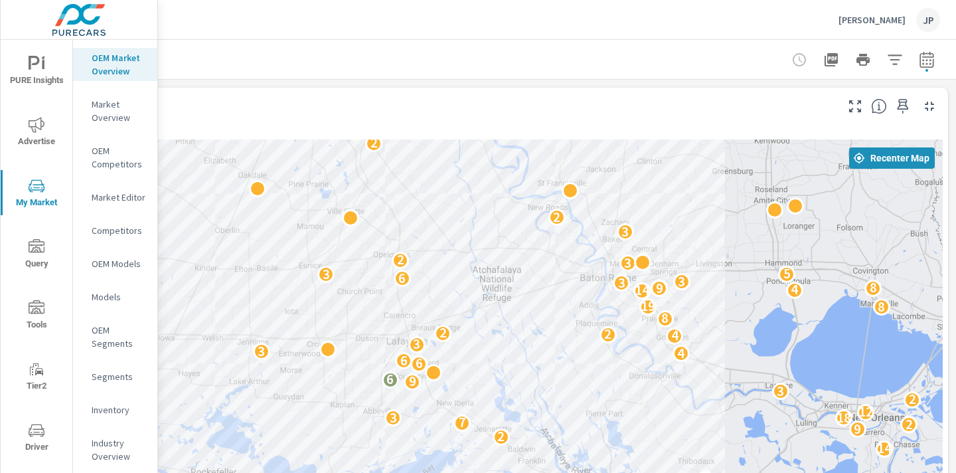
drag, startPoint x: 362, startPoint y: 423, endPoint x: 351, endPoint y: 311, distance: 112.0
click at [351, 311] on div "4 6 4 15 3 4 3 14 2 9 2 7 5 3 18 12 2 8 3 9 6 6 6 11 4 3 4 10 3 4 2 2 8 2 8 19 …" at bounding box center [465, 408] width 956 height 539
click at [899, 56] on icon "button" at bounding box center [895, 60] width 16 height 16
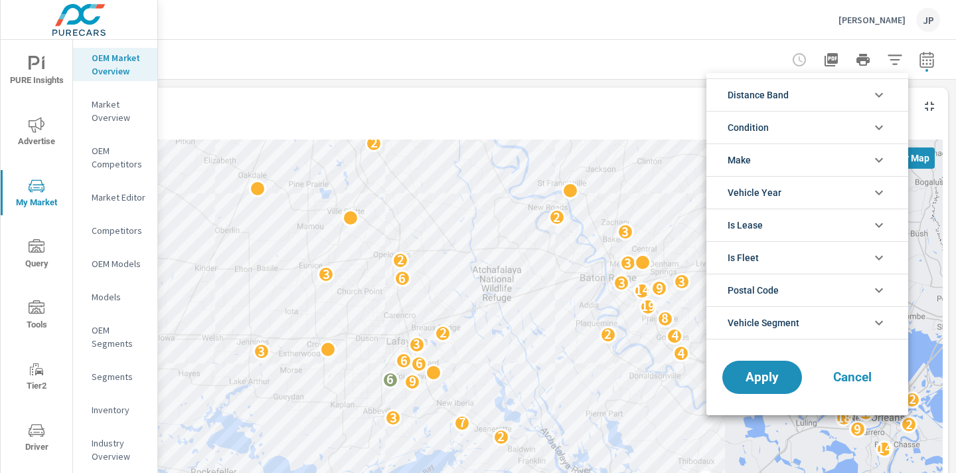
click at [789, 130] on li "Condition" at bounding box center [807, 127] width 202 height 33
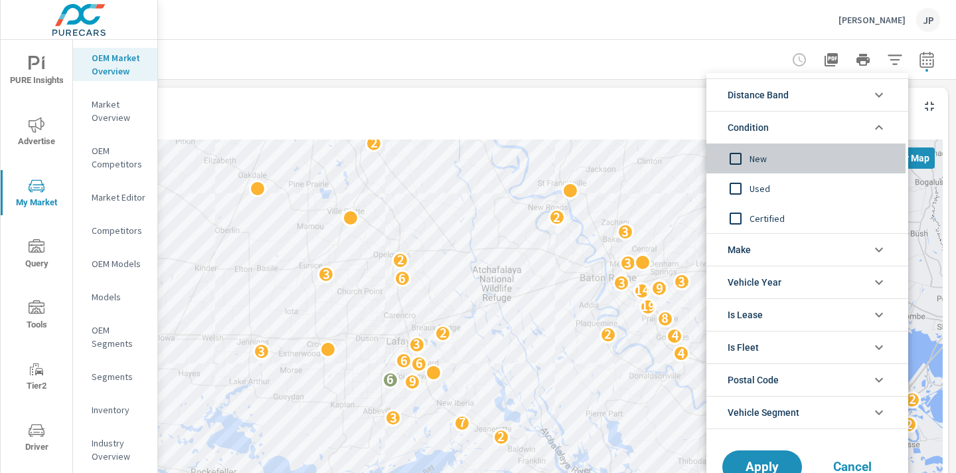
click at [740, 157] on input "filter options" at bounding box center [736, 159] width 28 height 28
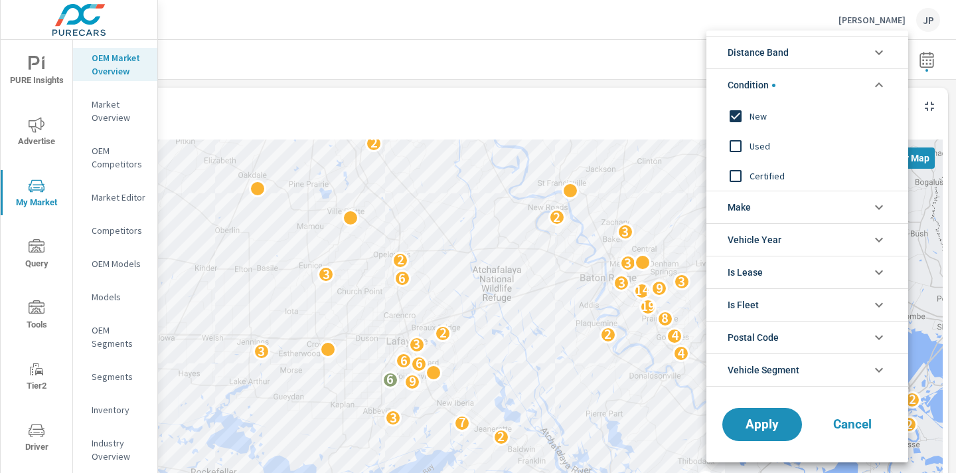
click at [789, 202] on li "Make" at bounding box center [807, 207] width 202 height 33
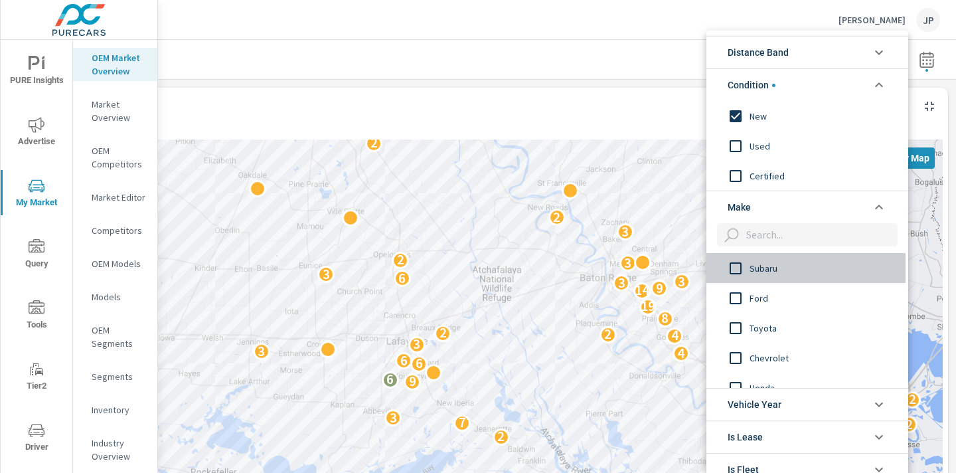
click at [739, 268] on input "filter options" at bounding box center [736, 268] width 28 height 28
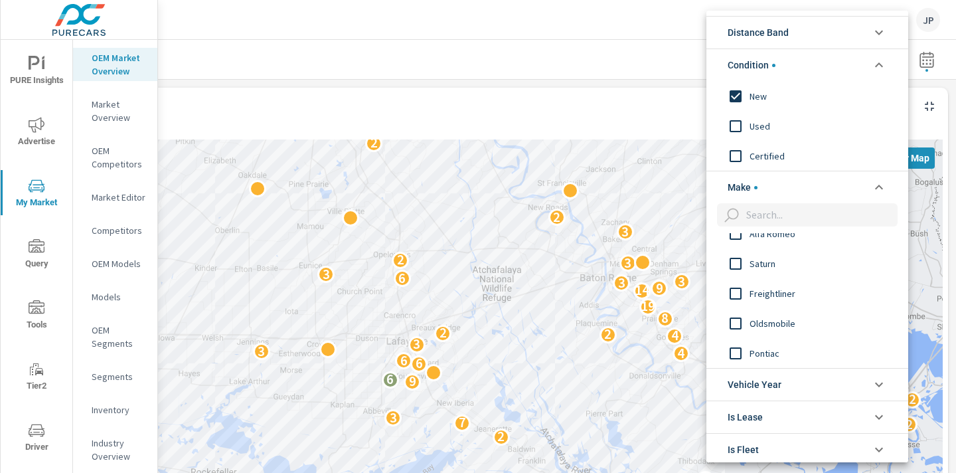
scroll to position [144, 0]
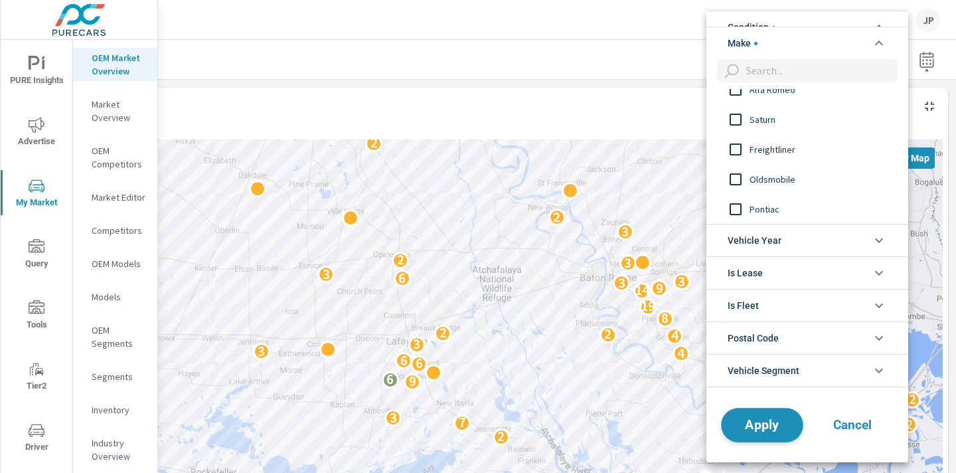
click at [775, 419] on span "Apply" at bounding box center [762, 424] width 54 height 13
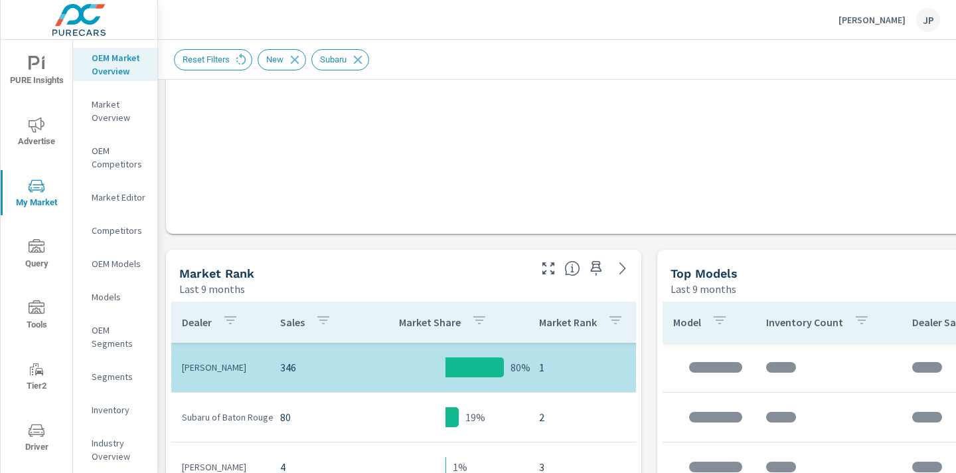
scroll to position [496, 0]
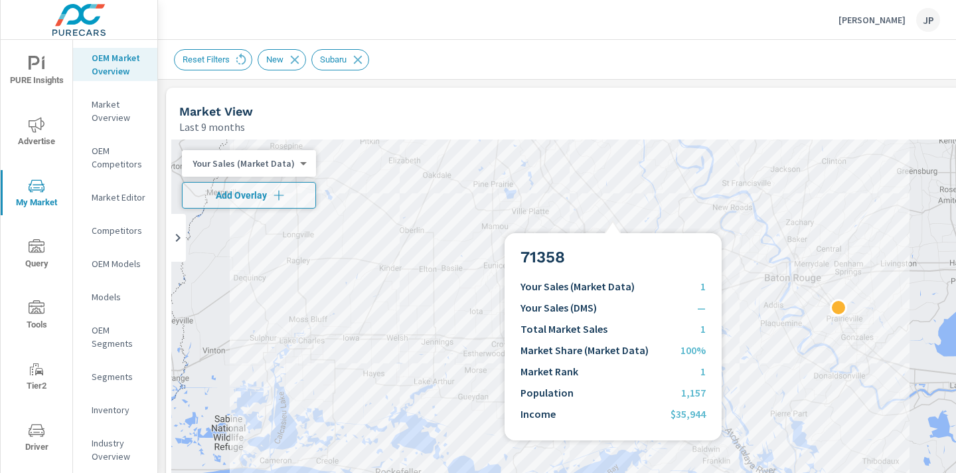
click at [613, 217] on div at bounding box center [649, 408] width 956 height 539
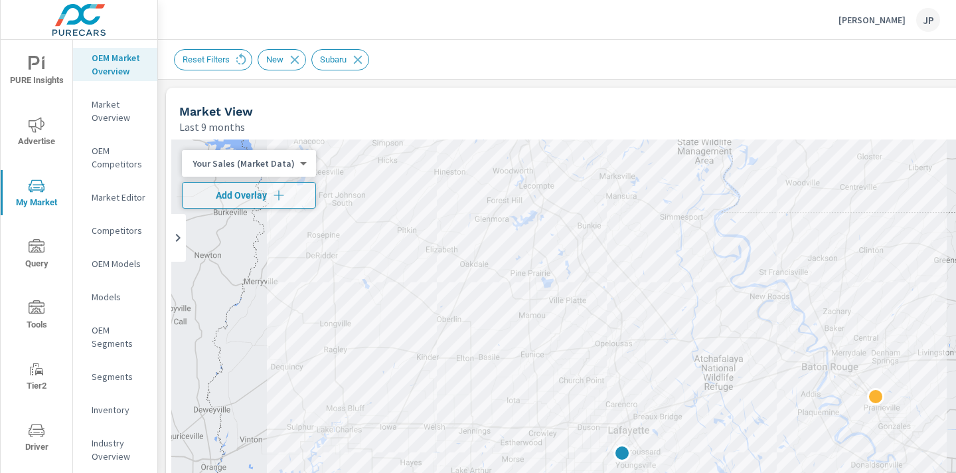
drag, startPoint x: 718, startPoint y: 344, endPoint x: 755, endPoint y: 431, distance: 94.6
click at [755, 431] on div at bounding box center [649, 408] width 956 height 539
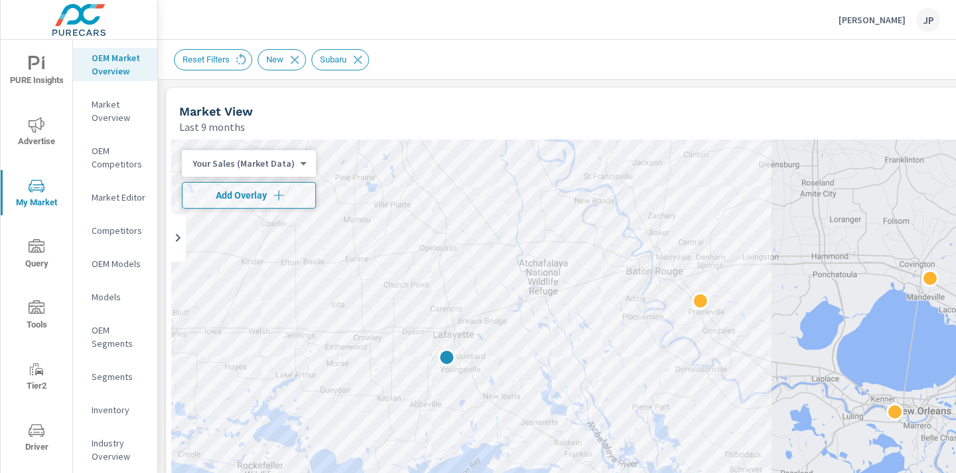
drag, startPoint x: 803, startPoint y: 427, endPoint x: 626, endPoint y: 331, distance: 200.8
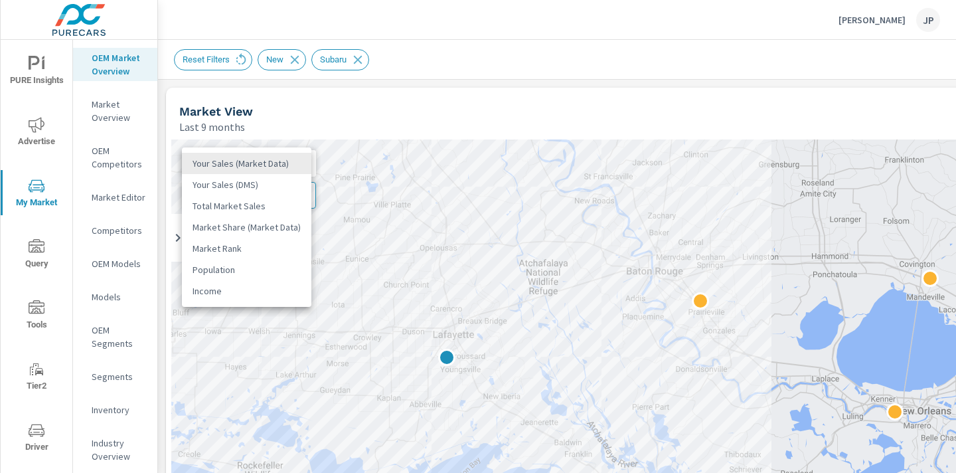
click at [248, 163] on body "PURE Insights Advertise My Market Query Tools Tier2 Driver Leave Feedback OEM M…" at bounding box center [478, 236] width 956 height 473
click at [257, 202] on li "Total Market Sales" at bounding box center [246, 205] width 129 height 21
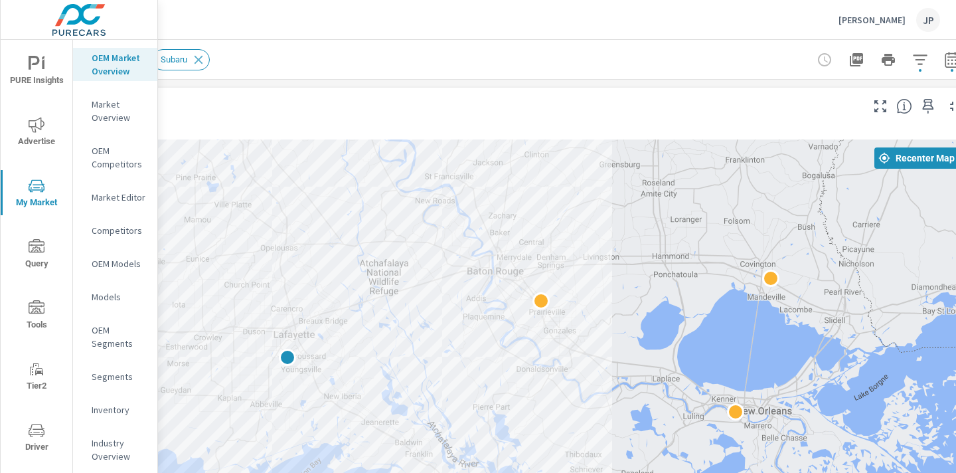
scroll to position [0, 185]
